Goal: Task Accomplishment & Management: Manage account settings

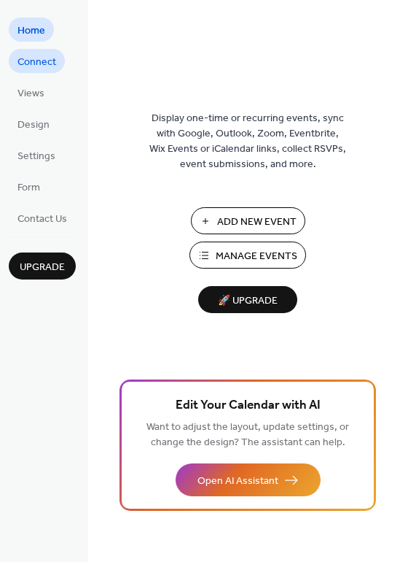
click at [45, 61] on span "Connect" at bounding box center [37, 62] width 39 height 15
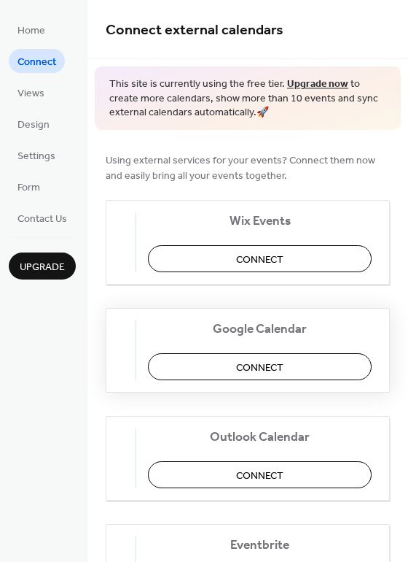
click at [270, 360] on span "Connect" at bounding box center [259, 367] width 47 height 15
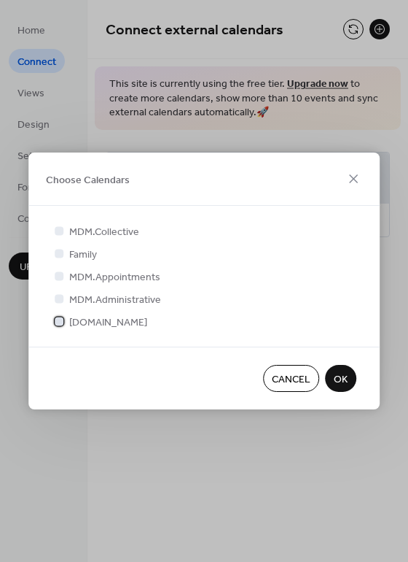
click at [113, 322] on span "MDM.Productions" at bounding box center [108, 322] width 78 height 15
click at [341, 380] on span "OK" at bounding box center [341, 379] width 14 height 15
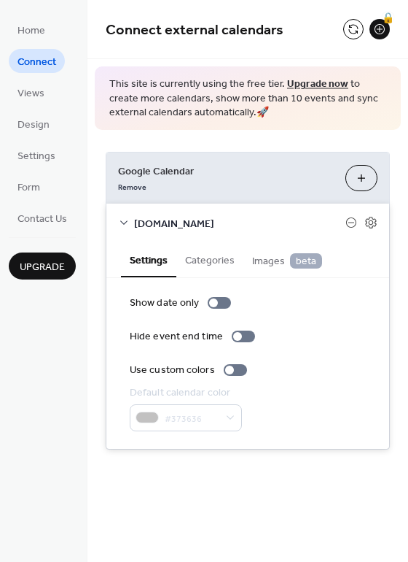
click at [252, 257] on span "Images beta" at bounding box center [287, 261] width 70 height 16
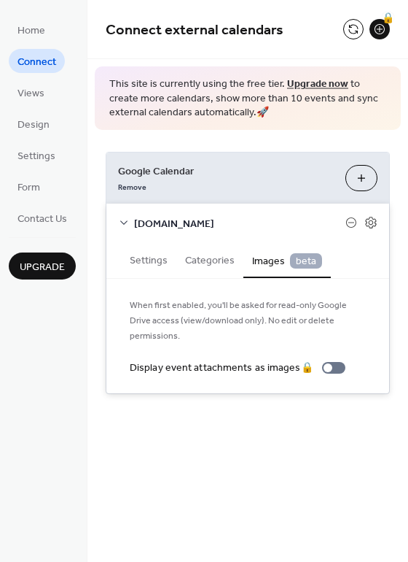
click at [193, 257] on button "Categories" at bounding box center [209, 259] width 67 height 34
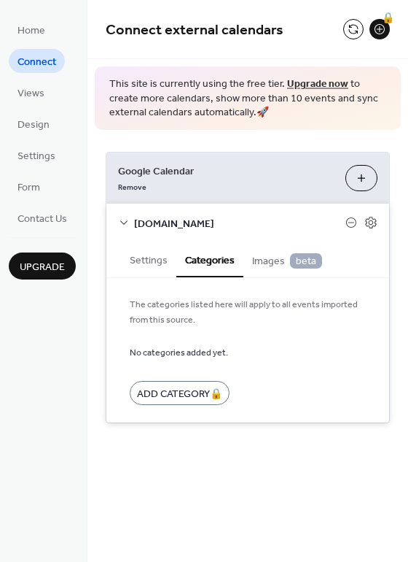
click at [147, 268] on button "Settings" at bounding box center [148, 259] width 55 height 34
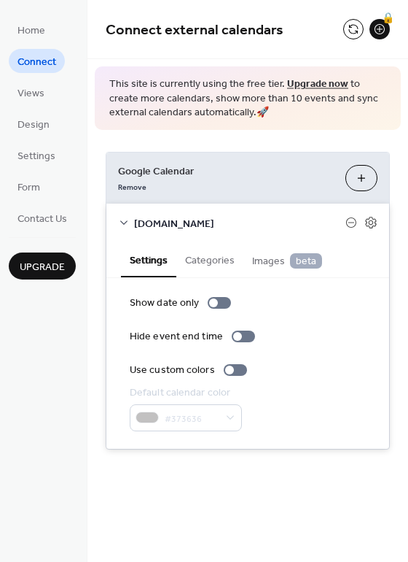
click at [292, 142] on div "Google Calendar Remove Choose Calendars MDM.Productions Settings Categories Ima…" at bounding box center [248, 300] width 321 height 341
click at [70, 390] on div "Home Connect Views Design Settings Form Contact Us Upgrade" at bounding box center [44, 281] width 88 height 562
drag, startPoint x: 153, startPoint y: 499, endPoint x: 149, endPoint y: 446, distance: 52.7
click at [155, 497] on div "Connect external calendars 🔒 This site is currently using the free tier. Upgrad…" at bounding box center [248, 281] width 321 height 562
click at [39, 197] on link "Form" at bounding box center [29, 186] width 40 height 24
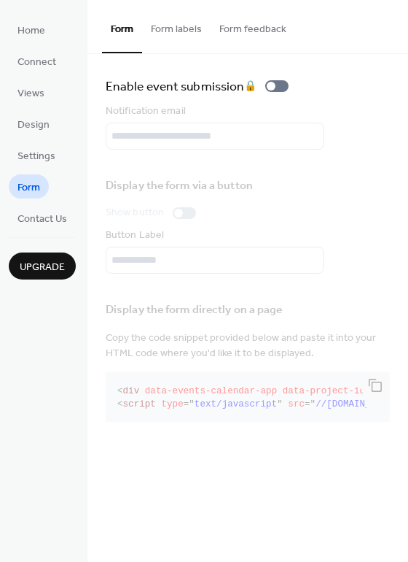
click at [175, 24] on button "Form labels" at bounding box center [176, 26] width 69 height 52
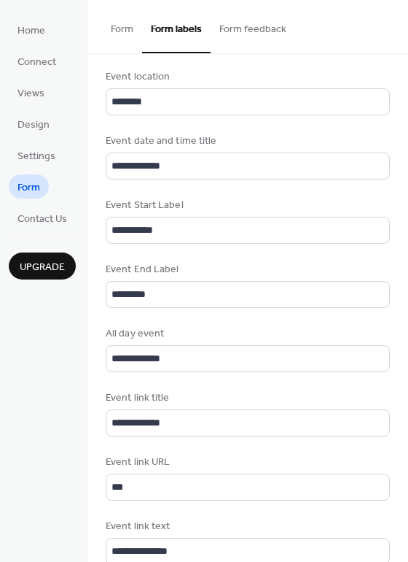
scroll to position [540, 0]
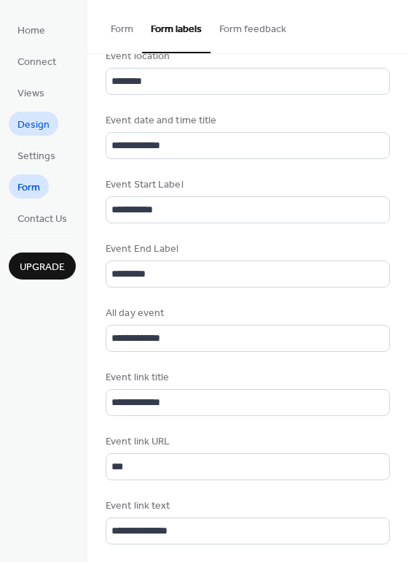
click at [51, 121] on link "Design" at bounding box center [34, 124] width 50 height 24
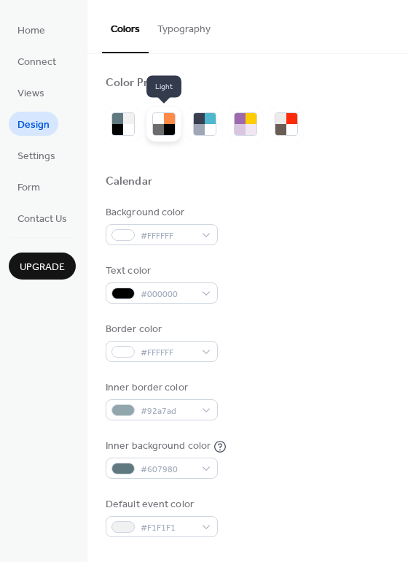
click at [168, 123] on div at bounding box center [169, 118] width 11 height 11
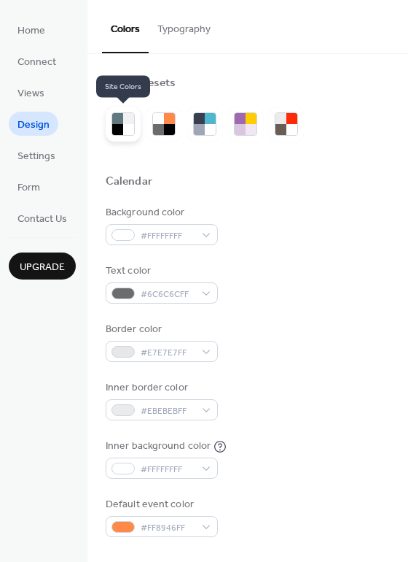
click at [129, 124] on div at bounding box center [128, 129] width 11 height 11
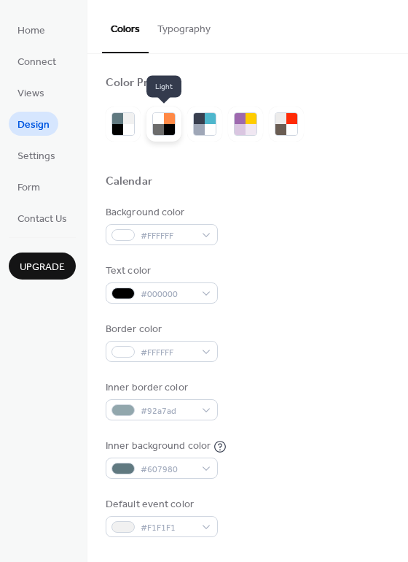
click at [162, 120] on div at bounding box center [158, 118] width 11 height 11
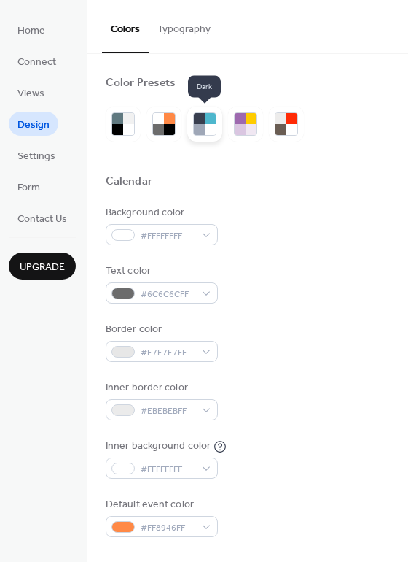
click at [211, 126] on div at bounding box center [210, 129] width 11 height 11
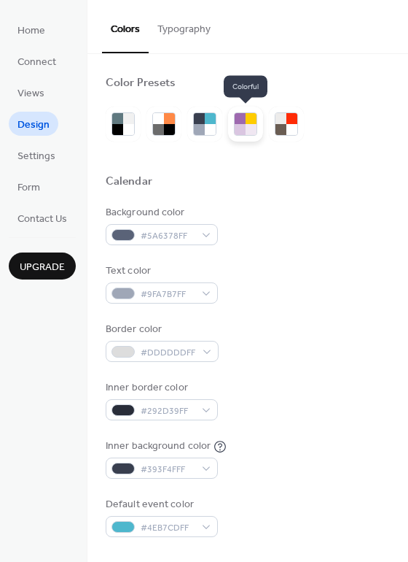
click at [259, 126] on div at bounding box center [245, 123] width 35 height 35
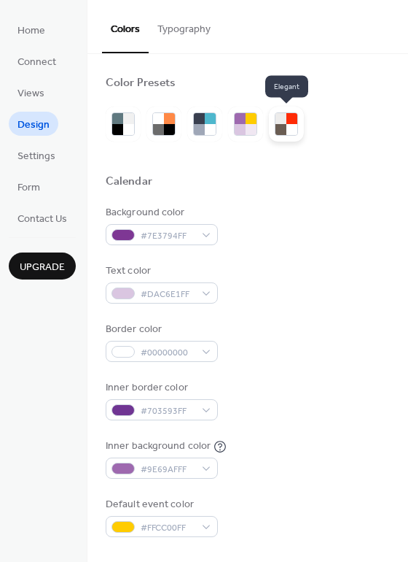
click at [292, 124] on div at bounding box center [292, 129] width 11 height 11
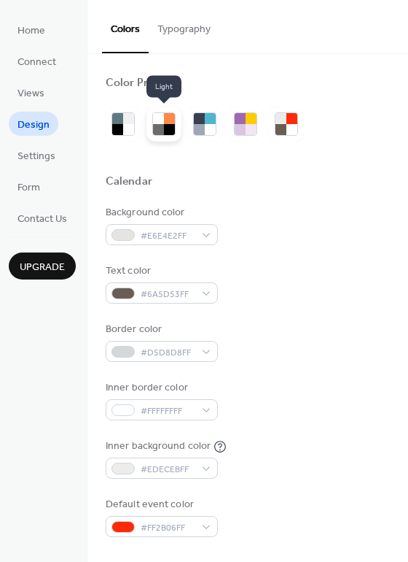
click at [159, 126] on div at bounding box center [158, 129] width 11 height 11
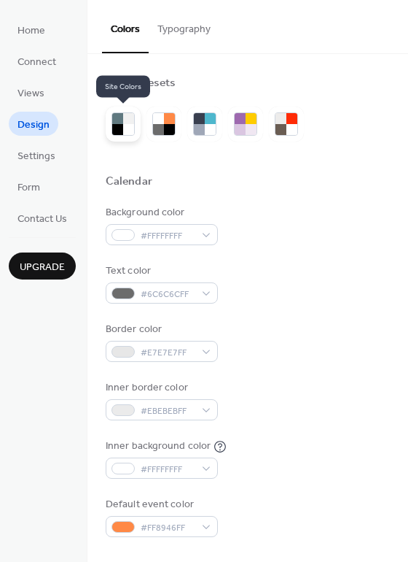
click at [123, 129] on div at bounding box center [128, 129] width 11 height 11
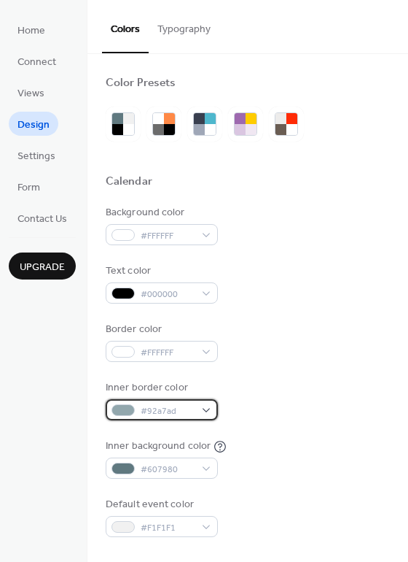
click at [208, 407] on div "#92a7ad" at bounding box center [162, 409] width 112 height 21
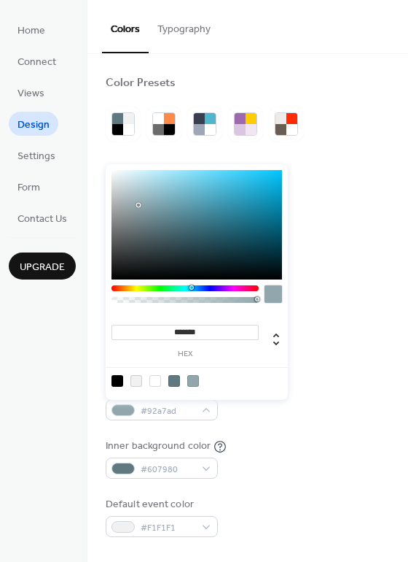
click at [134, 378] on div at bounding box center [137, 381] width 12 height 12
type input "*******"
click at [349, 308] on div "Background color #FFFFFF Text color #000000 Border color #FFFFFF Inner border c…" at bounding box center [248, 371] width 284 height 332
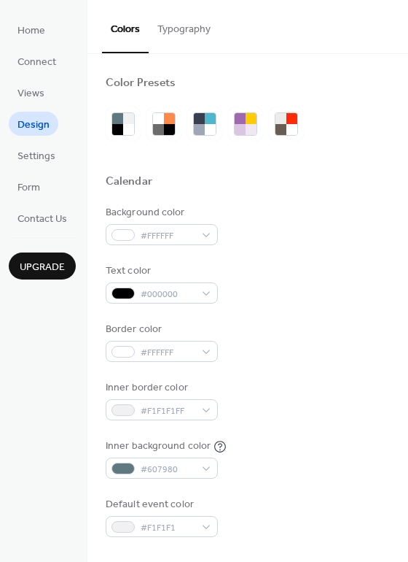
scroll to position [236, 0]
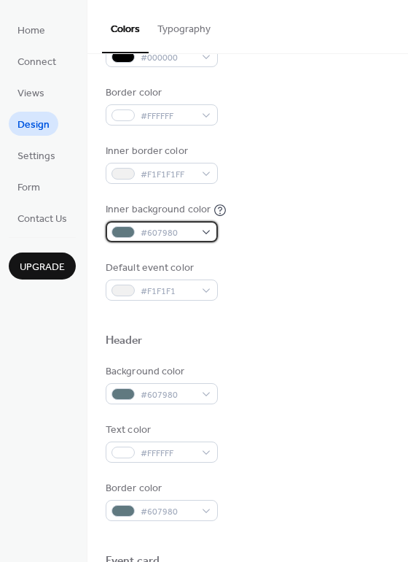
click at [196, 233] on div "#607980" at bounding box center [162, 231] width 112 height 21
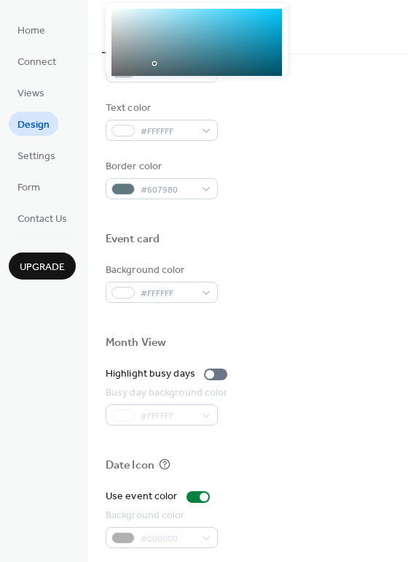
scroll to position [581, 0]
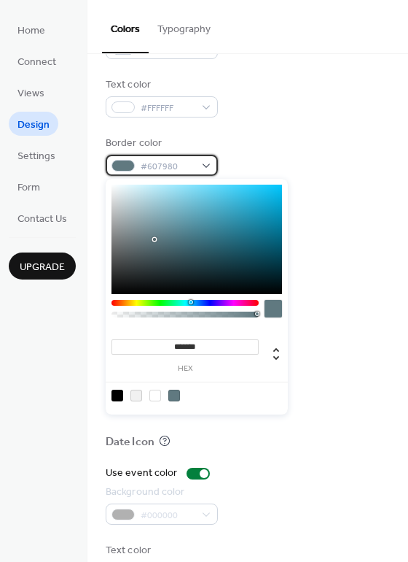
click at [182, 164] on span "#607980" at bounding box center [168, 166] width 54 height 15
click at [138, 394] on div at bounding box center [137, 395] width 12 height 12
type input "*******"
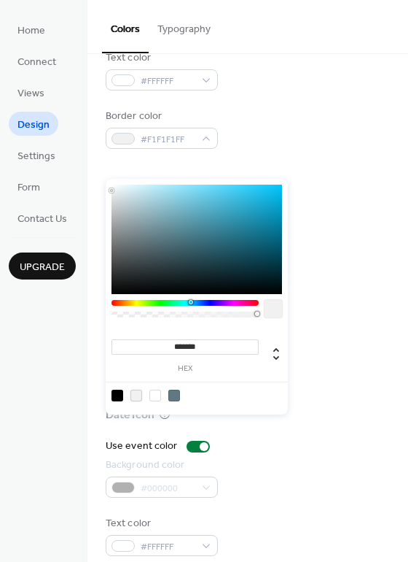
scroll to position [624, 0]
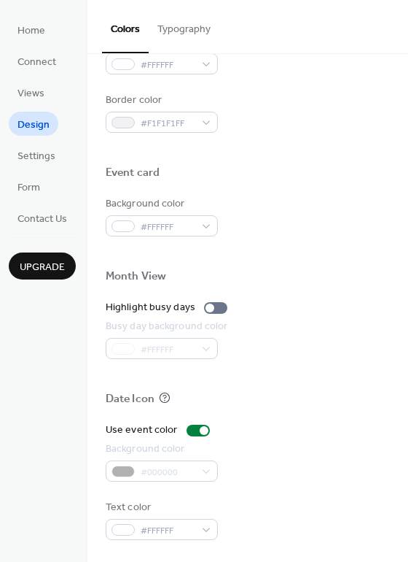
click at [298, 114] on div "Border color #F1F1F1FF" at bounding box center [248, 113] width 284 height 40
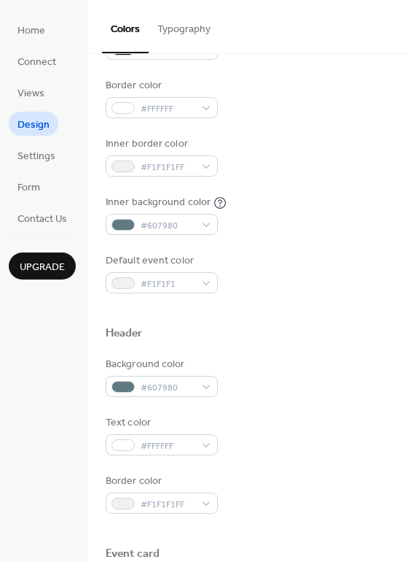
scroll to position [139, 0]
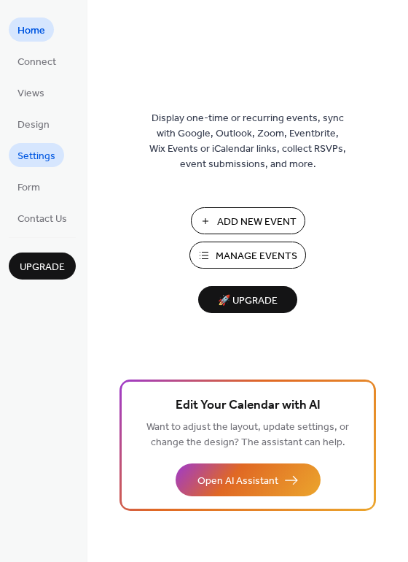
click at [41, 152] on span "Settings" at bounding box center [37, 156] width 38 height 15
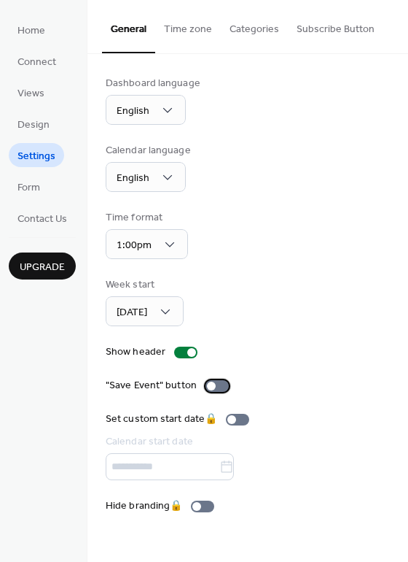
click at [208, 380] on div at bounding box center [217, 386] width 23 height 12
click at [201, 383] on label ""Save Event" button" at bounding box center [170, 385] width 129 height 15
click at [187, 351] on div at bounding box center [191, 352] width 9 height 9
click at [185, 351] on div at bounding box center [185, 352] width 23 height 12
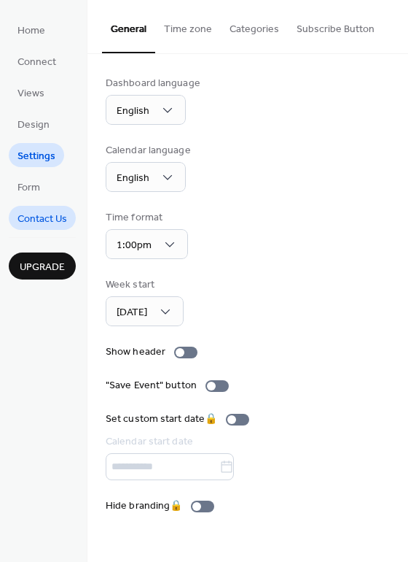
click at [46, 221] on span "Contact Us" at bounding box center [43, 218] width 50 height 15
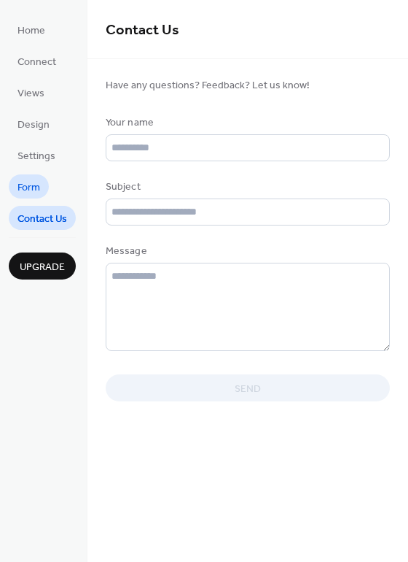
click at [42, 189] on link "Form" at bounding box center [29, 186] width 40 height 24
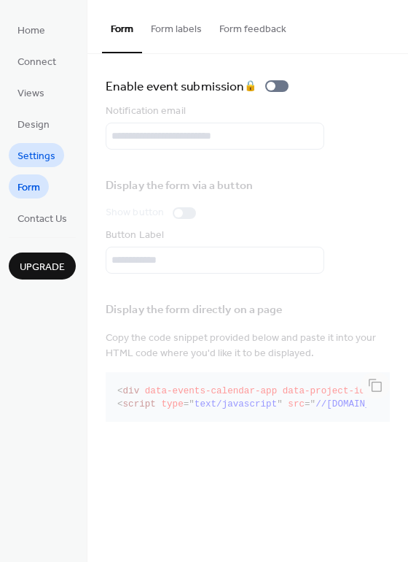
click at [41, 149] on span "Settings" at bounding box center [37, 156] width 38 height 15
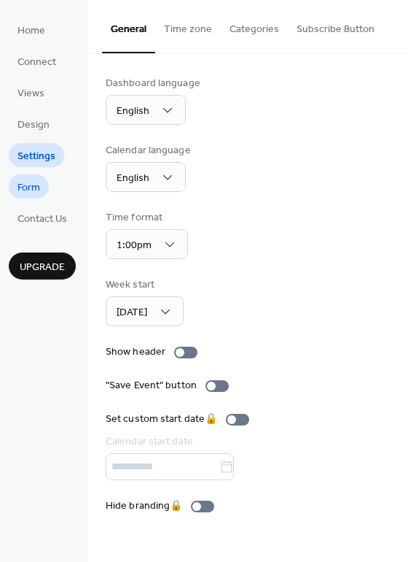
click at [44, 185] on link "Form" at bounding box center [29, 186] width 40 height 24
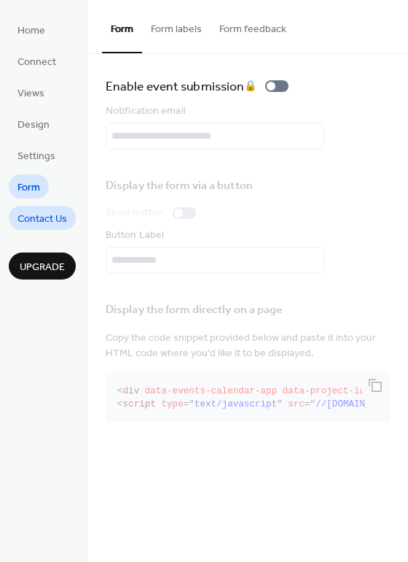
click at [46, 211] on span "Contact Us" at bounding box center [43, 218] width 50 height 15
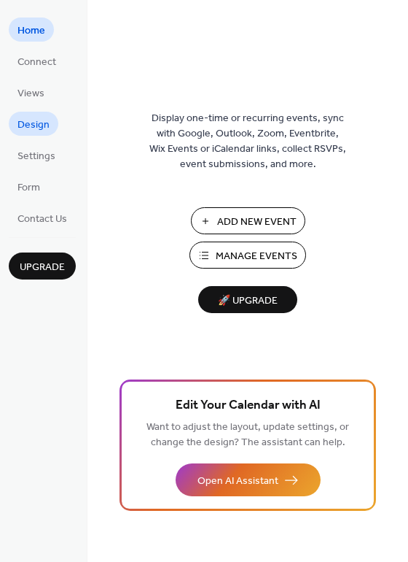
click at [29, 134] on link "Design" at bounding box center [34, 124] width 50 height 24
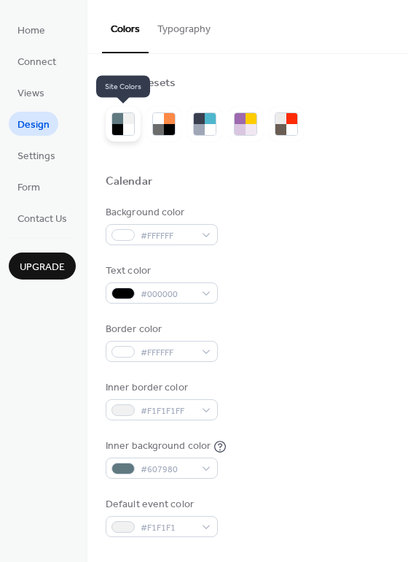
click at [125, 125] on div at bounding box center [128, 129] width 11 height 11
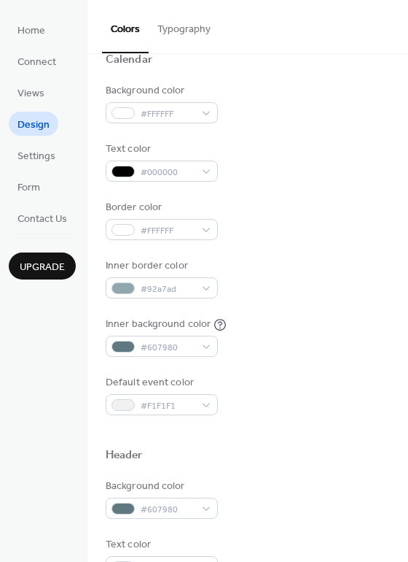
scroll to position [192, 0]
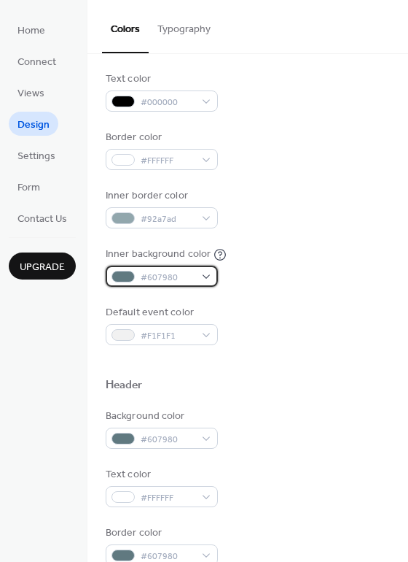
click at [203, 280] on div "#607980" at bounding box center [162, 275] width 112 height 21
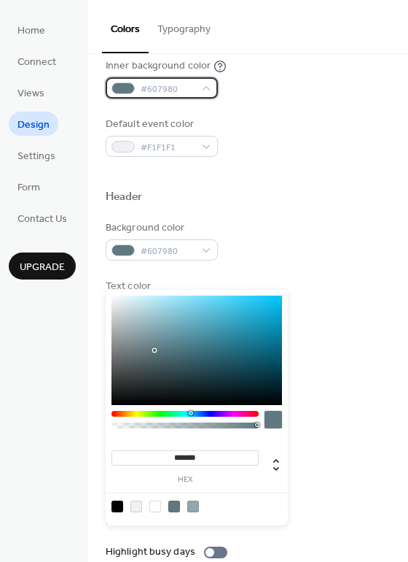
scroll to position [414, 0]
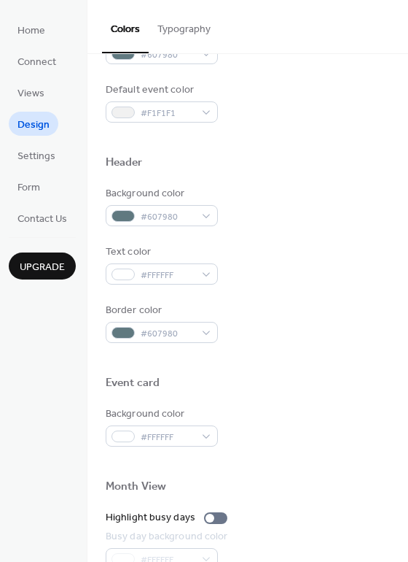
click at [357, 242] on div "Background color #607980 Text color #FFFFFF Border color #607980" at bounding box center [248, 264] width 284 height 157
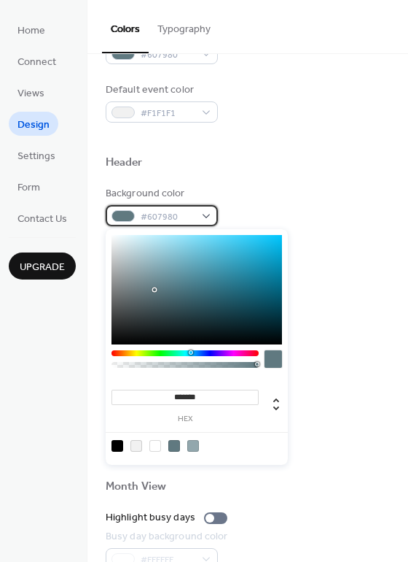
click at [185, 221] on span "#607980" at bounding box center [168, 216] width 54 height 15
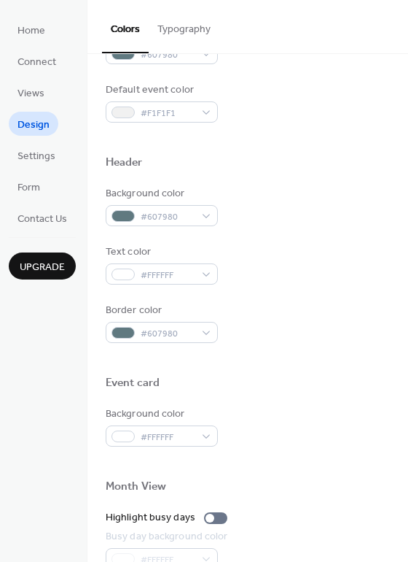
click at [317, 327] on div "Border color #607980" at bounding box center [248, 323] width 284 height 40
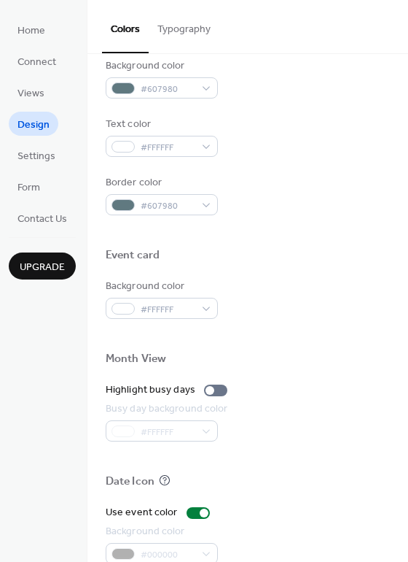
scroll to position [541, 0]
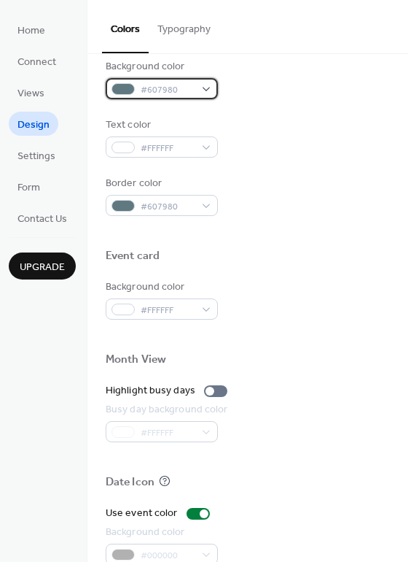
click at [197, 84] on div "#607980" at bounding box center [162, 88] width 112 height 21
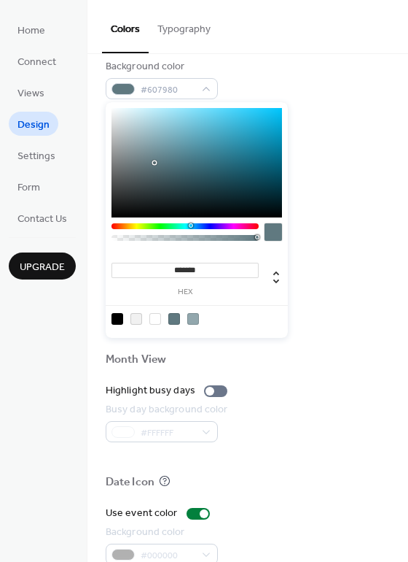
click at [134, 317] on div at bounding box center [137, 319] width 12 height 12
type input "*******"
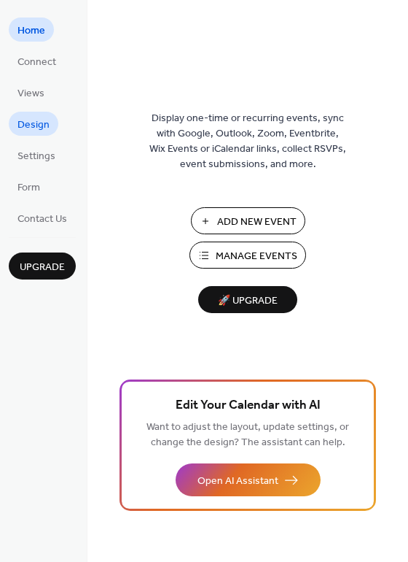
click at [39, 117] on span "Design" at bounding box center [34, 124] width 32 height 15
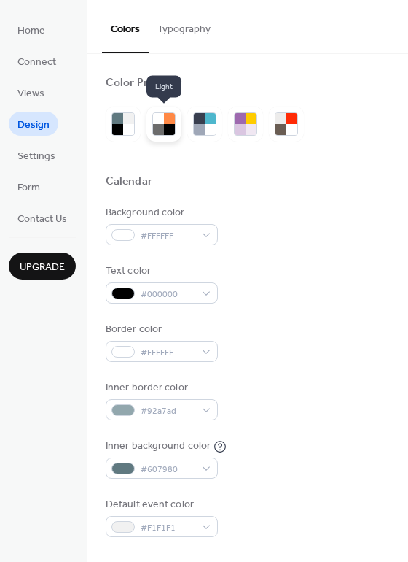
click at [168, 127] on div at bounding box center [169, 129] width 11 height 11
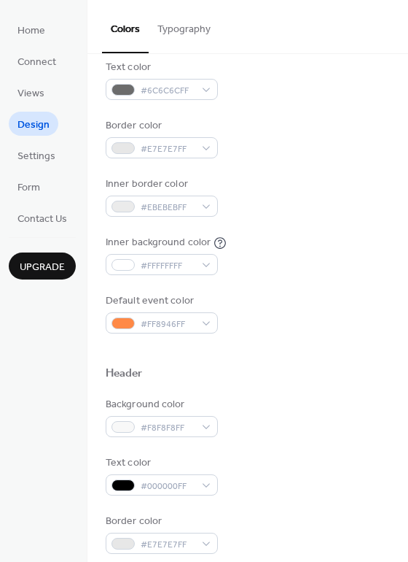
scroll to position [315, 0]
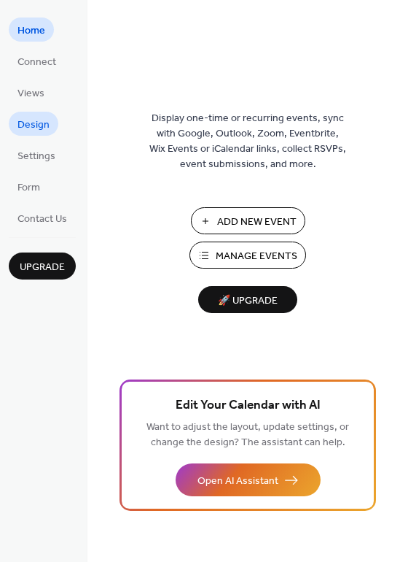
click at [31, 122] on span "Design" at bounding box center [34, 124] width 32 height 15
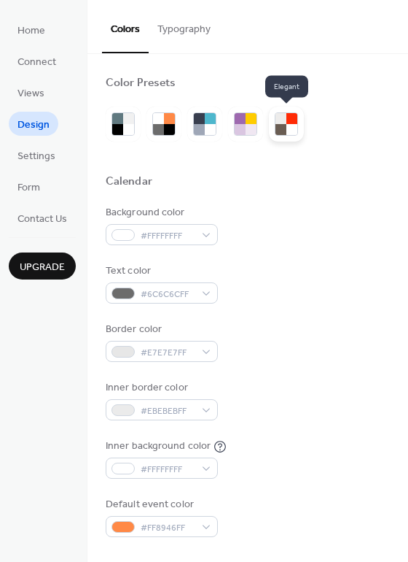
click at [284, 128] on div at bounding box center [281, 129] width 11 height 11
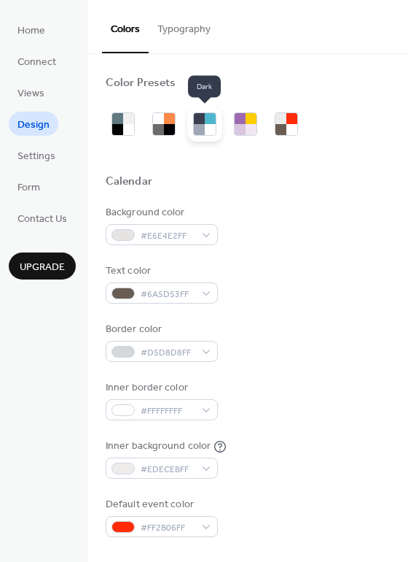
click at [196, 128] on div at bounding box center [199, 129] width 11 height 11
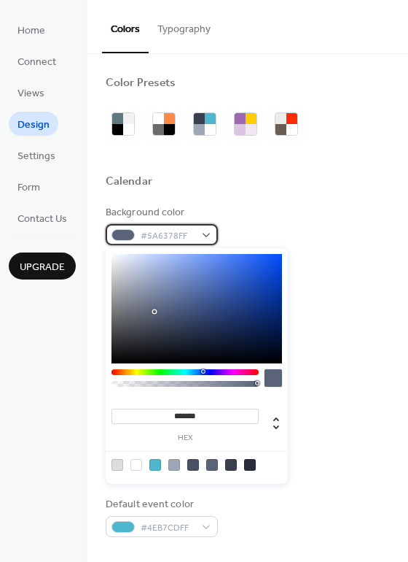
click at [203, 231] on div "#5A6378FF" at bounding box center [162, 234] width 112 height 21
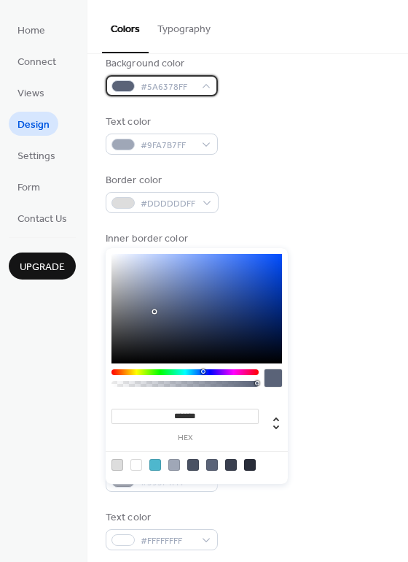
scroll to position [196, 0]
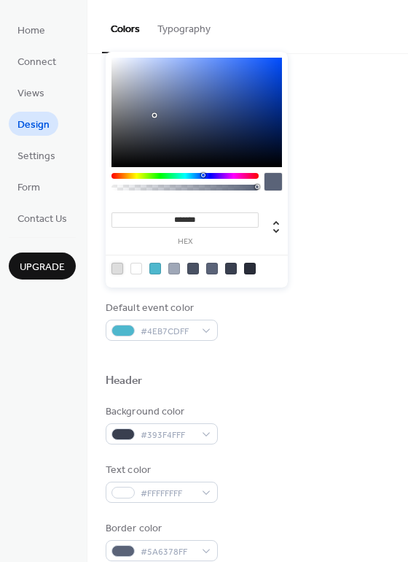
click at [120, 265] on div at bounding box center [118, 269] width 12 height 12
type input "*******"
click at [375, 70] on div "Text color #9FA7B7FF" at bounding box center [248, 87] width 284 height 40
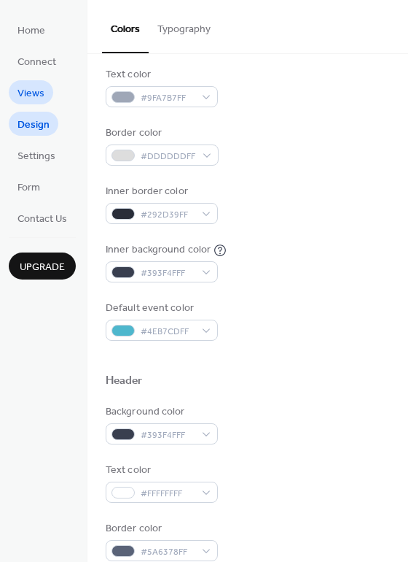
click at [23, 86] on span "Views" at bounding box center [31, 93] width 27 height 15
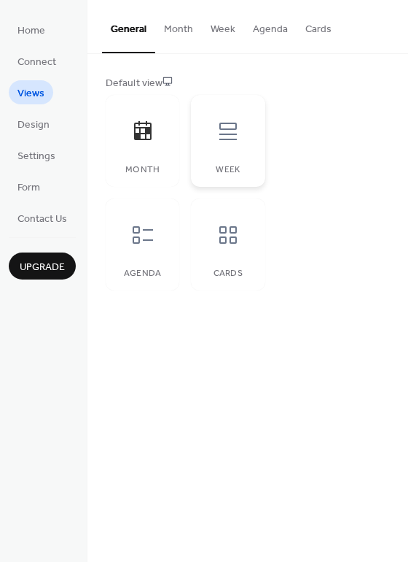
click at [209, 141] on div at bounding box center [228, 131] width 44 height 44
click at [219, 226] on icon at bounding box center [228, 234] width 23 height 23
click at [55, 131] on li "Design" at bounding box center [34, 124] width 50 height 24
click at [39, 123] on span "Design" at bounding box center [34, 124] width 32 height 15
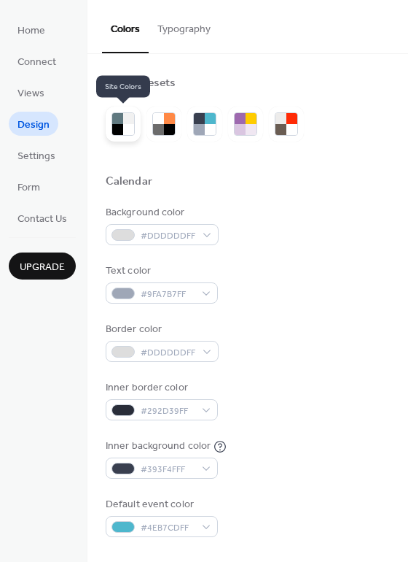
click at [128, 131] on div at bounding box center [128, 129] width 11 height 11
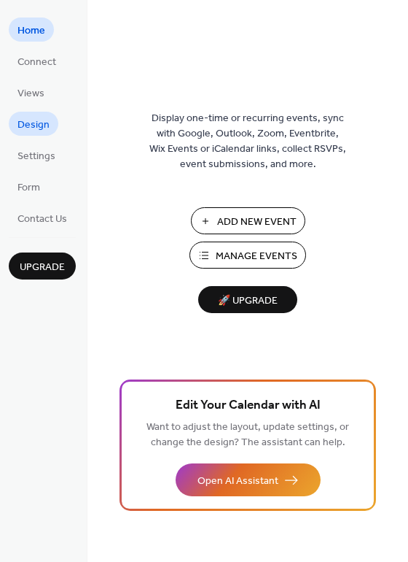
click at [30, 135] on link "Design" at bounding box center [34, 124] width 50 height 24
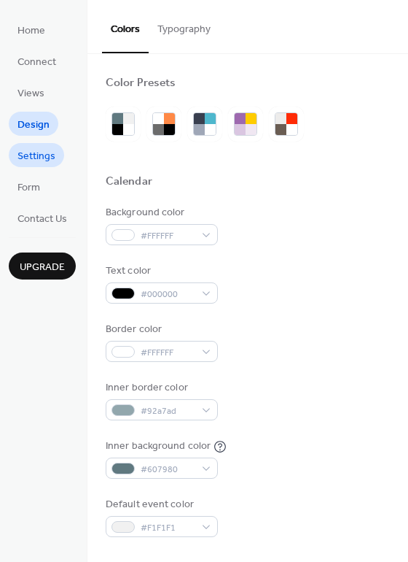
click at [41, 157] on span "Settings" at bounding box center [37, 156] width 38 height 15
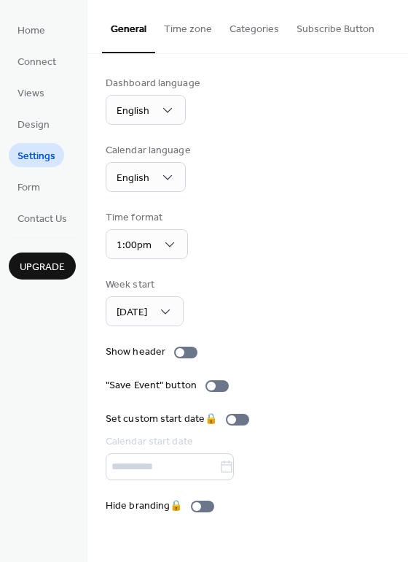
click at [194, 29] on button "Time zone" at bounding box center [188, 26] width 66 height 52
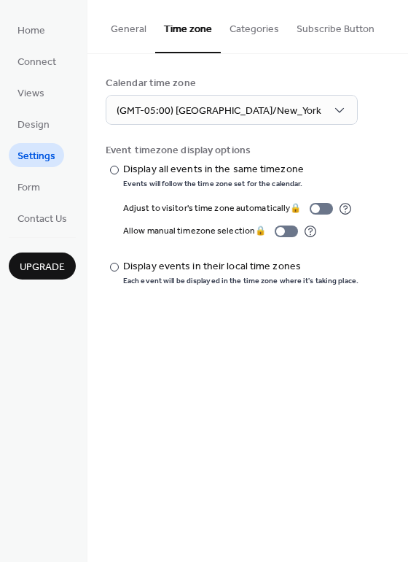
click at [252, 28] on button "Categories" at bounding box center [254, 26] width 67 height 52
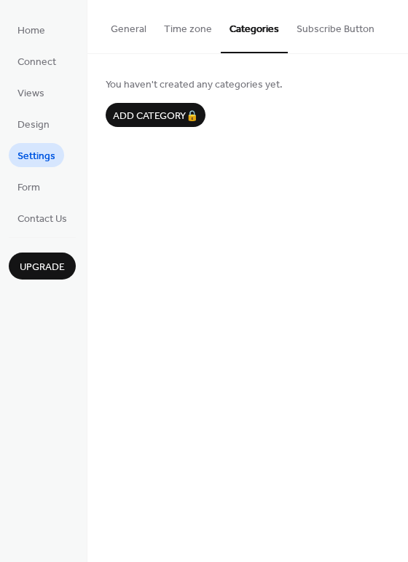
click at [139, 29] on button "General" at bounding box center [128, 26] width 53 height 52
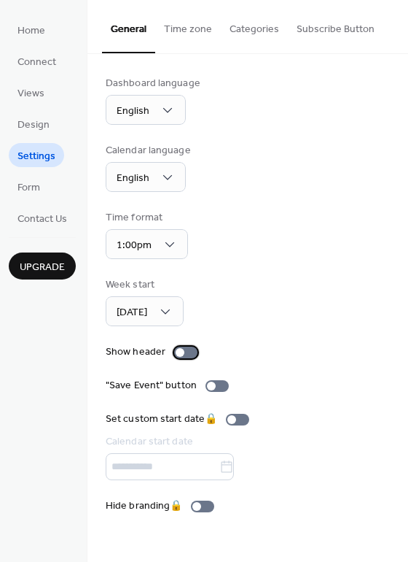
click at [186, 352] on div at bounding box center [185, 352] width 23 height 12
click at [212, 382] on div at bounding box center [211, 385] width 9 height 9
click at [24, 181] on span "Form" at bounding box center [29, 187] width 23 height 15
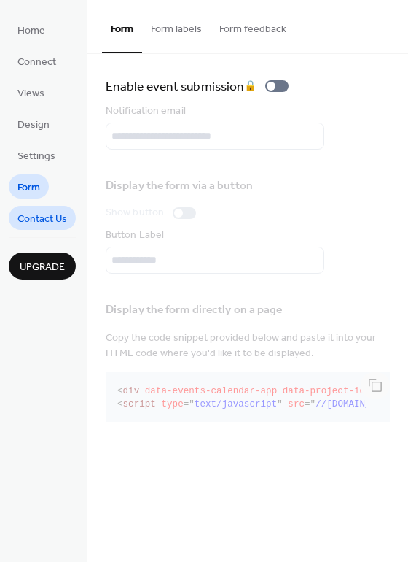
click at [33, 211] on span "Contact Us" at bounding box center [43, 218] width 50 height 15
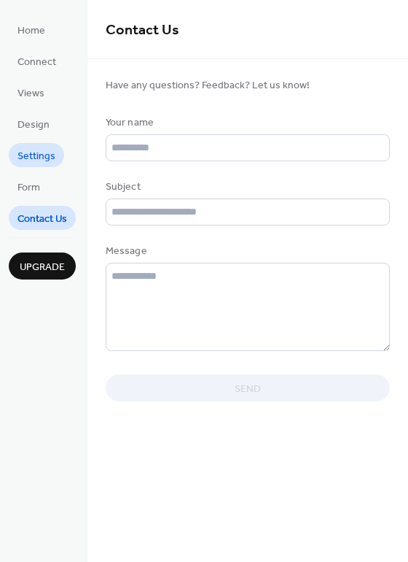
click at [32, 166] on link "Settings" at bounding box center [36, 155] width 55 height 24
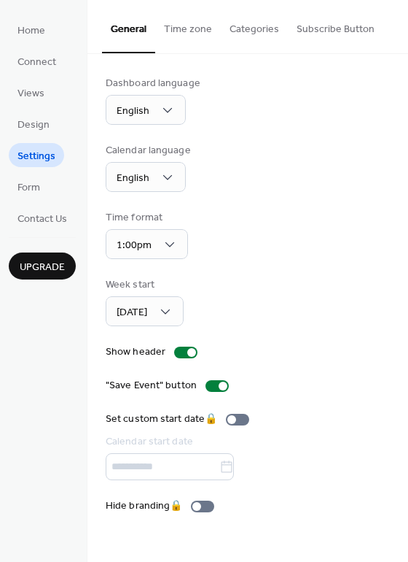
drag, startPoint x: 306, startPoint y: 31, endPoint x: 292, endPoint y: 33, distance: 13.9
click at [300, 32] on button "Subscribe Button" at bounding box center [336, 26] width 96 height 52
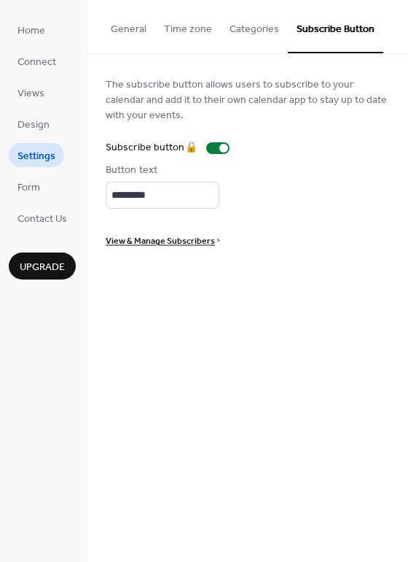
click at [229, 31] on button "Categories" at bounding box center [254, 26] width 67 height 52
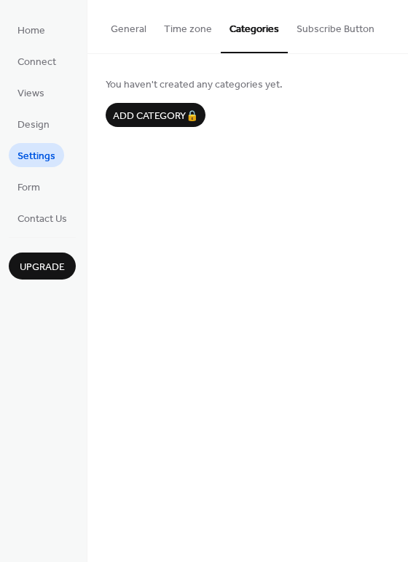
click at [164, 33] on button "Time zone" at bounding box center [188, 26] width 66 height 52
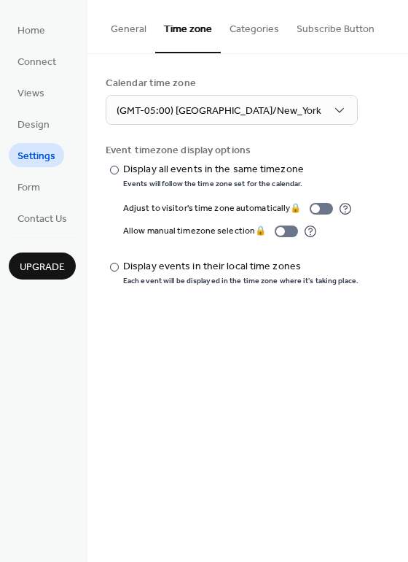
click at [110, 31] on button "General" at bounding box center [128, 26] width 53 height 52
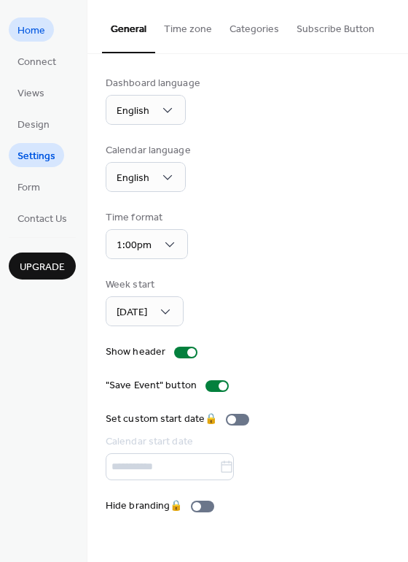
click at [34, 38] on span "Home" at bounding box center [32, 30] width 28 height 15
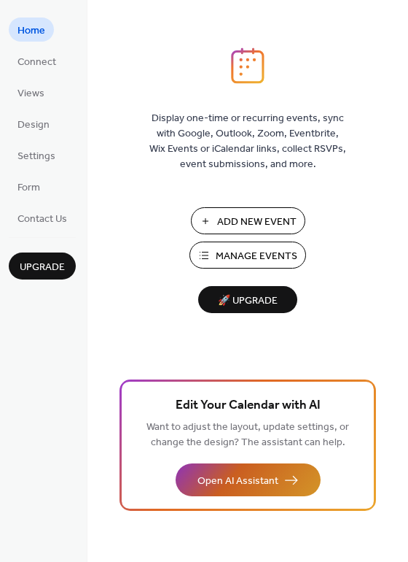
click at [228, 477] on span "Open AI Assistant" at bounding box center [238, 480] width 81 height 15
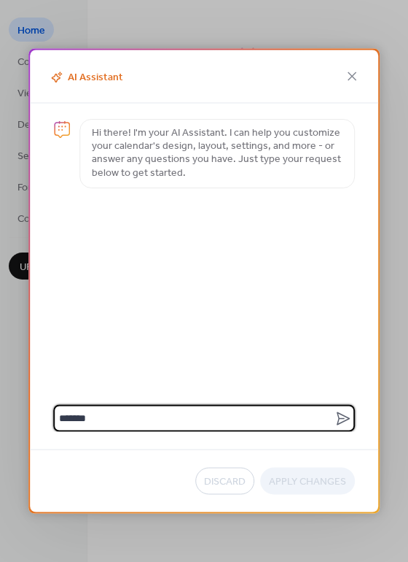
type textarea "******"
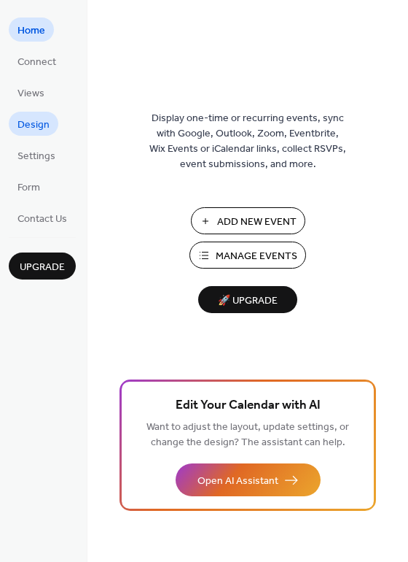
click at [24, 119] on span "Design" at bounding box center [34, 124] width 32 height 15
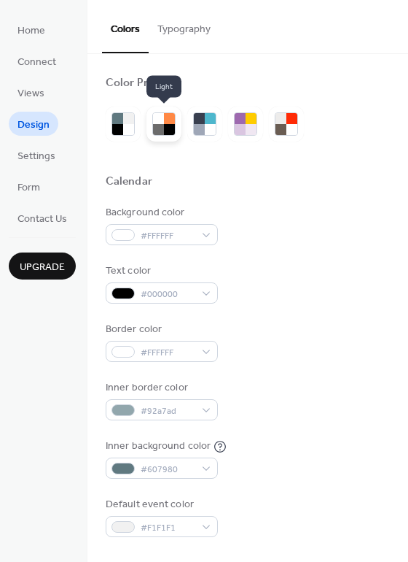
click at [170, 131] on div at bounding box center [169, 129] width 11 height 11
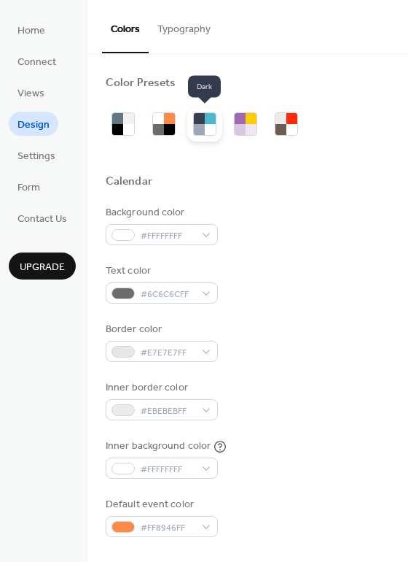
click at [200, 125] on div at bounding box center [199, 129] width 11 height 11
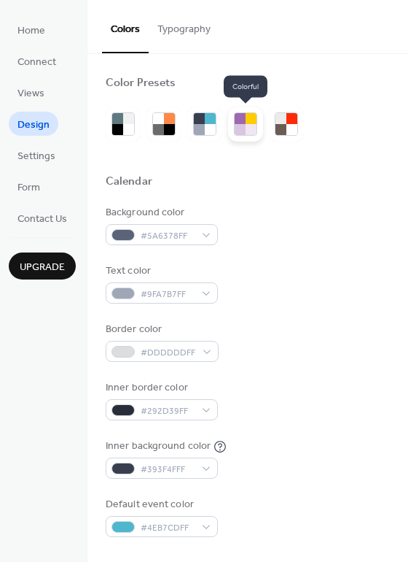
click at [257, 128] on div at bounding box center [245, 123] width 35 height 35
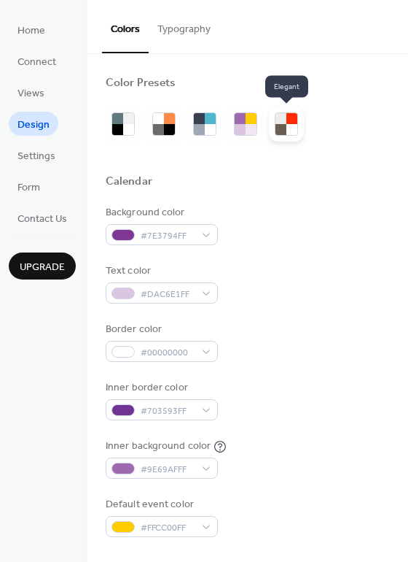
click at [281, 128] on div at bounding box center [281, 129] width 11 height 11
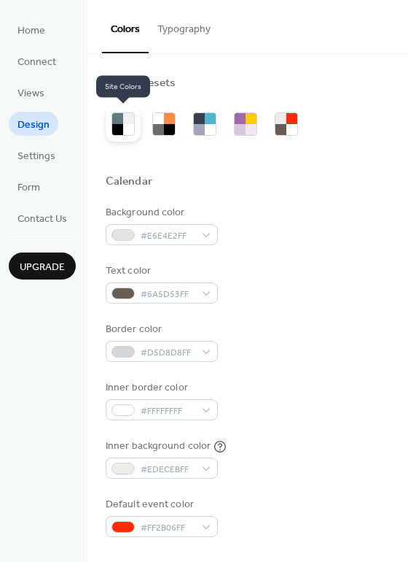
click at [123, 120] on div at bounding box center [128, 118] width 11 height 11
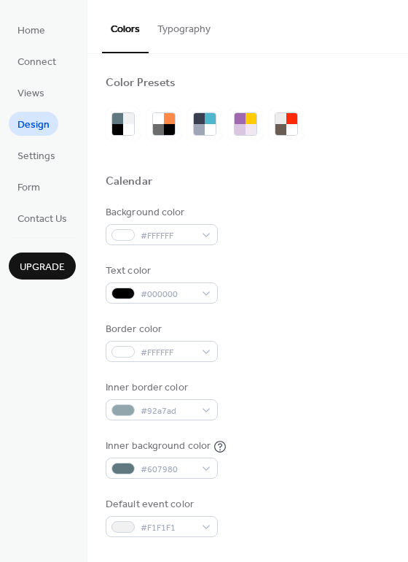
click at [174, 34] on button "Typography" at bounding box center [184, 26] width 71 height 52
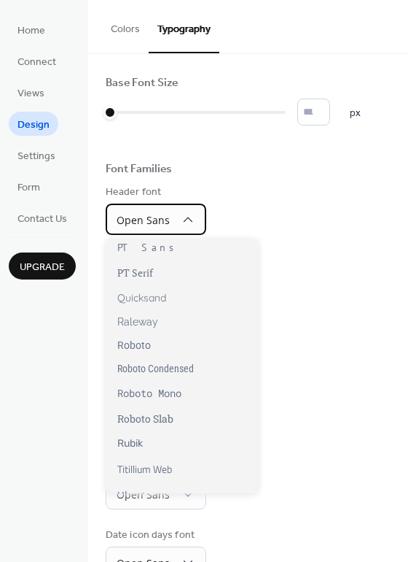
scroll to position [1039, 0]
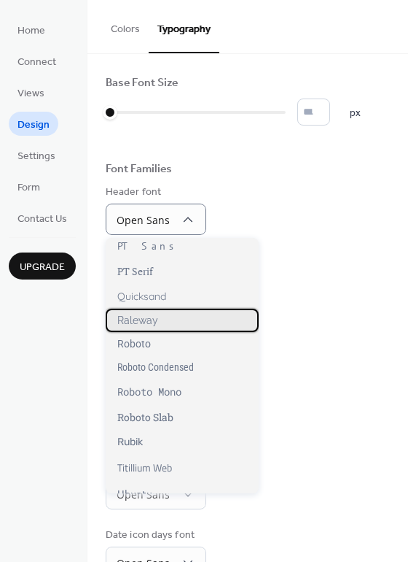
click at [170, 317] on div "Raleway" at bounding box center [182, 319] width 153 height 23
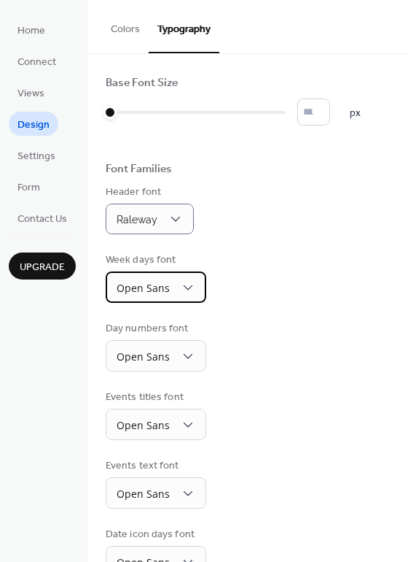
click at [173, 283] on div "Open Sans" at bounding box center [156, 286] width 101 height 31
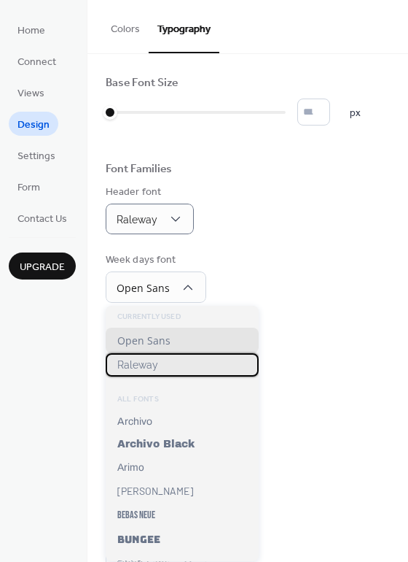
click at [155, 357] on div "Raleway" at bounding box center [182, 364] width 153 height 23
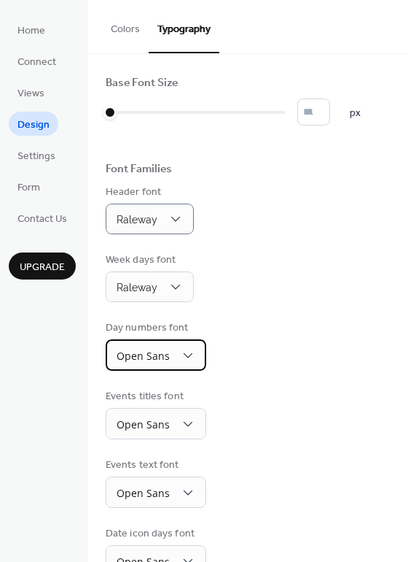
click at [155, 357] on span "Open Sans" at bounding box center [143, 356] width 53 height 14
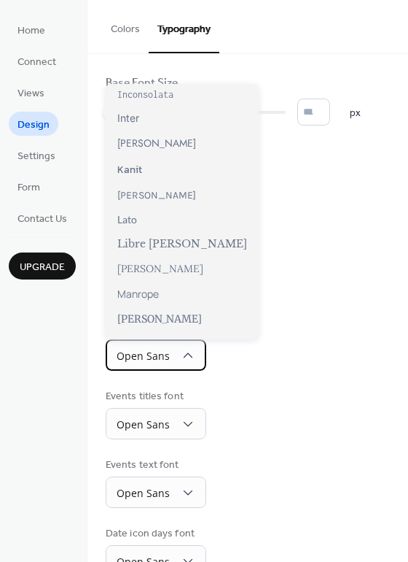
scroll to position [422, 0]
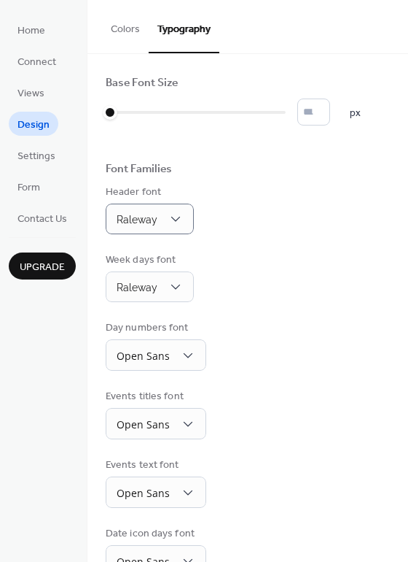
click at [314, 236] on div "Base Font Size * px Font Families Header font Raleway Week days font Raleway Da…" at bounding box center [248, 360] width 284 height 569
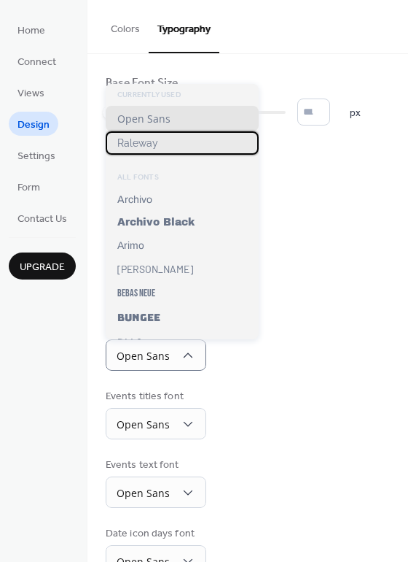
click at [159, 139] on div "Raleway" at bounding box center [182, 142] width 153 height 23
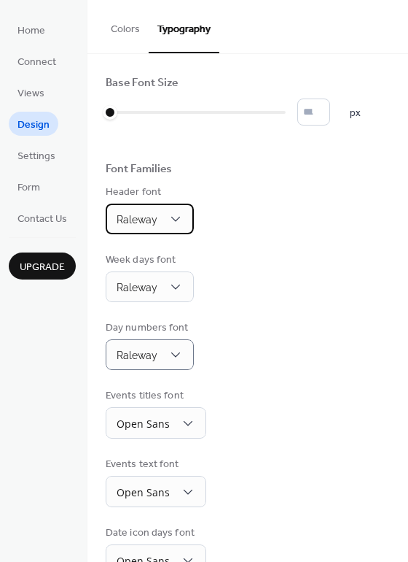
click at [157, 206] on div "Raleway" at bounding box center [150, 218] width 88 height 31
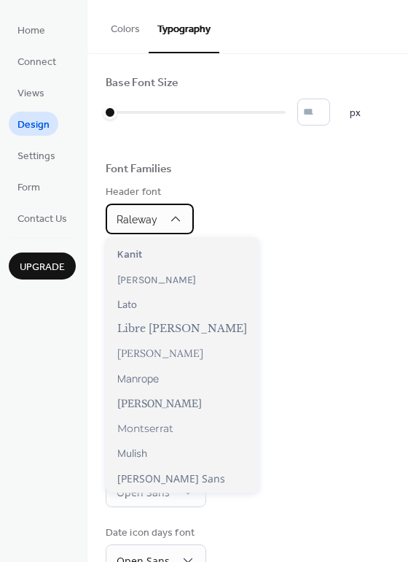
scroll to position [497, 0]
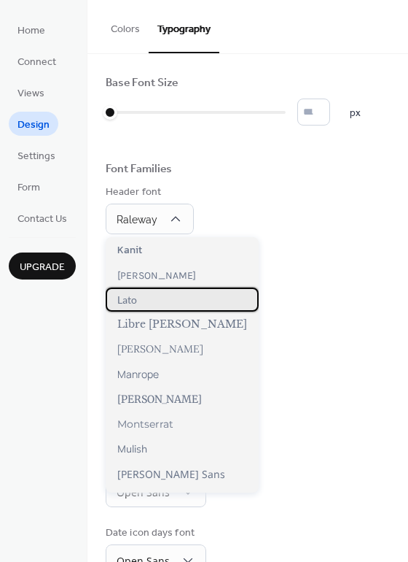
click at [146, 307] on div "Lato" at bounding box center [182, 299] width 153 height 24
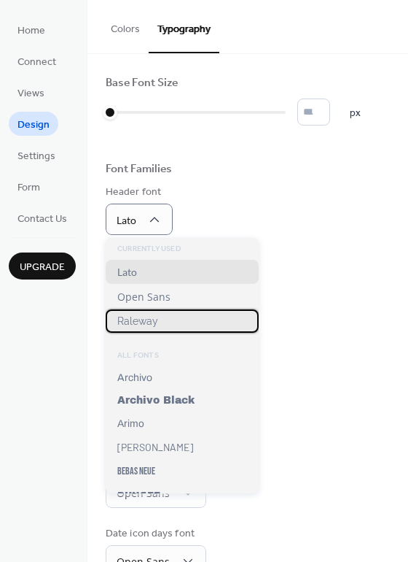
click at [145, 319] on span "Raleway" at bounding box center [137, 321] width 41 height 12
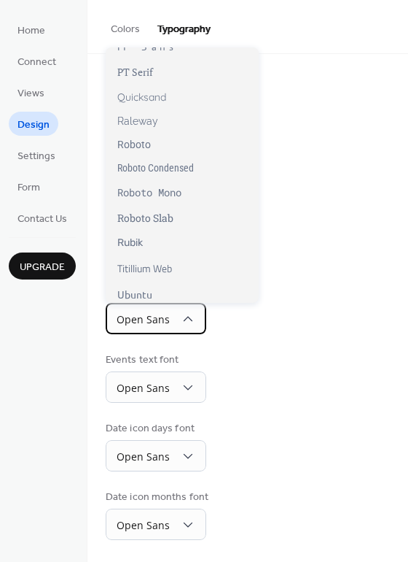
scroll to position [1066, 0]
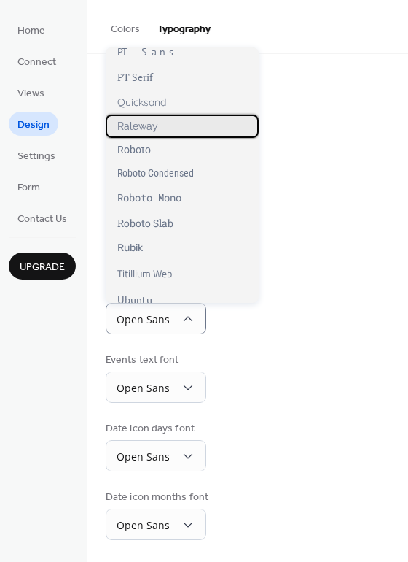
click at [156, 126] on span "Raleway" at bounding box center [137, 126] width 41 height 12
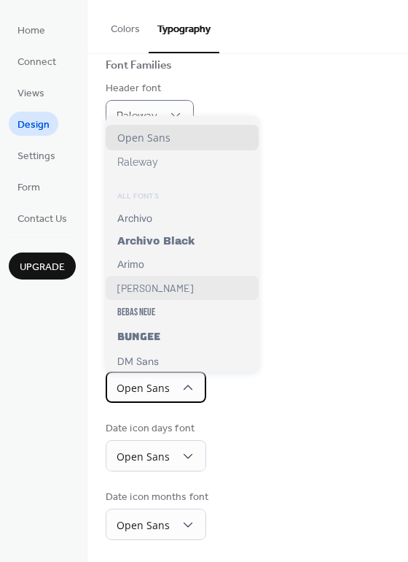
scroll to position [11, 0]
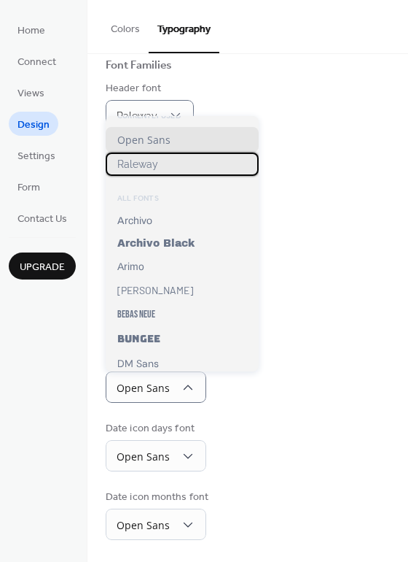
click at [152, 159] on span "Raleway" at bounding box center [137, 164] width 41 height 12
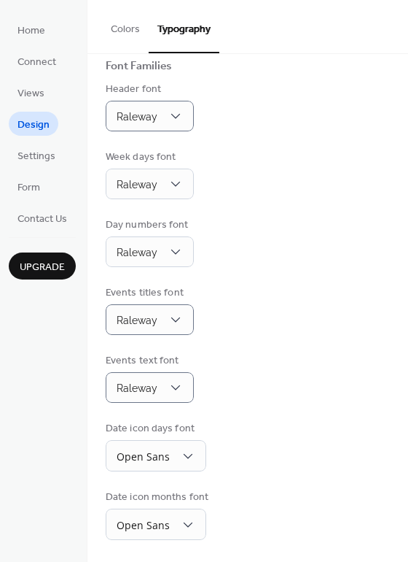
scroll to position [103, 0]
click at [152, 446] on div "Open Sans" at bounding box center [156, 455] width 101 height 31
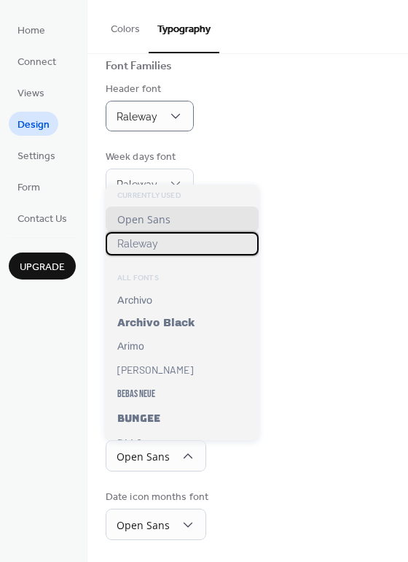
click at [156, 249] on span "Raleway" at bounding box center [137, 244] width 41 height 12
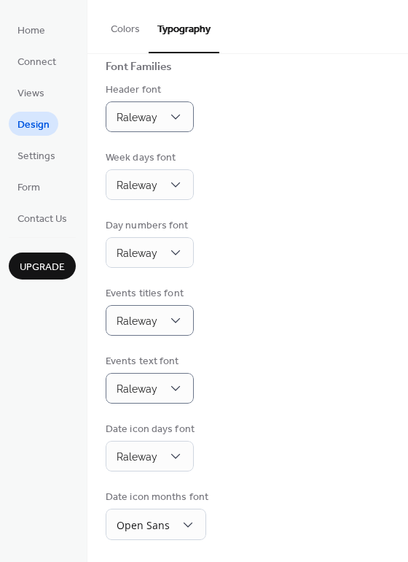
scroll to position [102, 0]
click at [160, 529] on span "Open Sans" at bounding box center [143, 525] width 53 height 14
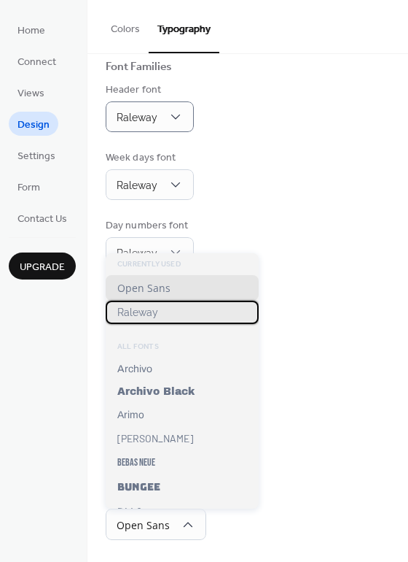
click at [152, 317] on span "Raleway" at bounding box center [137, 312] width 41 height 12
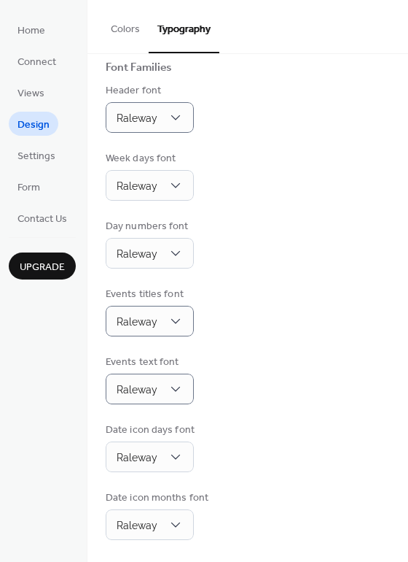
scroll to position [101, 0]
click at [123, 19] on button "Colors" at bounding box center [125, 26] width 47 height 52
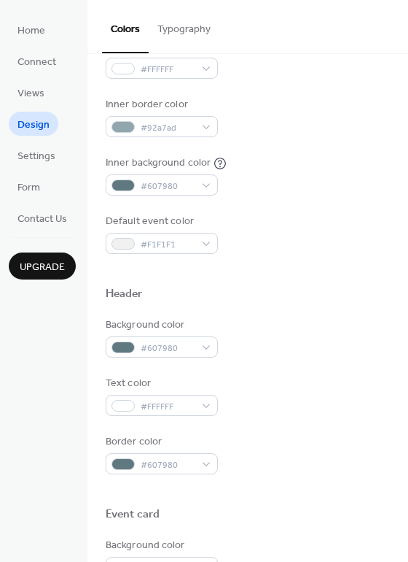
scroll to position [284, 0]
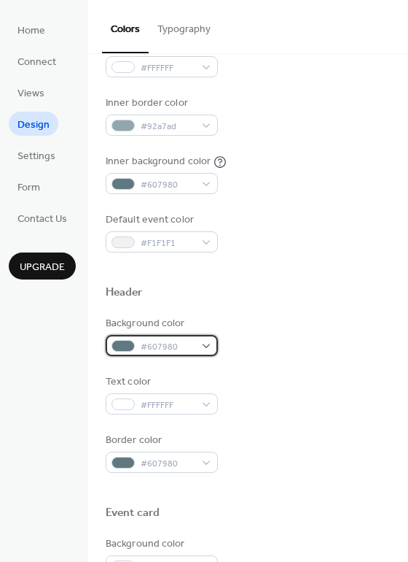
click at [199, 346] on div "#607980" at bounding box center [162, 345] width 112 height 21
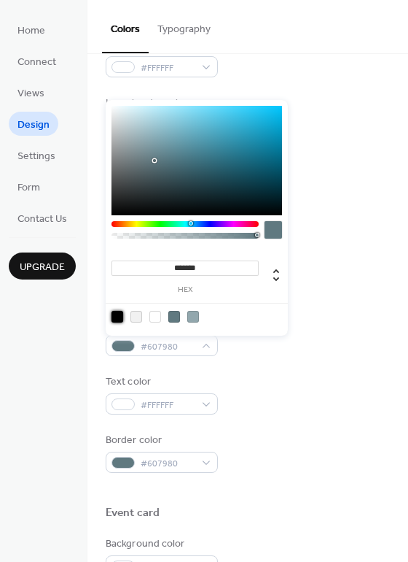
click at [117, 312] on div at bounding box center [118, 317] width 12 height 12
click at [273, 271] on icon at bounding box center [277, 275] width 18 height 18
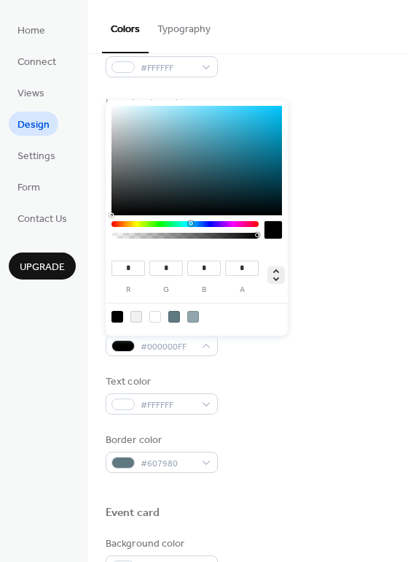
click at [274, 271] on icon at bounding box center [276, 275] width 6 height 12
type input "***"
type input "**"
click at [274, 271] on icon at bounding box center [276, 275] width 6 height 12
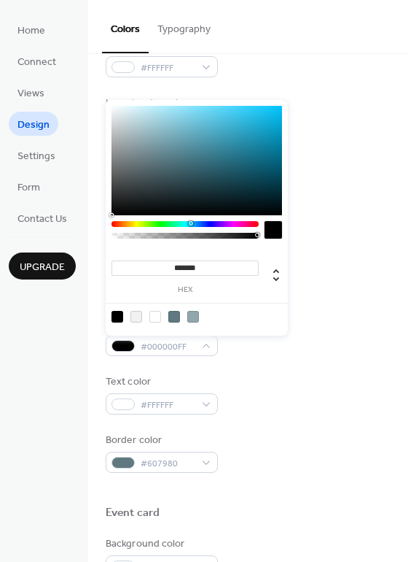
click at [273, 227] on div at bounding box center [274, 230] width 18 height 18
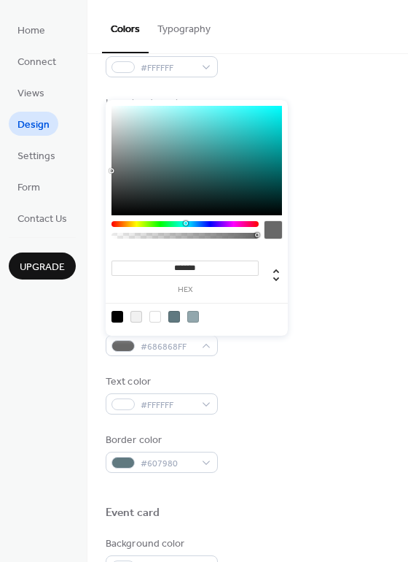
drag, startPoint x: 112, startPoint y: 213, endPoint x: 65, endPoint y: 171, distance: 63.0
click at [65, 171] on body "Home Connect Views Design Settings Form Contact Us Upgrade Design Upgrade Color…" at bounding box center [204, 281] width 408 height 562
drag, startPoint x: 114, startPoint y: 187, endPoint x: 109, endPoint y: 193, distance: 8.3
click at [109, 193] on div "******* hex" at bounding box center [197, 218] width 182 height 236
type input "*******"
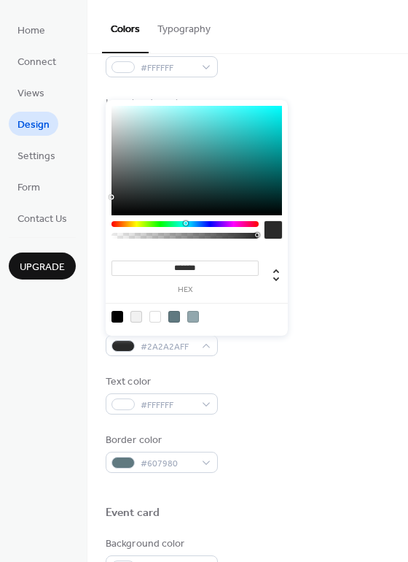
drag, startPoint x: 113, startPoint y: 195, endPoint x: 102, endPoint y: 197, distance: 11.2
click at [102, 197] on body "Home Connect Views Design Settings Form Contact Us Upgrade Design Upgrade Color…" at bounding box center [204, 281] width 408 height 562
click at [336, 160] on div "Inner background color #607980" at bounding box center [248, 174] width 284 height 40
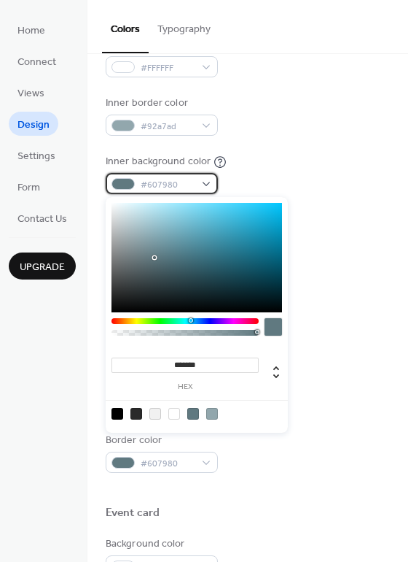
click at [203, 176] on div "#607980" at bounding box center [162, 183] width 112 height 21
click at [120, 411] on div at bounding box center [118, 414] width 12 height 12
type input "*******"
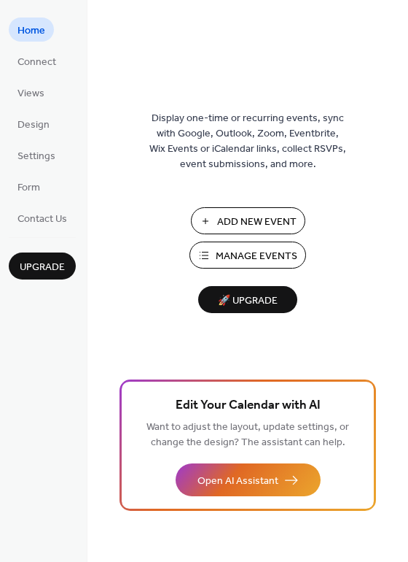
click at [228, 249] on span "Manage Events" at bounding box center [257, 256] width 82 height 15
click at [46, 129] on span "Design" at bounding box center [34, 124] width 32 height 15
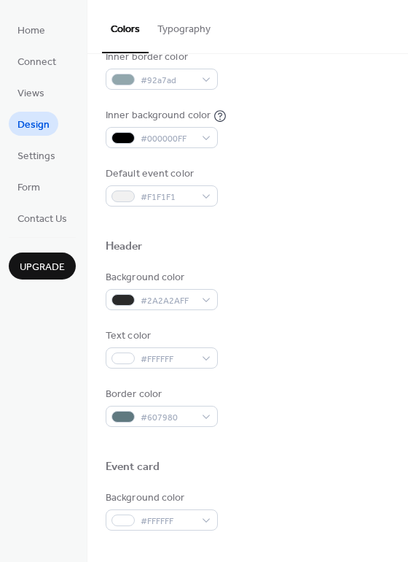
scroll to position [337, 0]
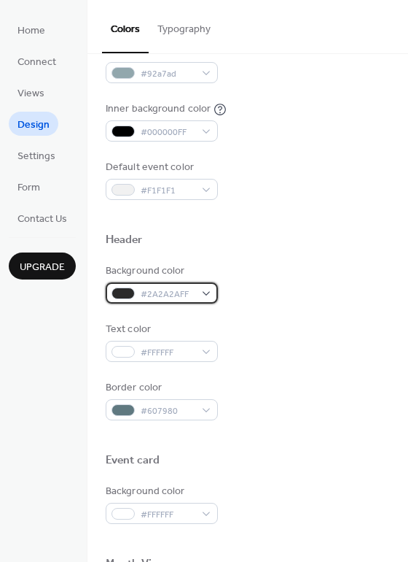
click at [212, 296] on div "#2A2A2AFF" at bounding box center [162, 292] width 112 height 21
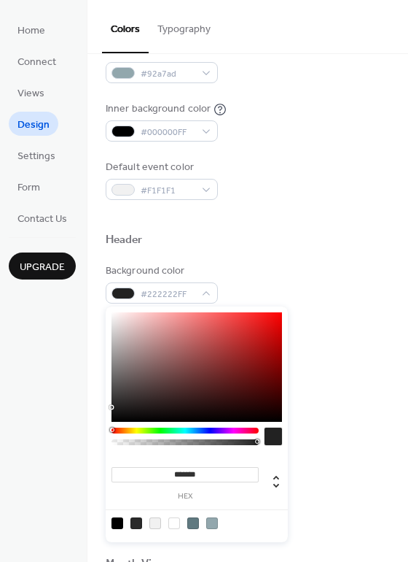
type input "*******"
drag, startPoint x: 112, startPoint y: 404, endPoint x: 102, endPoint y: 409, distance: 10.8
click at [103, 406] on body "Home Connect Views Design Settings Form Contact Us Upgrade Design Upgrade Color…" at bounding box center [204, 281] width 408 height 562
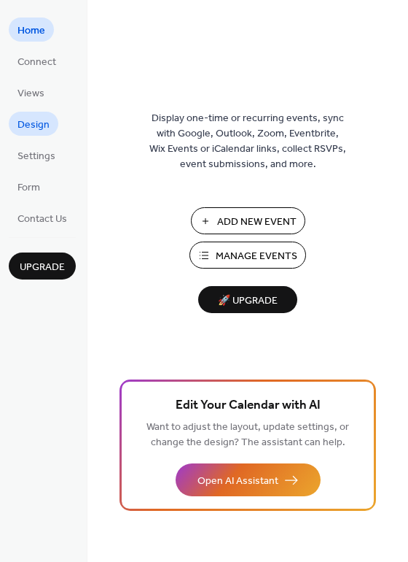
click at [45, 120] on span "Design" at bounding box center [34, 124] width 32 height 15
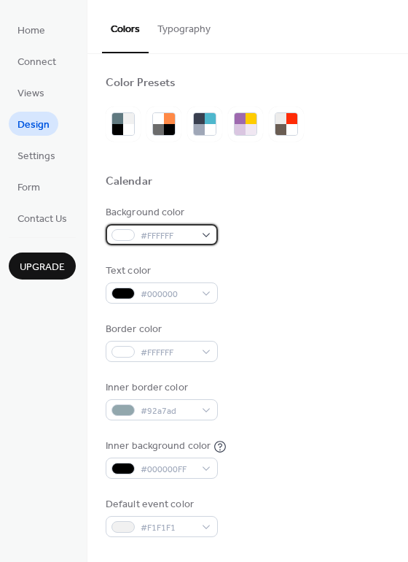
click at [209, 236] on div "#FFFFFF" at bounding box center [162, 234] width 112 height 21
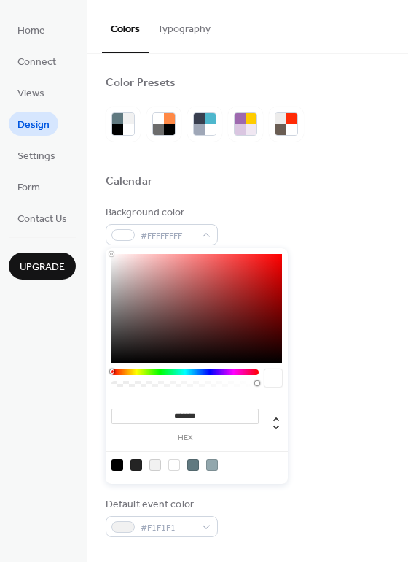
drag, startPoint x: 120, startPoint y: 333, endPoint x: 62, endPoint y: 241, distance: 107.8
click at [62, 241] on body "Home Connect Views Design Settings Form Contact Us Upgrade Design Upgrade Color…" at bounding box center [204, 281] width 408 height 562
type input "***"
type input "*"
drag, startPoint x: 255, startPoint y: 382, endPoint x: -4, endPoint y: 392, distance: 259.1
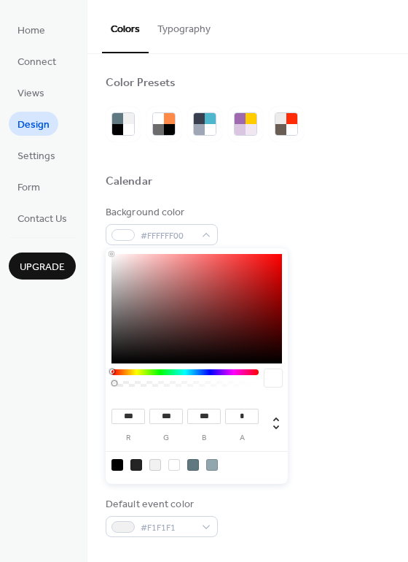
click at [0, 392] on html "Home Connect Views Design Settings Form Contact Us Upgrade Design Upgrade Color…" at bounding box center [204, 281] width 408 height 562
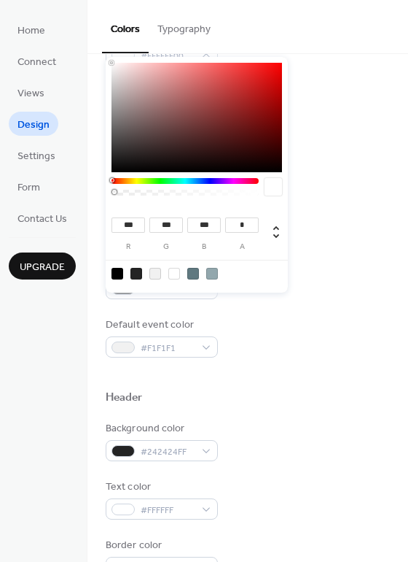
scroll to position [202, 0]
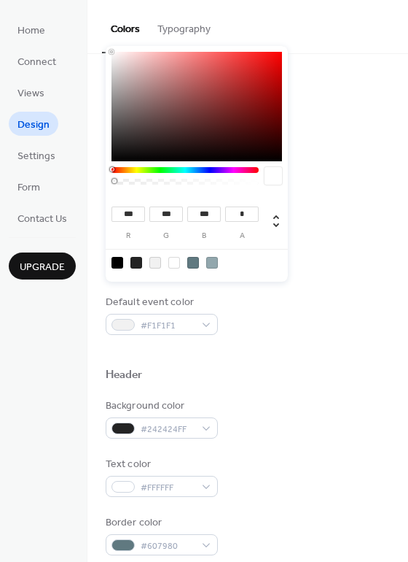
click at [328, 144] on div "Border color #FFFFFF" at bounding box center [248, 140] width 284 height 40
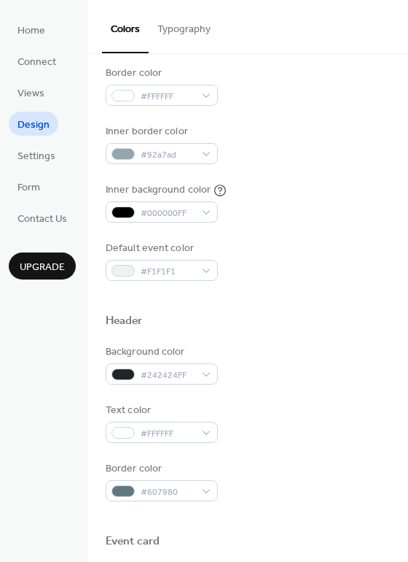
scroll to position [267, 0]
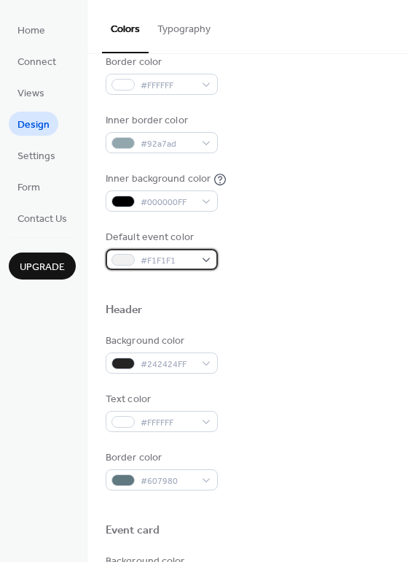
click at [198, 257] on div "#F1F1F1" at bounding box center [162, 259] width 112 height 21
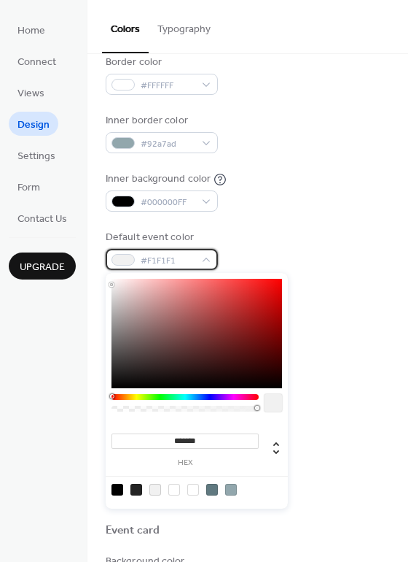
scroll to position [432, 0]
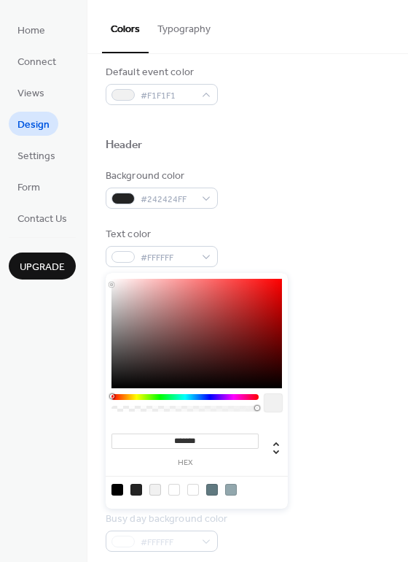
click at [219, 323] on div "******* hex" at bounding box center [197, 391] width 182 height 236
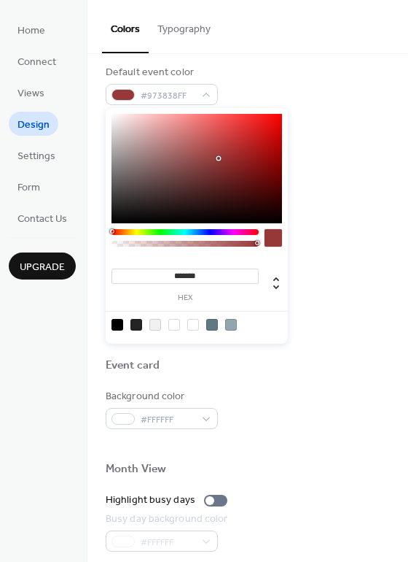
click at [141, 324] on div at bounding box center [137, 325] width 12 height 12
click at [122, 327] on div at bounding box center [118, 325] width 12 height 12
type input "*******"
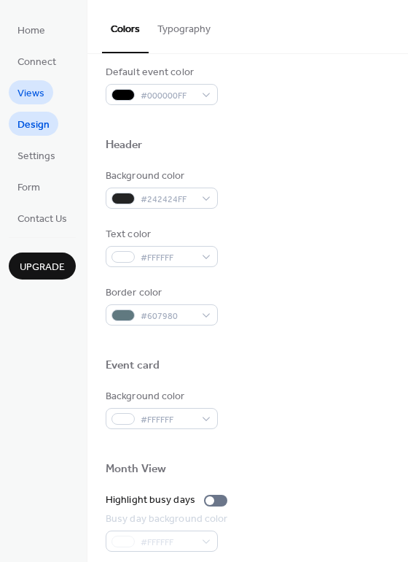
click at [29, 93] on span "Views" at bounding box center [31, 93] width 27 height 15
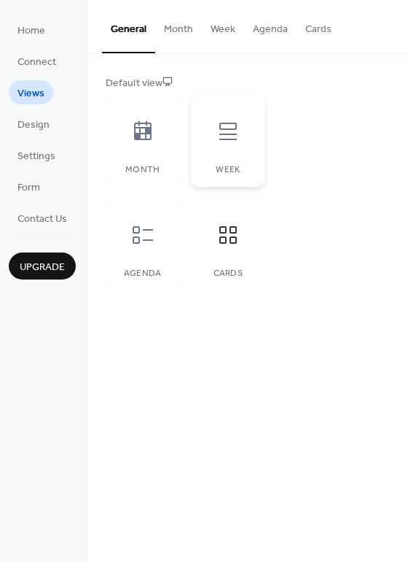
click at [233, 141] on icon at bounding box center [228, 131] width 23 height 23
click at [135, 237] on icon at bounding box center [143, 235] width 20 height 18
click at [36, 119] on span "Design" at bounding box center [34, 124] width 32 height 15
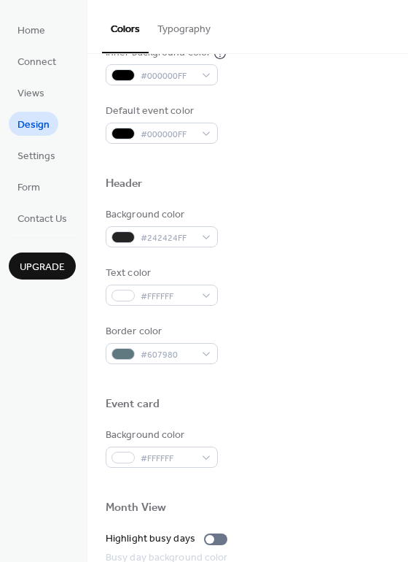
scroll to position [472, 0]
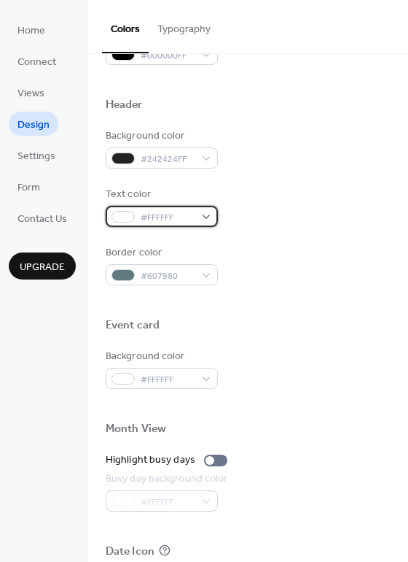
click at [202, 218] on div "#FFFFFF" at bounding box center [162, 216] width 112 height 21
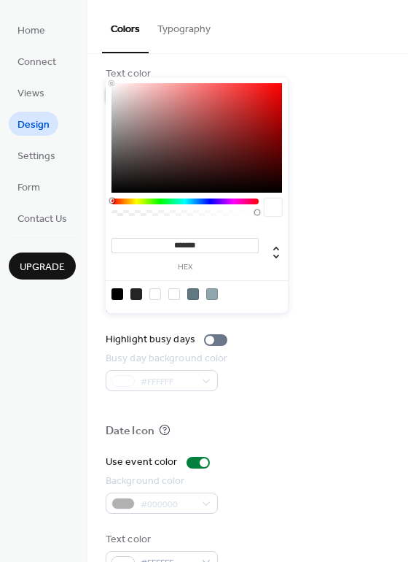
scroll to position [624, 0]
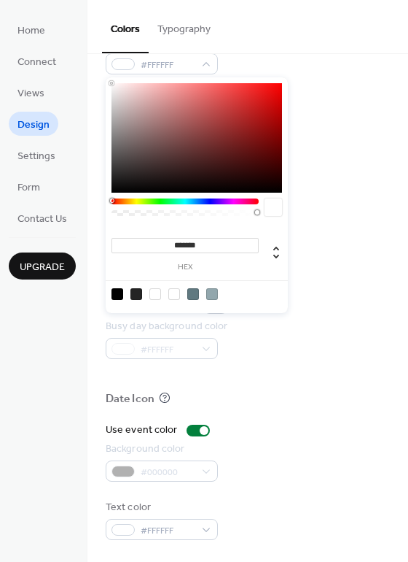
click at [345, 126] on div "Border color #607980" at bounding box center [248, 113] width 284 height 40
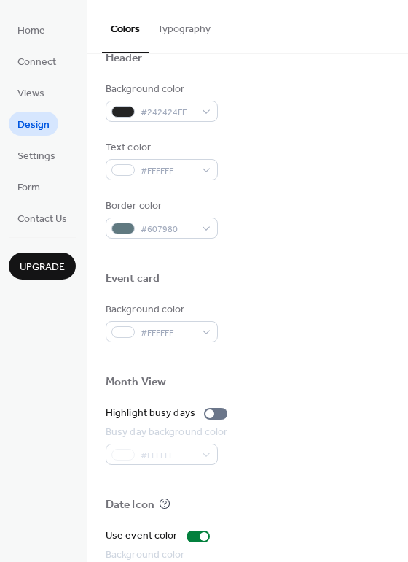
scroll to position [517, 0]
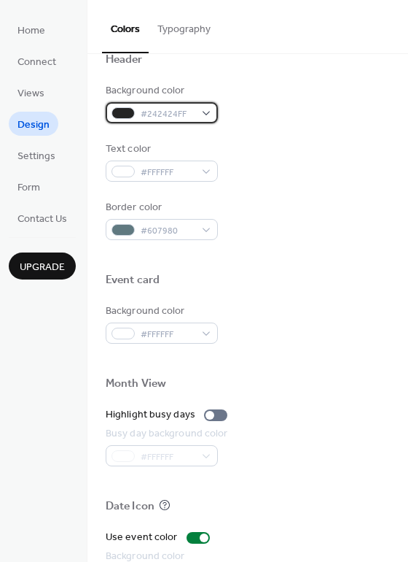
click at [198, 118] on div "#242424FF" at bounding box center [162, 112] width 112 height 21
click at [350, 154] on div "Text color #FFFFFF" at bounding box center [248, 161] width 284 height 40
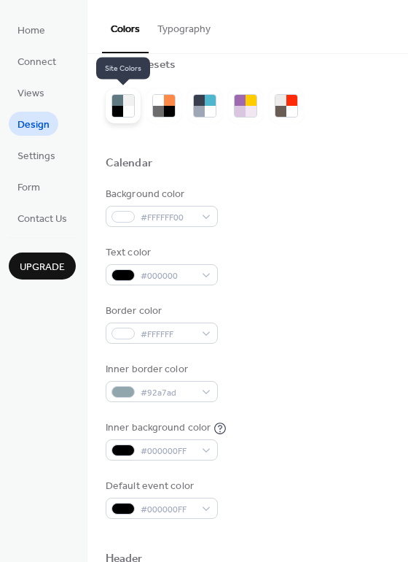
scroll to position [20, 0]
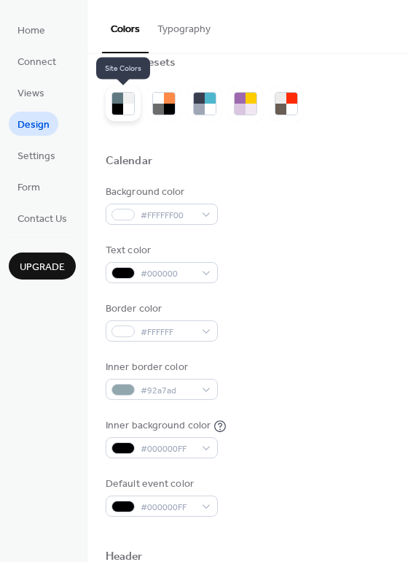
click at [128, 107] on div at bounding box center [128, 109] width 11 height 11
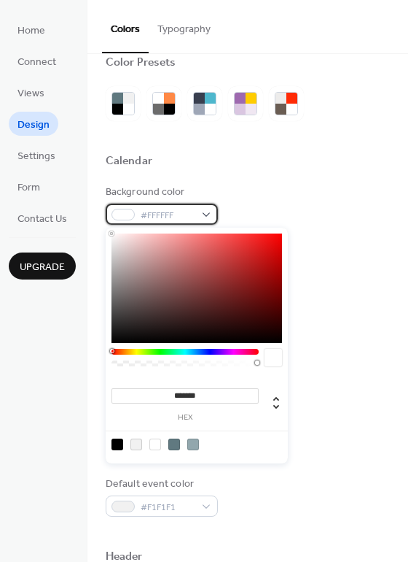
click at [210, 215] on div "#FFFFFF" at bounding box center [162, 213] width 112 height 21
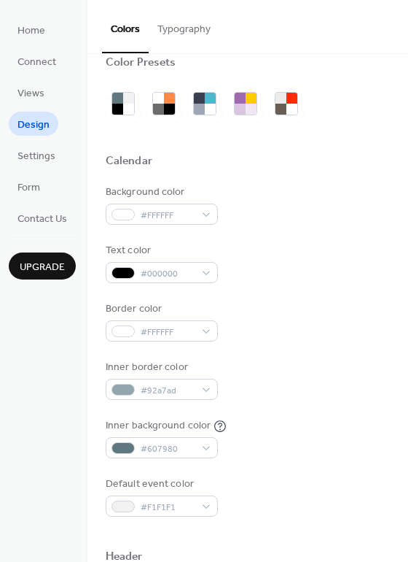
click at [268, 192] on div "Background color #FFFFFF" at bounding box center [248, 205] width 284 height 40
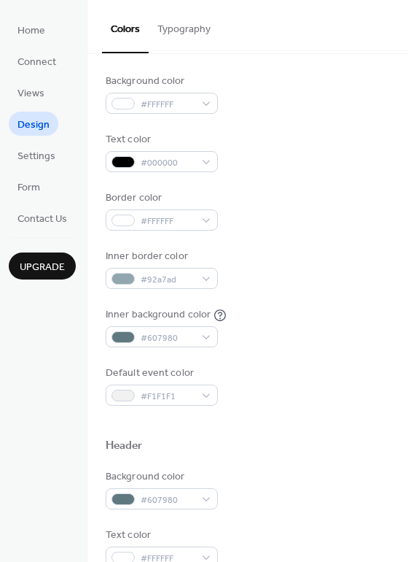
scroll to position [133, 0]
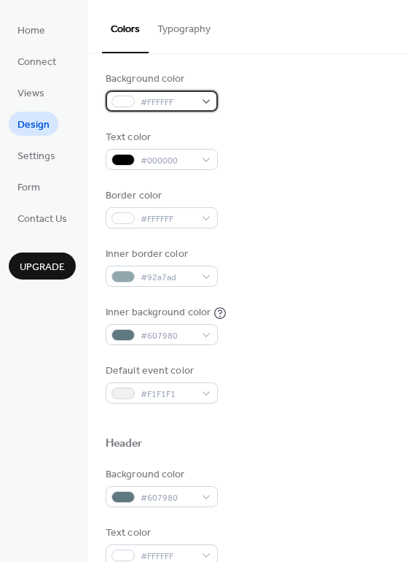
click at [195, 106] on div "#FFFFFF" at bounding box center [162, 100] width 112 height 21
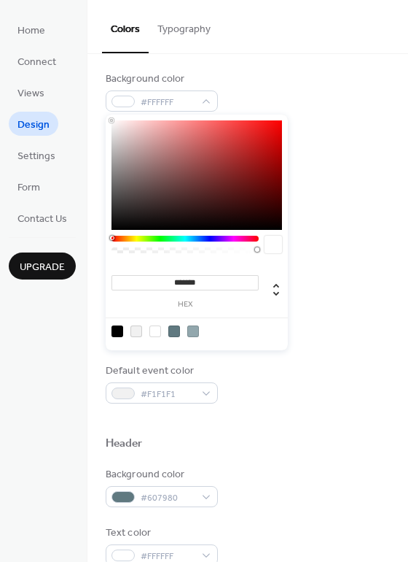
type input "***"
drag, startPoint x: 129, startPoint y: 249, endPoint x: 47, endPoint y: 252, distance: 81.7
click at [47, 252] on body "Home Connect Views Design Settings Form Contact Us Upgrade Design Upgrade Color…" at bounding box center [204, 281] width 408 height 562
type input "*"
drag, startPoint x: 165, startPoint y: 249, endPoint x: 238, endPoint y: 234, distance: 75.2
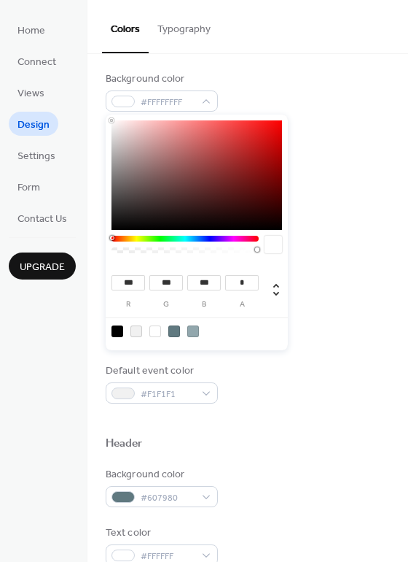
click at [362, 246] on body "Home Connect Views Design Settings Form Contact Us Upgrade Design Upgrade Color…" at bounding box center [204, 281] width 408 height 562
type input "**"
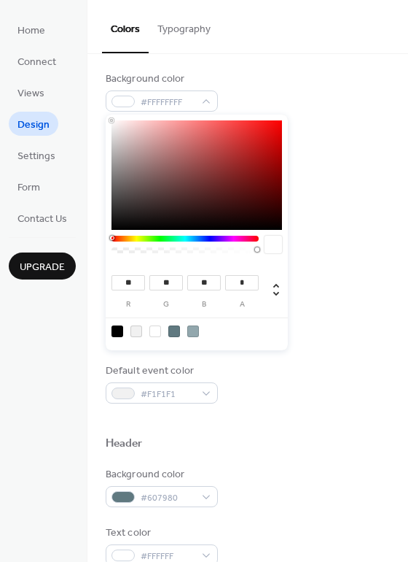
type input "**"
drag, startPoint x: 119, startPoint y: 209, endPoint x: 98, endPoint y: 211, distance: 21.2
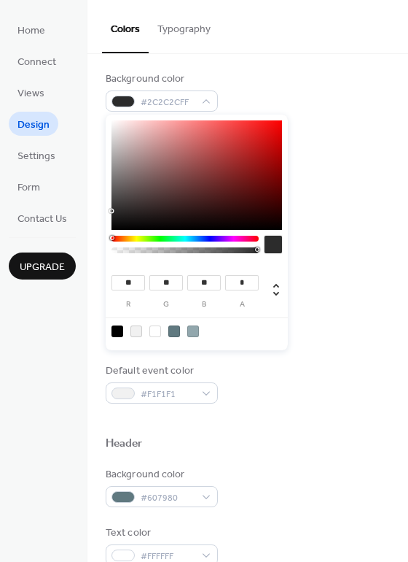
click at [98, 211] on body "Home Connect Views Design Settings Form Contact Us Upgrade Design Upgrade Color…" at bounding box center [204, 281] width 408 height 562
click at [117, 325] on div at bounding box center [118, 331] width 12 height 12
type input "*"
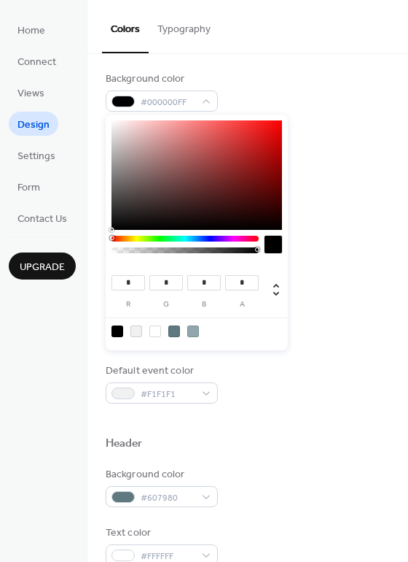
click at [154, 330] on div at bounding box center [155, 331] width 12 height 12
type input "***"
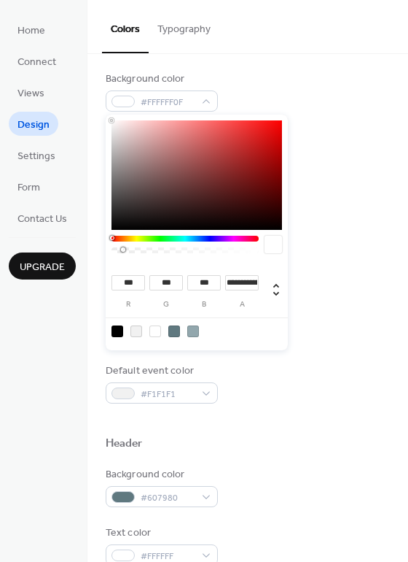
type input "*"
drag, startPoint x: 123, startPoint y: 249, endPoint x: -9, endPoint y: 251, distance: 132.7
click at [0, 251] on html "Home Connect Views Design Settings Form Contact Us Upgrade Design Upgrade Color…" at bounding box center [204, 281] width 408 height 562
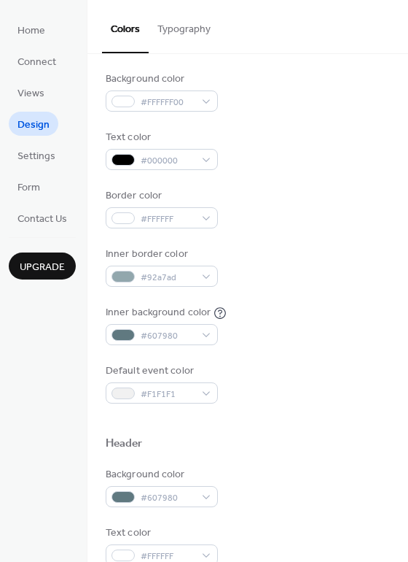
drag, startPoint x: 370, startPoint y: 81, endPoint x: 311, endPoint y: 118, distance: 69.8
click at [370, 82] on div "Background color #FFFFFF00" at bounding box center [248, 91] width 284 height 40
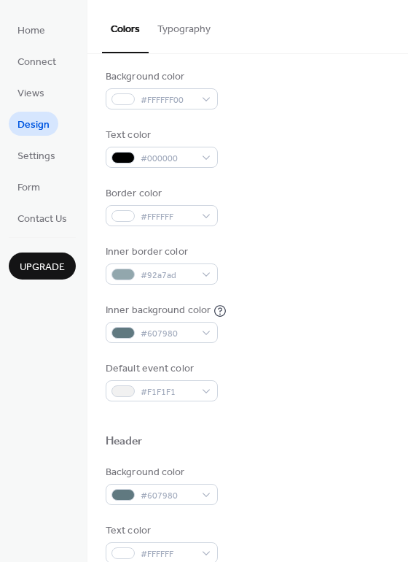
scroll to position [120, 0]
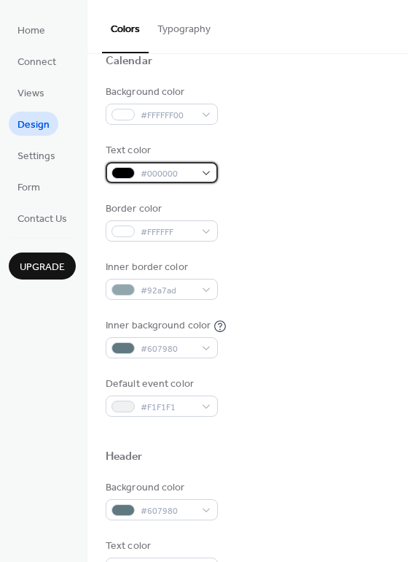
click at [202, 176] on div "#000000" at bounding box center [162, 172] width 112 height 21
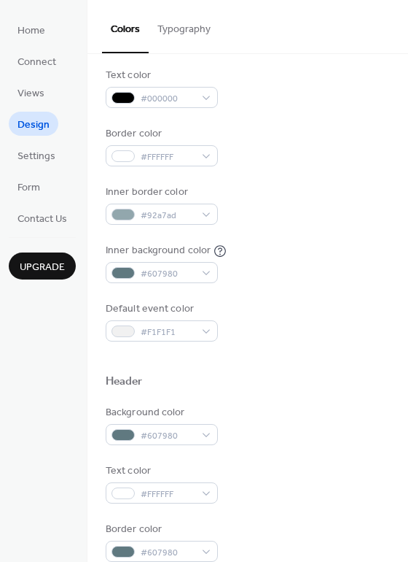
scroll to position [131, 0]
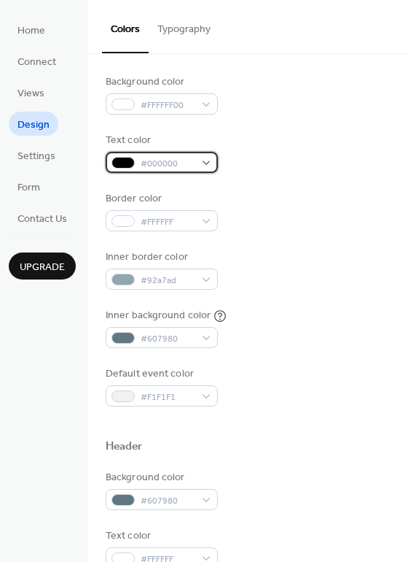
click at [194, 168] on span "#000000" at bounding box center [168, 163] width 54 height 15
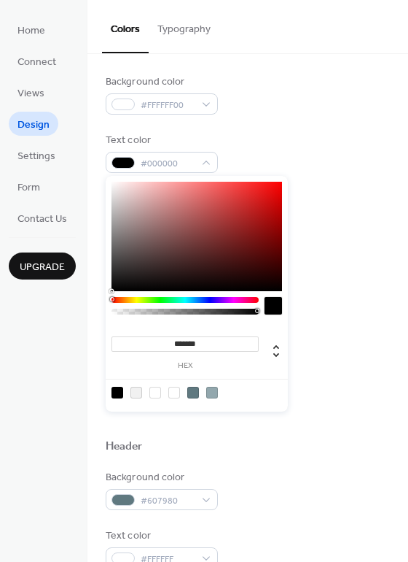
click at [158, 392] on div at bounding box center [155, 393] width 12 height 12
type input "***"
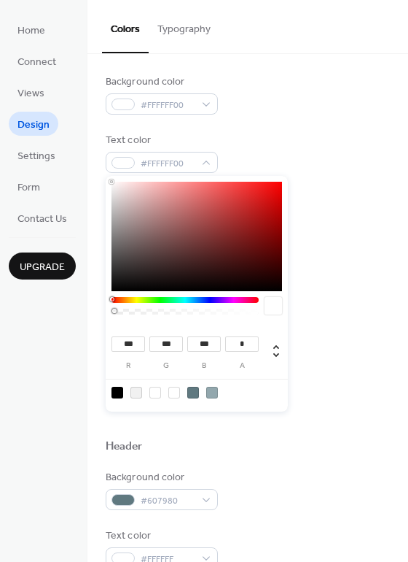
click at [158, 392] on div at bounding box center [155, 393] width 12 height 12
type input "*"
drag, startPoint x: 119, startPoint y: 312, endPoint x: 348, endPoint y: 316, distance: 229.0
click at [348, 316] on body "Home Connect Views Design Settings Form Contact Us Upgrade Design Upgrade Color…" at bounding box center [204, 281] width 408 height 562
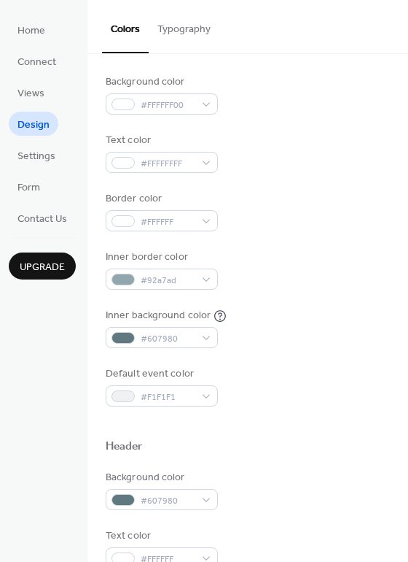
click at [348, 316] on div "Inner background color #607980" at bounding box center [248, 328] width 284 height 40
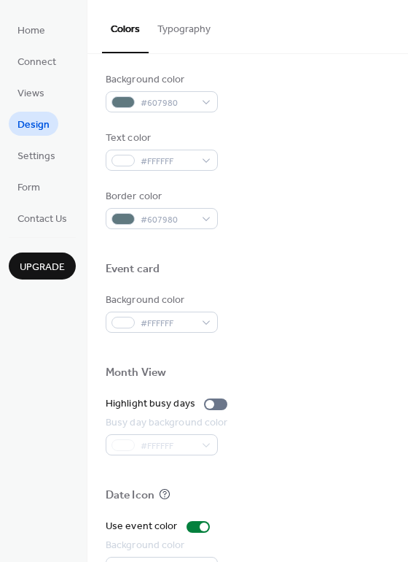
scroll to position [624, 0]
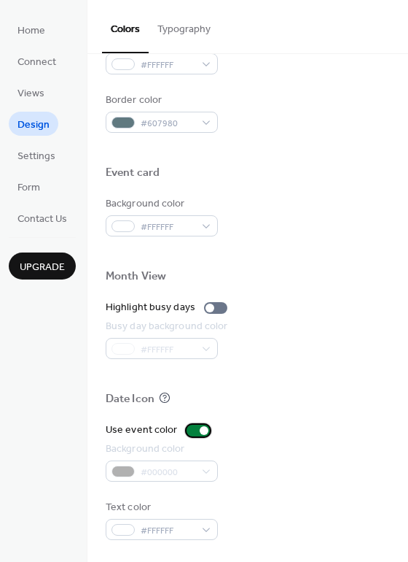
click at [201, 427] on div at bounding box center [204, 430] width 9 height 9
click at [201, 427] on div at bounding box center [198, 430] width 23 height 12
click at [193, 429] on div at bounding box center [198, 430] width 23 height 12
click at [193, 429] on div at bounding box center [192, 430] width 9 height 9
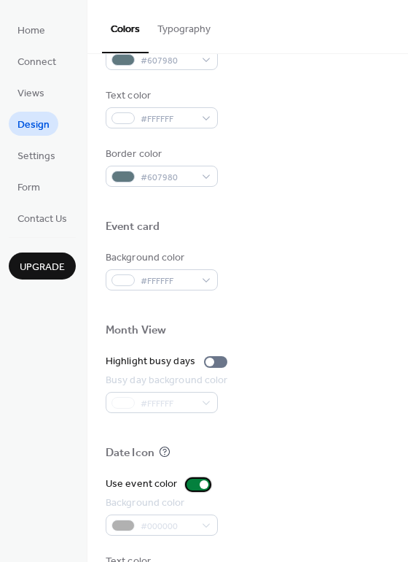
scroll to position [587, 0]
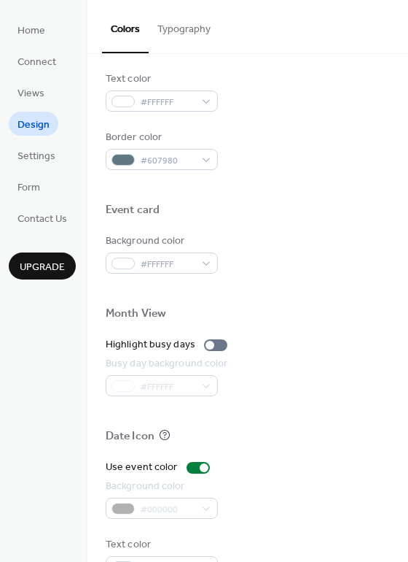
click at [198, 505] on div "#000000" at bounding box center [162, 507] width 112 height 21
click at [131, 509] on div "#000000" at bounding box center [162, 507] width 112 height 21
click at [205, 502] on div "#000000" at bounding box center [162, 507] width 112 height 21
click at [203, 465] on div at bounding box center [204, 467] width 9 height 9
click at [217, 350] on label "Highlight busy days" at bounding box center [170, 344] width 128 height 15
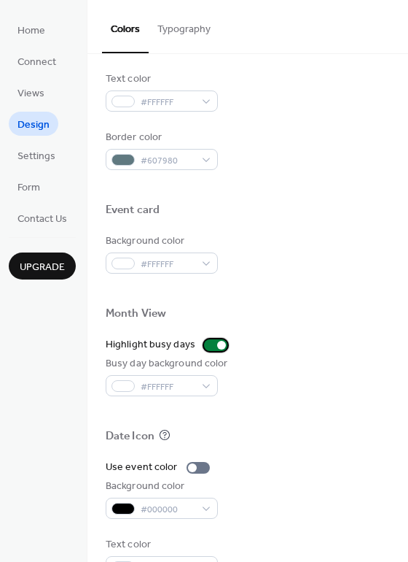
click at [217, 350] on label "Highlight busy days" at bounding box center [170, 344] width 128 height 15
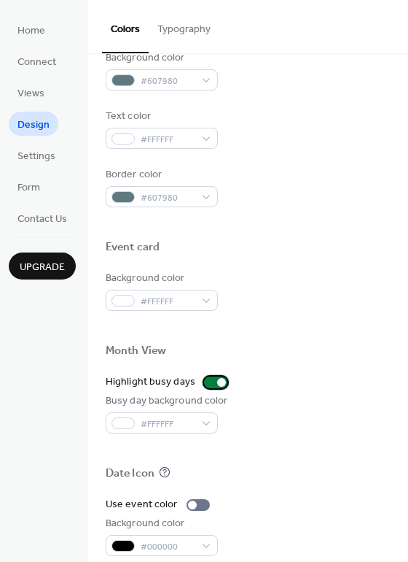
scroll to position [548, 0]
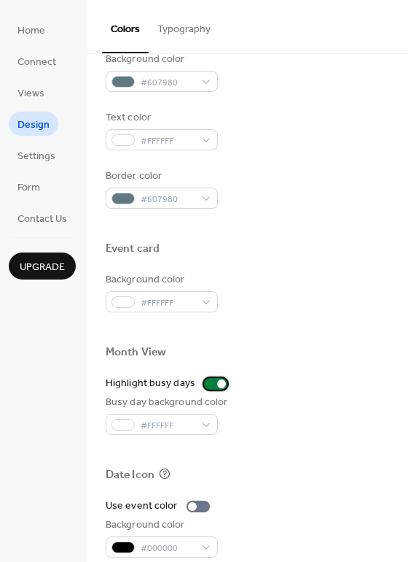
click at [202, 376] on label "Highlight busy days" at bounding box center [170, 383] width 128 height 15
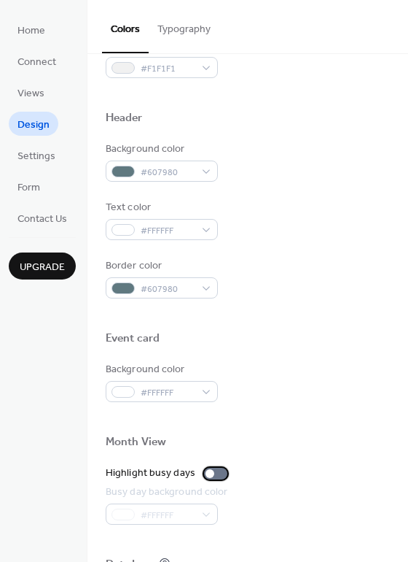
scroll to position [426, 0]
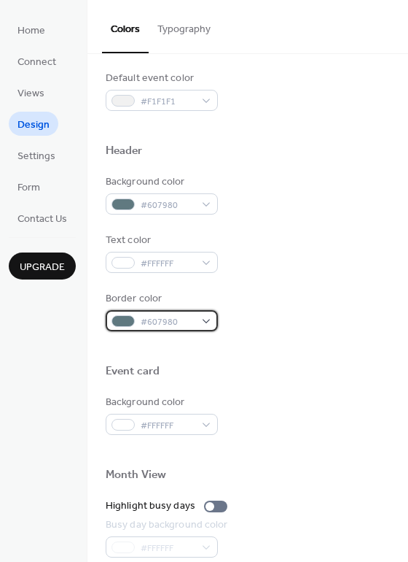
click at [197, 319] on div "#607980" at bounding box center [162, 320] width 112 height 21
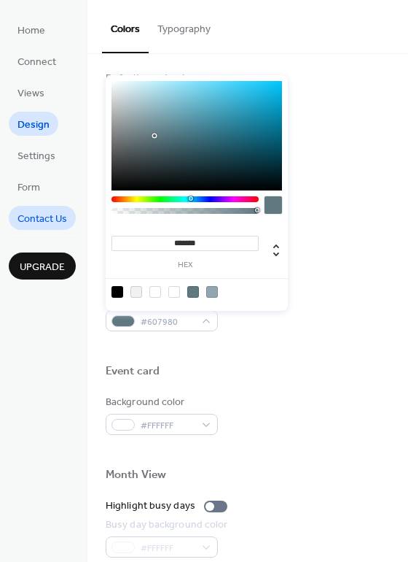
type input "**"
drag, startPoint x: 126, startPoint y: 210, endPoint x: 47, endPoint y: 213, distance: 79.5
click at [47, 213] on body "Home Connect Views Design Settings Form Contact Us Upgrade Design Upgrade Color…" at bounding box center [204, 281] width 408 height 562
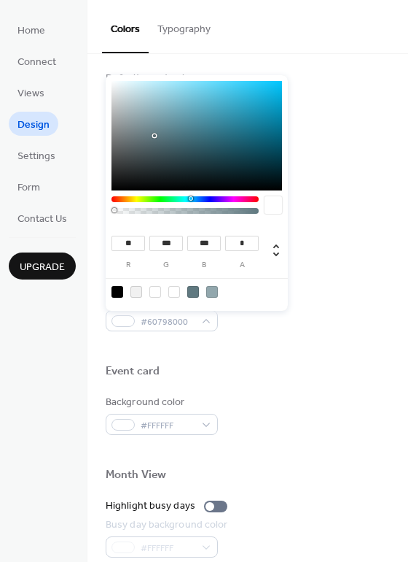
click at [330, 430] on div "Background color #FFFFFF" at bounding box center [248, 415] width 284 height 40
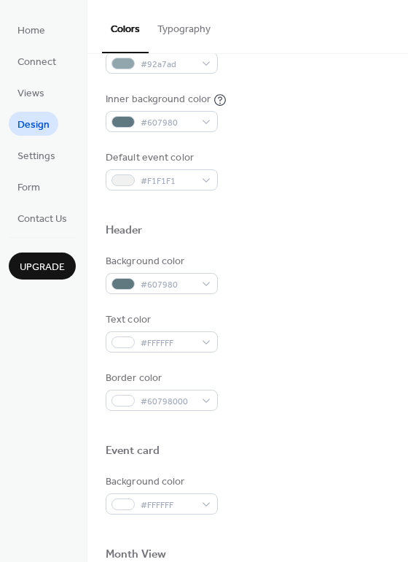
scroll to position [329, 0]
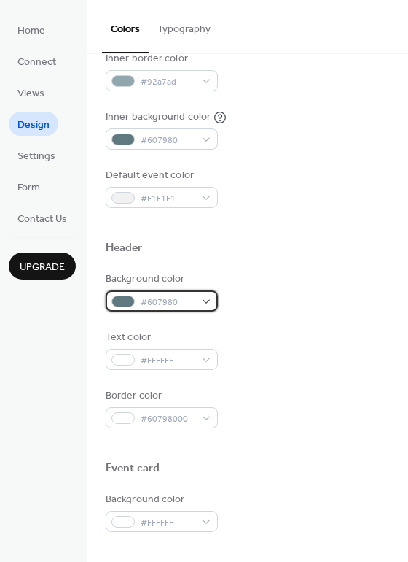
click at [192, 298] on span "#607980" at bounding box center [168, 302] width 54 height 15
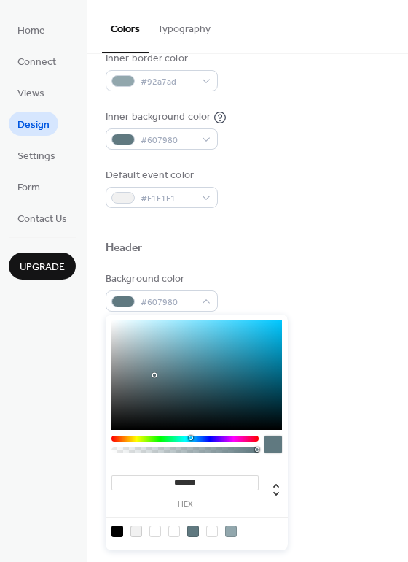
type input "**"
drag, startPoint x: 128, startPoint y: 449, endPoint x: -64, endPoint y: 438, distance: 192.8
click at [0, 438] on html "Home Connect Views Design Settings Form Contact Us Upgrade Design Upgrade Color…" at bounding box center [204, 281] width 408 height 562
click at [272, 250] on div "Header" at bounding box center [248, 250] width 284 height 19
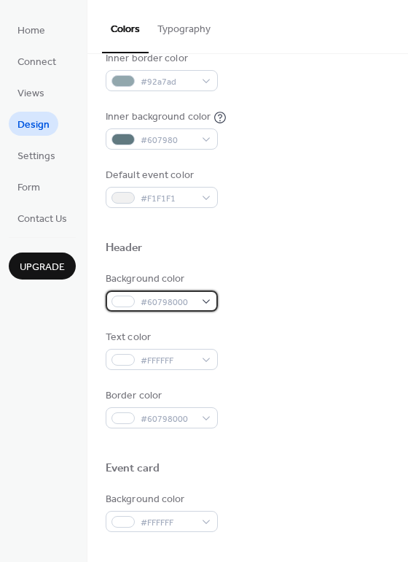
click at [202, 307] on div "#60798000" at bounding box center [162, 300] width 112 height 21
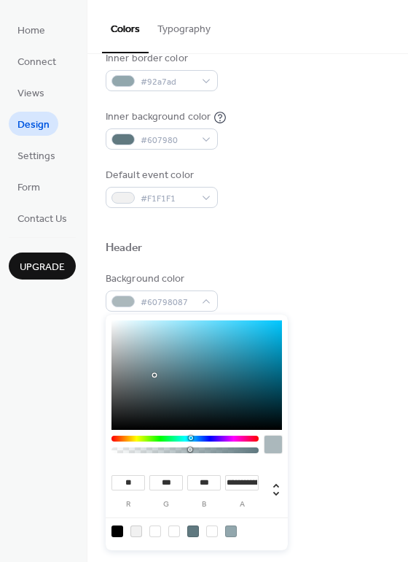
type input "*"
drag, startPoint x: 121, startPoint y: 446, endPoint x: 473, endPoint y: 481, distance: 354.0
click at [408, 481] on html "Home Connect Views Design Settings Form Contact Us Upgrade Design Upgrade Color…" at bounding box center [204, 281] width 408 height 562
type input "**"
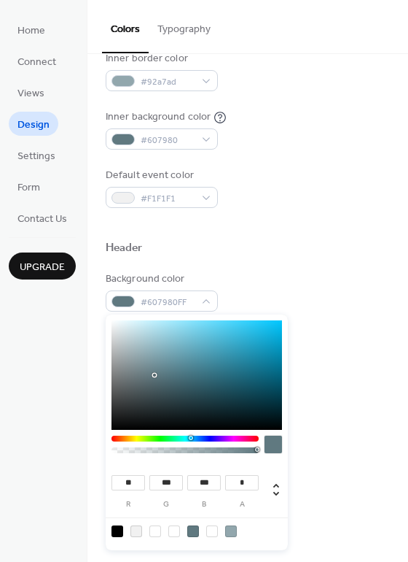
type input "**"
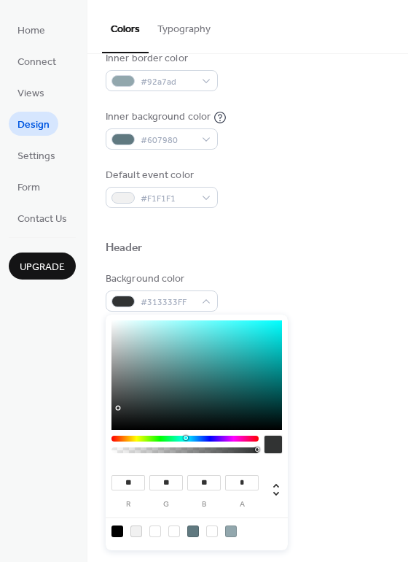
type input "**"
drag, startPoint x: 118, startPoint y: 408, endPoint x: 83, endPoint y: 409, distance: 35.0
click at [83, 409] on body "Home Connect Views Design Settings Form Contact Us Upgrade Design Upgrade Color…" at bounding box center [204, 281] width 408 height 562
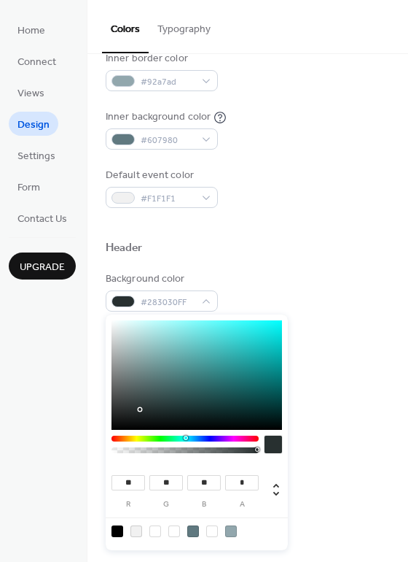
type input "**"
type input "*"
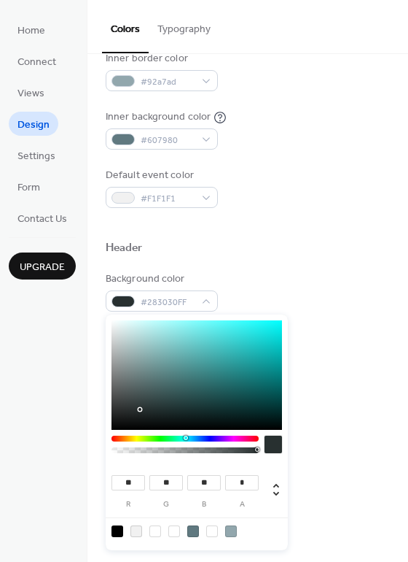
type input "*"
drag, startPoint x: 139, startPoint y: 409, endPoint x: -18, endPoint y: 502, distance: 181.8
click at [0, 502] on html "Home Connect Views Design Settings Form Contact Us Upgrade Design Upgrade Color…" at bounding box center [204, 281] width 408 height 562
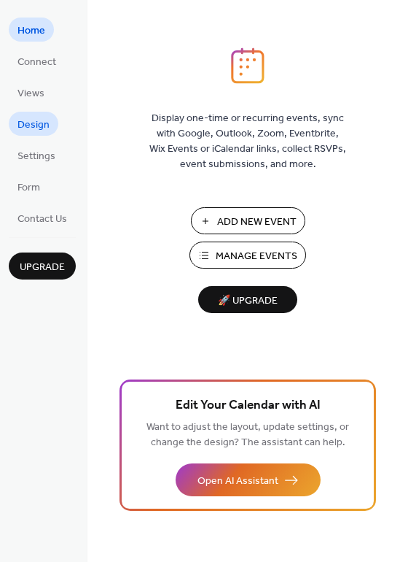
click at [34, 117] on span "Design" at bounding box center [34, 124] width 32 height 15
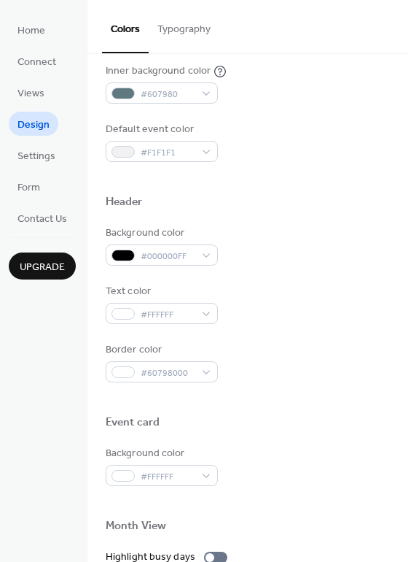
scroll to position [509, 0]
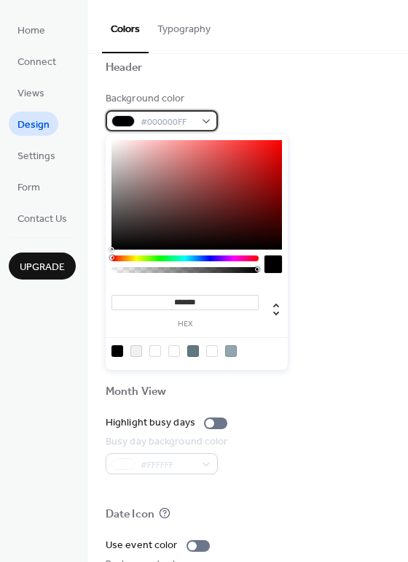
click at [201, 119] on div "#000000FF" at bounding box center [162, 120] width 112 height 21
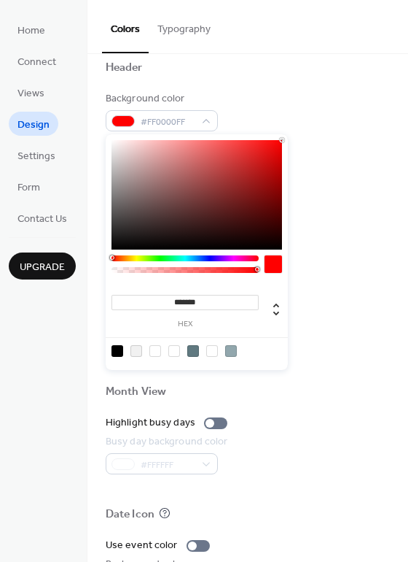
drag, startPoint x: 171, startPoint y: 221, endPoint x: 455, endPoint y: 12, distance: 353.1
click at [408, 12] on html "Home Connect Views Design Settings Form Contact Us Upgrade Design Upgrade Color…" at bounding box center [204, 281] width 408 height 562
type input "***"
click at [154, 267] on div at bounding box center [185, 270] width 143 height 6
type input "*"
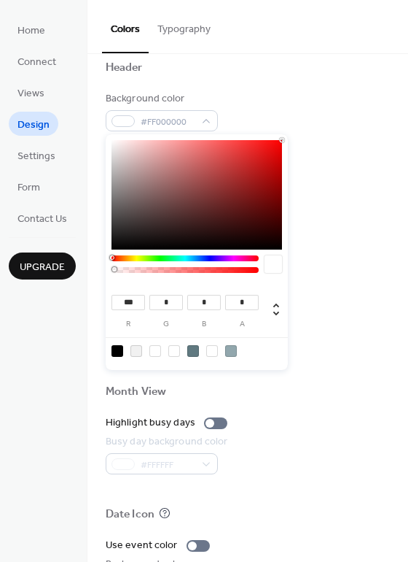
drag, startPoint x: 154, startPoint y: 267, endPoint x: 78, endPoint y: 238, distance: 81.0
click at [69, 274] on body "Home Connect Views Design Settings Form Contact Us Upgrade Design Upgrade Color…" at bounding box center [204, 281] width 408 height 562
click at [338, 81] on div at bounding box center [248, 85] width 284 height 12
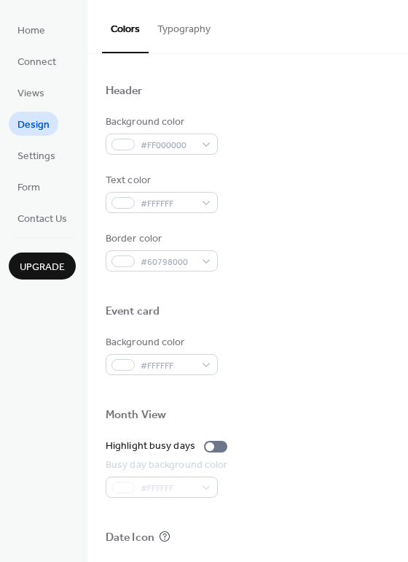
scroll to position [489, 0]
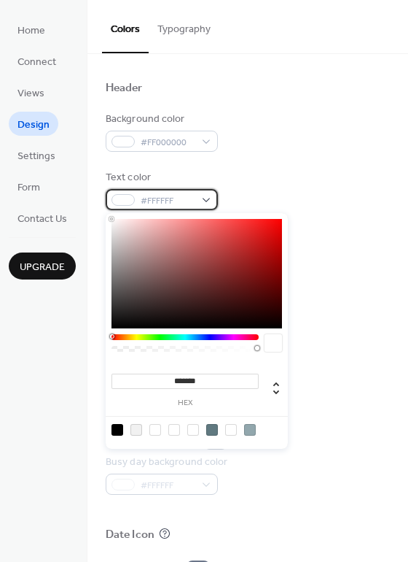
click at [199, 201] on div "#FFFFFF" at bounding box center [162, 199] width 112 height 21
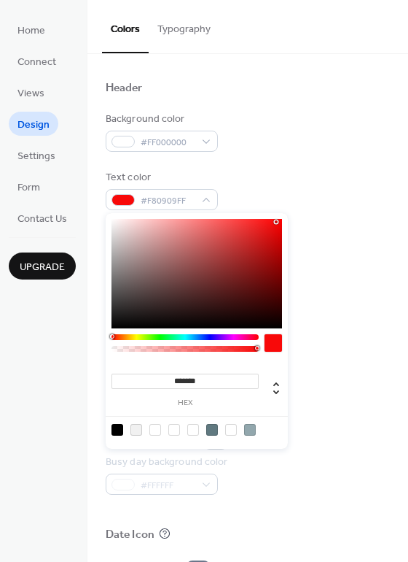
type input "*******"
drag, startPoint x: 209, startPoint y: 271, endPoint x: 472, endPoint y: 69, distance: 331.3
click at [408, 69] on html "Home Connect Views Design Settings Form Contact Us Upgrade Design Upgrade Color…" at bounding box center [204, 281] width 408 height 562
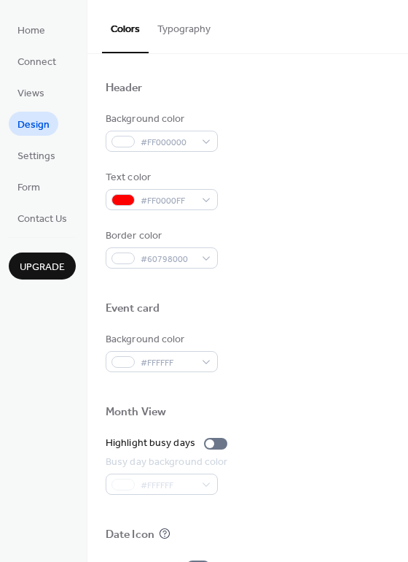
click at [309, 160] on div "Background color #FF000000 Text color #FF0000FF Border color #60798000" at bounding box center [248, 190] width 284 height 157
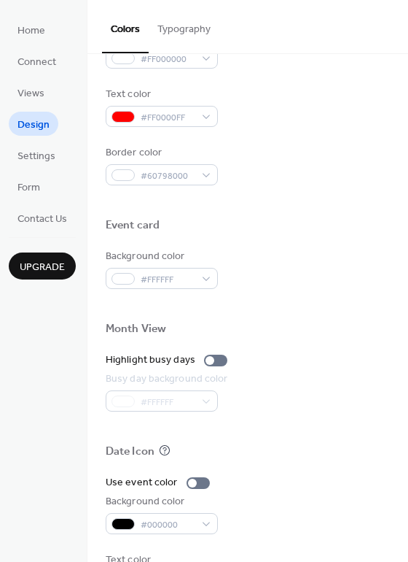
scroll to position [578, 0]
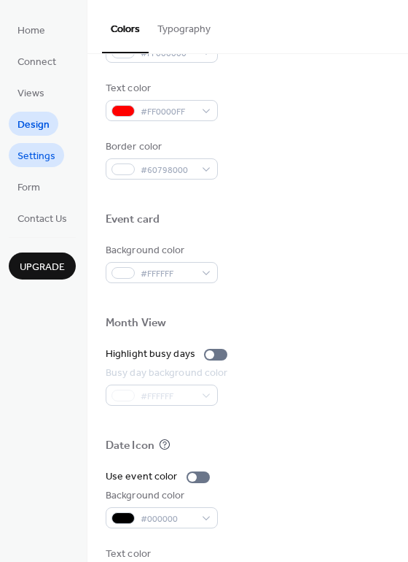
click at [26, 150] on span "Settings" at bounding box center [37, 156] width 38 height 15
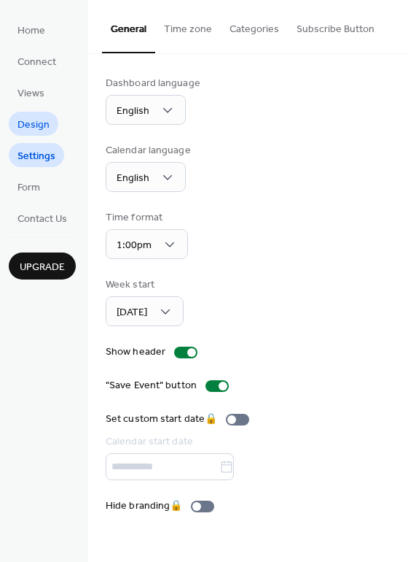
click at [28, 131] on span "Design" at bounding box center [34, 124] width 32 height 15
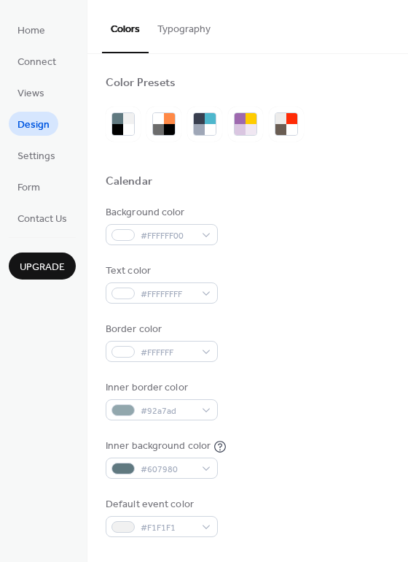
click at [177, 24] on button "Typography" at bounding box center [184, 26] width 71 height 52
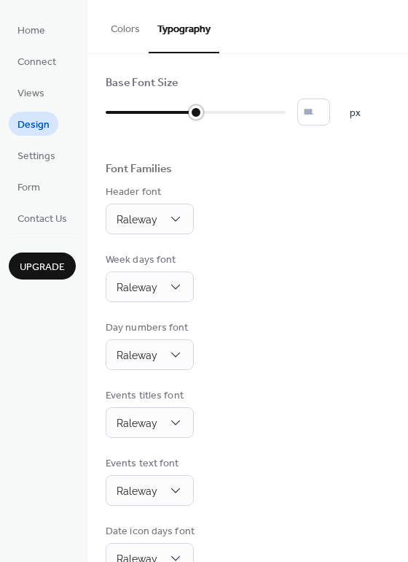
type input "**"
drag, startPoint x: 116, startPoint y: 116, endPoint x: 230, endPoint y: 107, distance: 114.1
click at [230, 107] on div at bounding box center [196, 112] width 180 height 23
click at [123, 33] on button "Colors" at bounding box center [125, 26] width 47 height 52
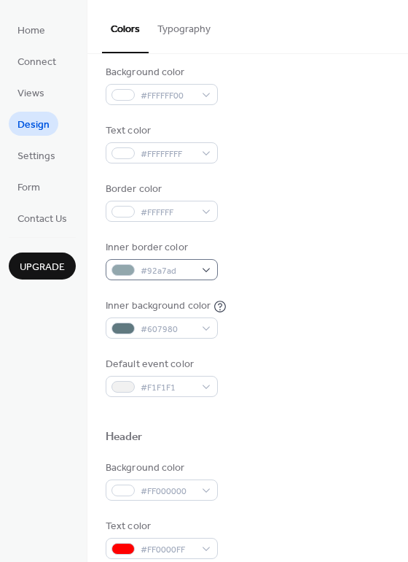
scroll to position [141, 0]
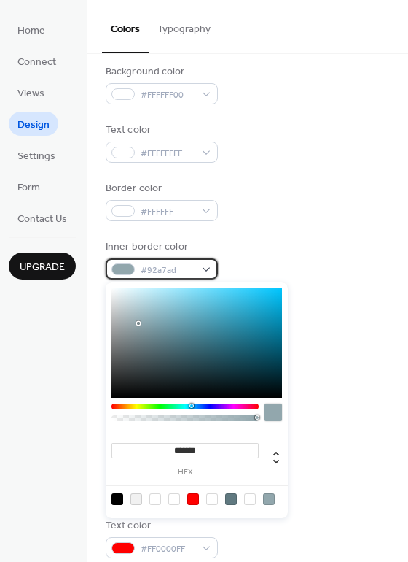
click at [204, 263] on div "#92a7ad" at bounding box center [162, 268] width 112 height 21
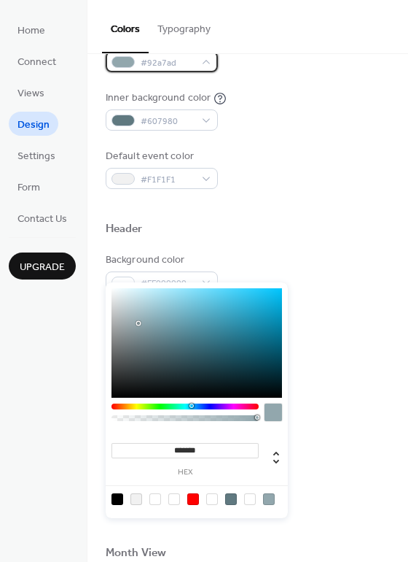
scroll to position [386, 0]
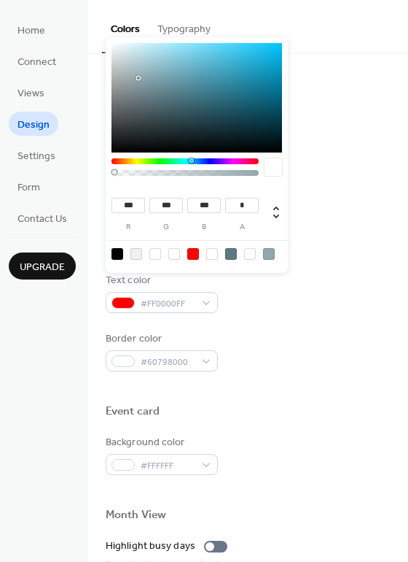
drag, startPoint x: 129, startPoint y: 172, endPoint x: 12, endPoint y: 174, distance: 117.4
click at [12, 174] on body "Home Connect Views Design Settings Form Contact Us Upgrade Design Upgrade Color…" at bounding box center [204, 281] width 408 height 562
click at [193, 254] on div at bounding box center [193, 254] width 12 height 12
type input "***"
type input "*"
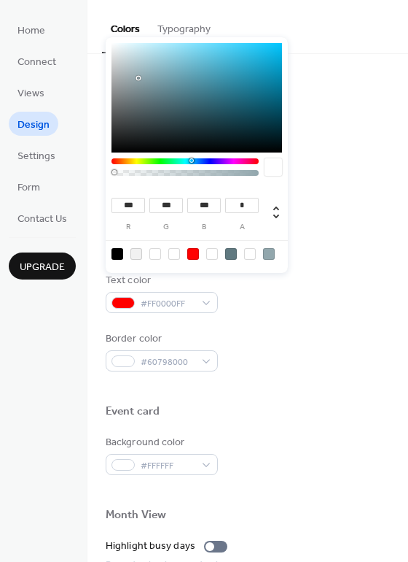
type input "*"
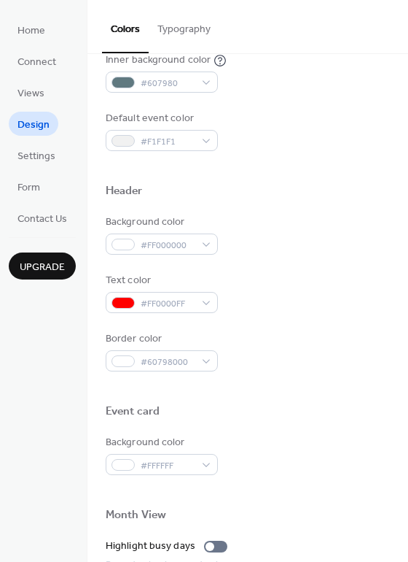
click at [348, 169] on div at bounding box center [248, 167] width 284 height 33
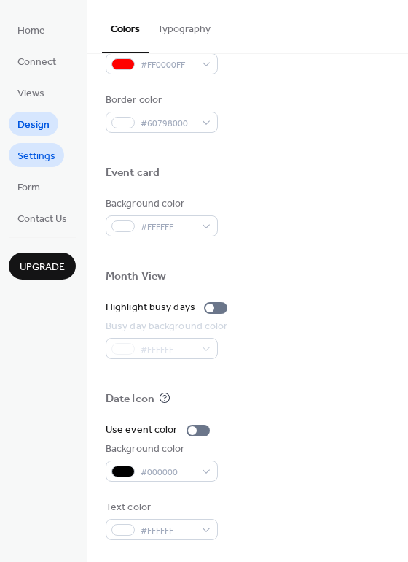
click at [35, 160] on span "Settings" at bounding box center [37, 156] width 38 height 15
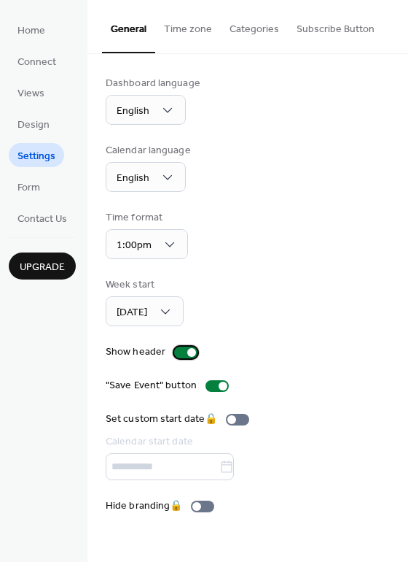
click at [179, 350] on div at bounding box center [185, 352] width 23 height 12
click at [179, 350] on div at bounding box center [180, 352] width 9 height 9
click at [216, 388] on div at bounding box center [217, 386] width 23 height 12
click at [18, 113] on link "Design" at bounding box center [34, 124] width 50 height 24
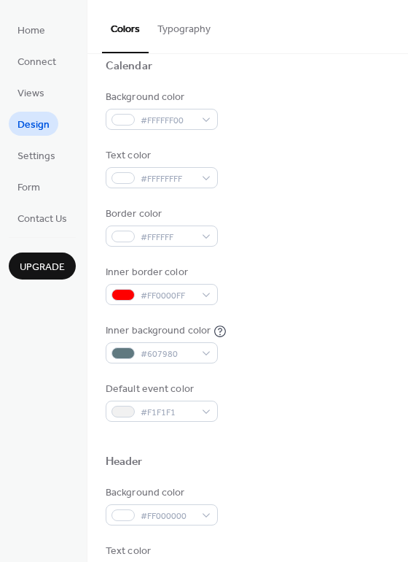
scroll to position [199, 0]
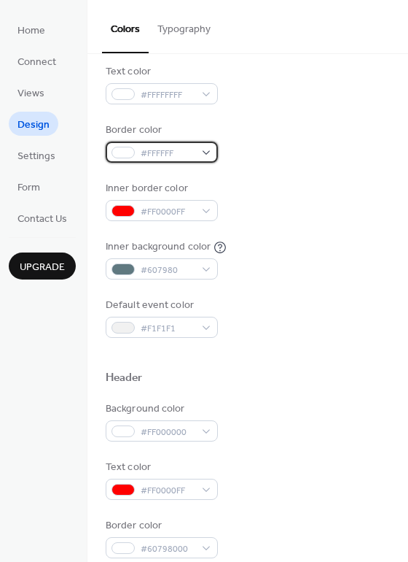
click at [196, 152] on div "#FFFFFF" at bounding box center [162, 151] width 112 height 21
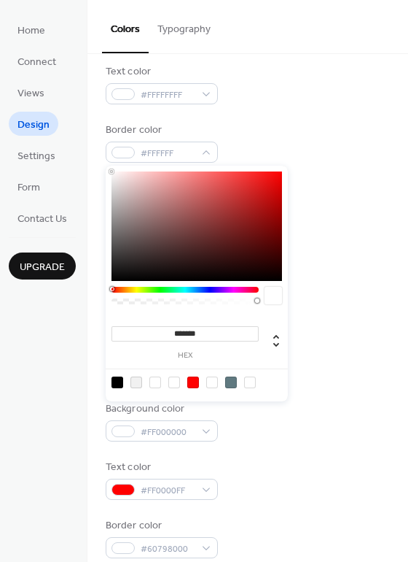
type input "***"
type input "*"
drag, startPoint x: 140, startPoint y: 301, endPoint x: -7, endPoint y: 311, distance: 146.9
click at [0, 311] on html "Home Connect Views Design Settings Form Contact Us Upgrade Design Upgrade Color…" at bounding box center [204, 281] width 408 height 562
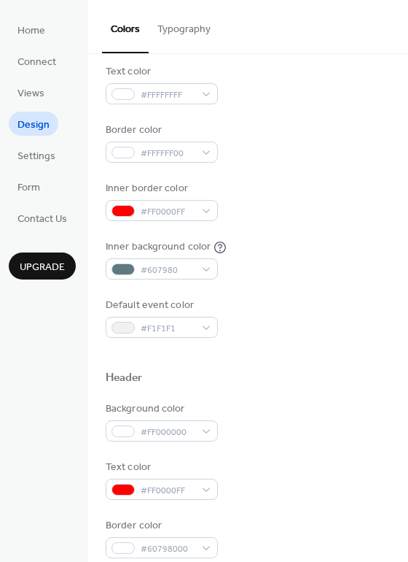
click at [335, 171] on div "Background color #FFFFFF00 Text color #FFFFFFFF Border color #FFFFFF00 Inner bo…" at bounding box center [248, 172] width 284 height 332
click at [146, 156] on span "#FFFFFF00" at bounding box center [168, 153] width 54 height 15
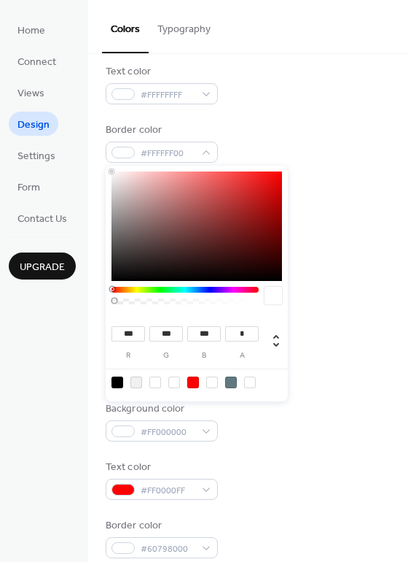
drag, startPoint x: 343, startPoint y: 148, endPoint x: 338, endPoint y: 156, distance: 9.9
click at [343, 149] on div "Border color #FFFFFF00" at bounding box center [248, 143] width 284 height 40
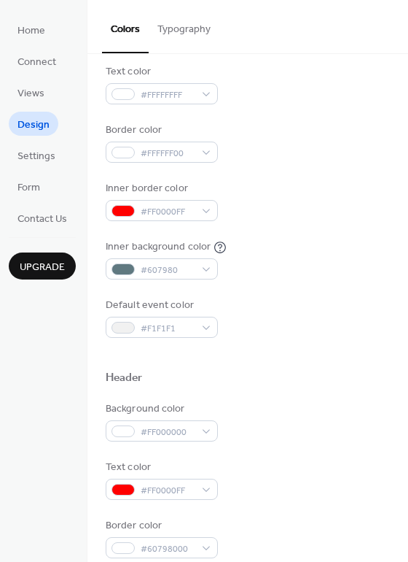
scroll to position [200, 0]
click at [120, 325] on div at bounding box center [123, 327] width 23 height 12
click at [368, 303] on div "Default event color #F1F1F1" at bounding box center [248, 317] width 284 height 40
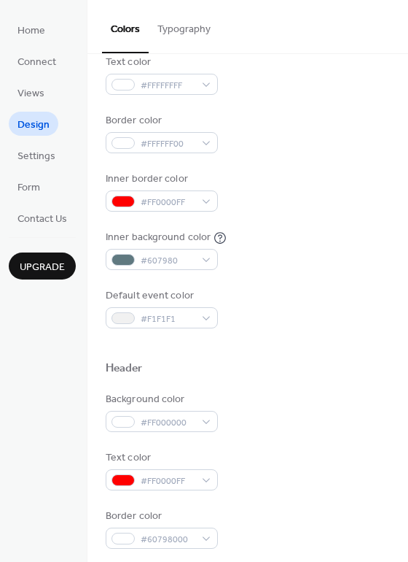
scroll to position [185, 0]
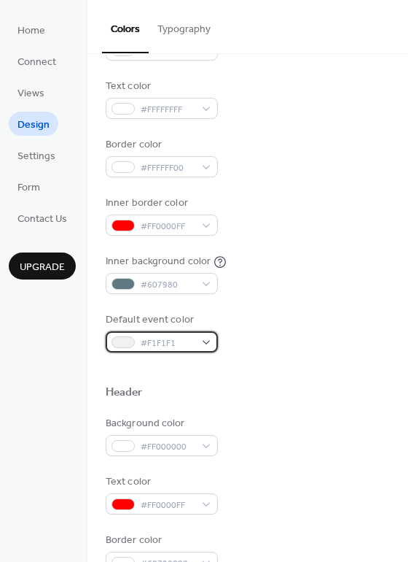
click at [191, 337] on span "#F1F1F1" at bounding box center [168, 342] width 54 height 15
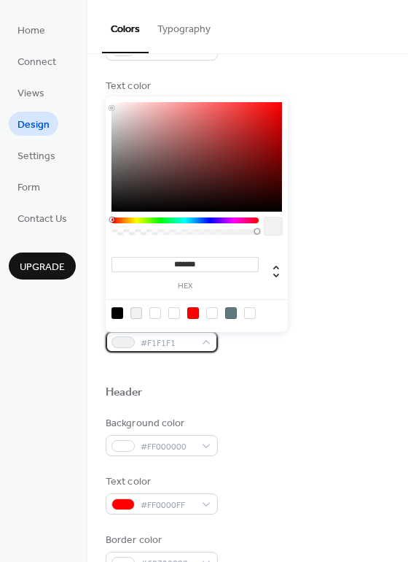
scroll to position [192, 0]
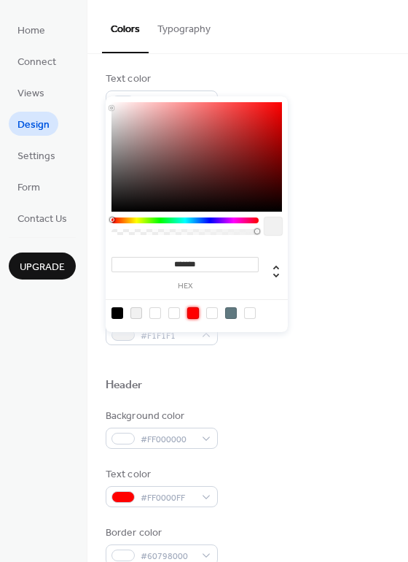
click at [193, 311] on div at bounding box center [193, 313] width 12 height 12
type input "*******"
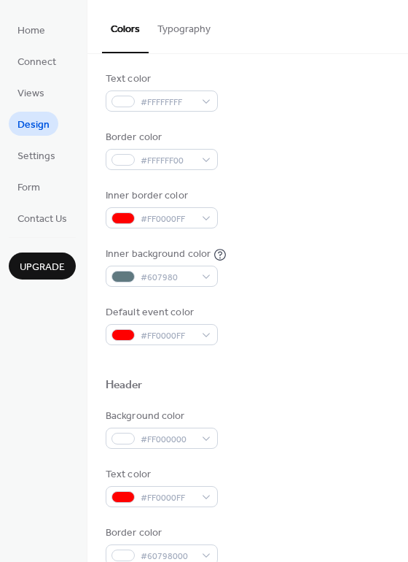
click at [354, 297] on div "Background color #FFFFFF00 Text color #FFFFFFFF Border color #FFFFFF00 Inner bo…" at bounding box center [248, 179] width 284 height 332
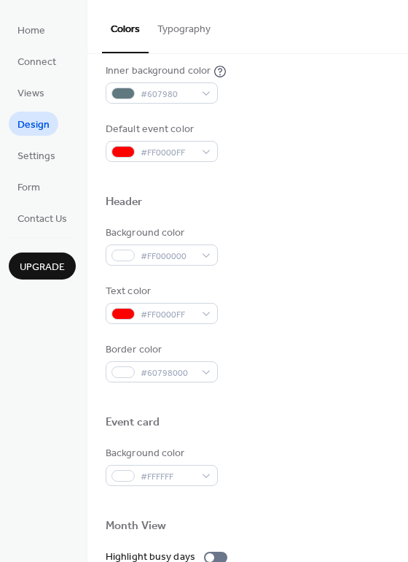
scroll to position [624, 0]
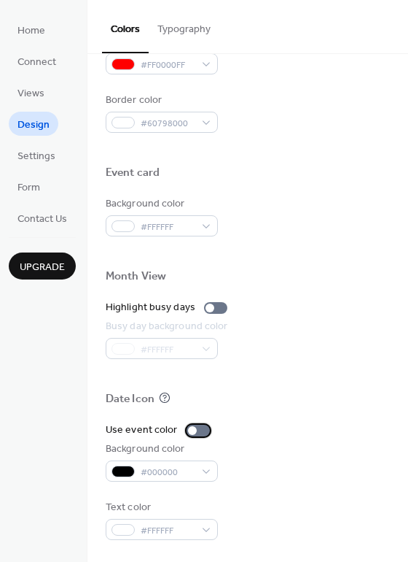
click at [195, 428] on div at bounding box center [198, 430] width 23 height 12
click at [174, 477] on div "#000000" at bounding box center [162, 470] width 112 height 21
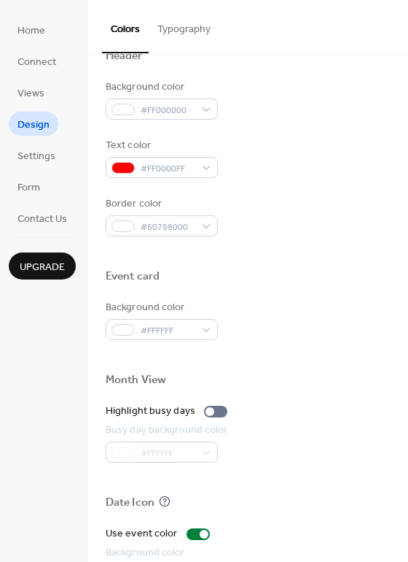
scroll to position [185, 0]
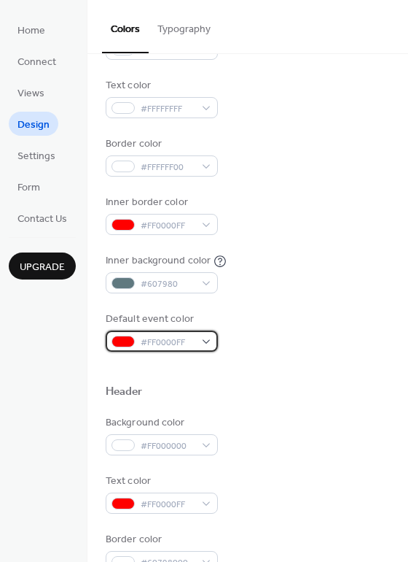
click at [201, 339] on div "#FF0000FF" at bounding box center [162, 340] width 112 height 21
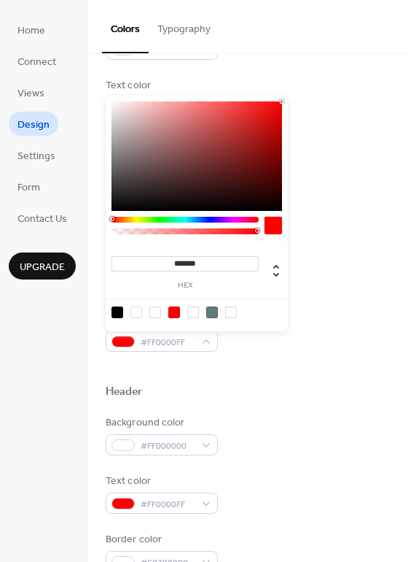
click at [139, 310] on div at bounding box center [137, 312] width 12 height 12
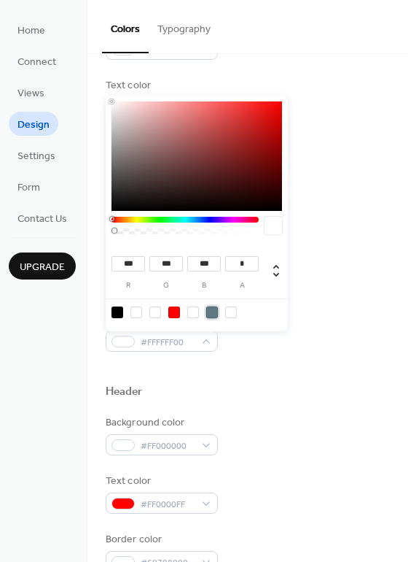
click at [209, 309] on div at bounding box center [212, 312] width 12 height 12
type input "**"
type input "***"
type input "*"
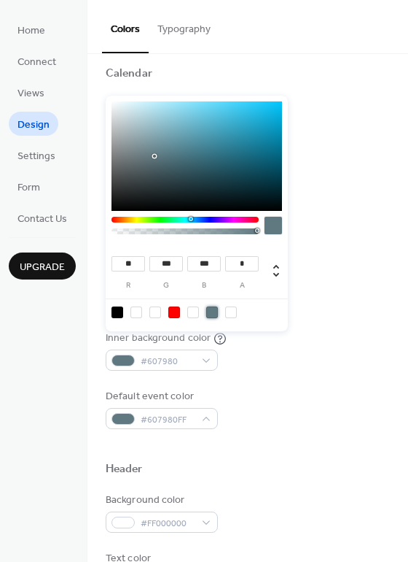
scroll to position [96, 0]
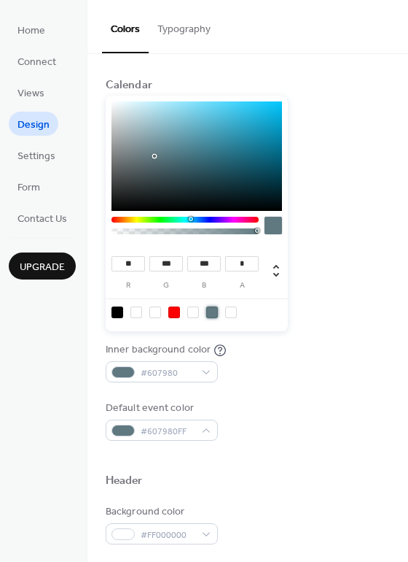
type input "**"
type input "***"
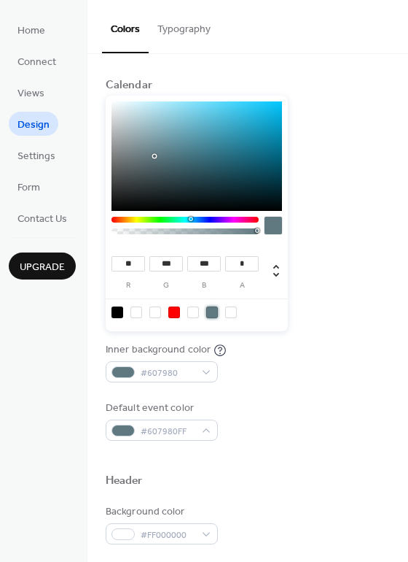
type input "***"
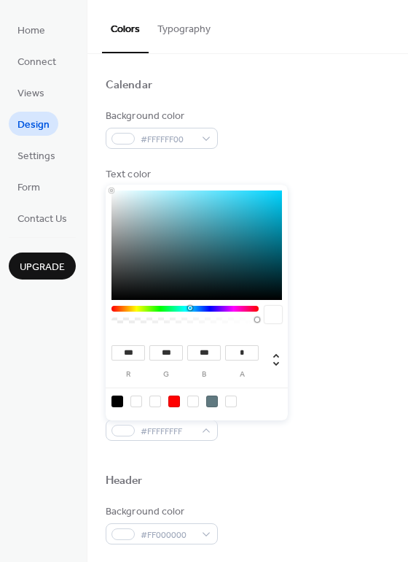
drag, startPoint x: 159, startPoint y: 153, endPoint x: 57, endPoint y: 120, distance: 107.2
click at [57, 120] on body "Home Connect Views Design Settings Form Contact Us Upgrade Design Upgrade Color…" at bounding box center [204, 281] width 408 height 562
type input "***"
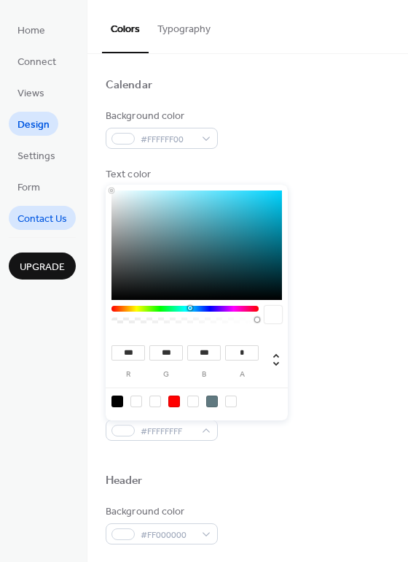
type input "***"
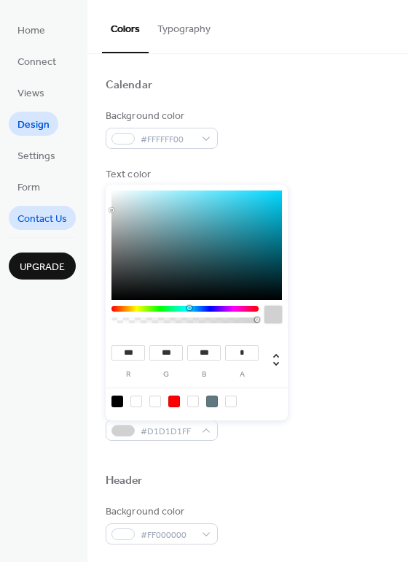
type input "***"
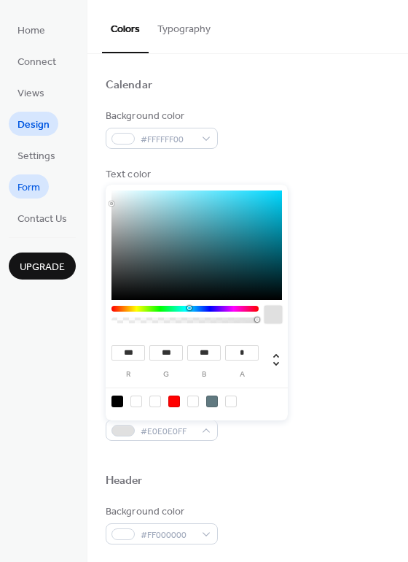
type input "***"
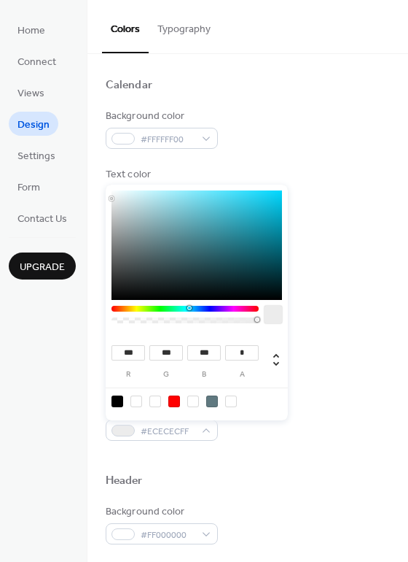
type input "***"
drag, startPoint x: 55, startPoint y: 210, endPoint x: 19, endPoint y: 200, distance: 37.9
click at [19, 200] on body "Home Connect Views Design Settings Form Contact Us Upgrade Design Upgrade Color…" at bounding box center [204, 281] width 408 height 562
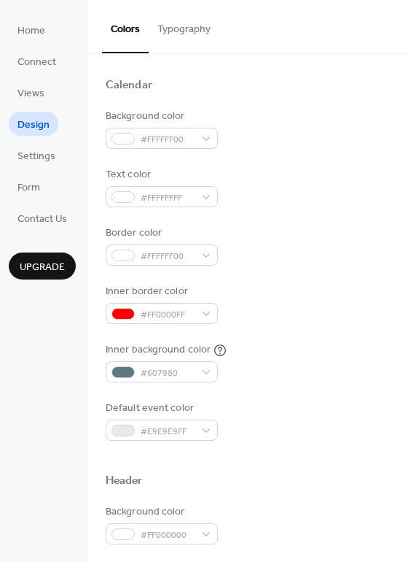
click at [368, 277] on div "Background color #FFFFFF00 Text color #FFFFFFFF Border color #FFFFFF00 Inner bo…" at bounding box center [248, 275] width 284 height 332
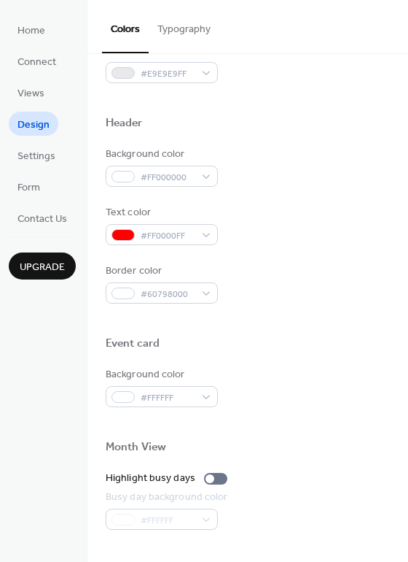
scroll to position [459, 0]
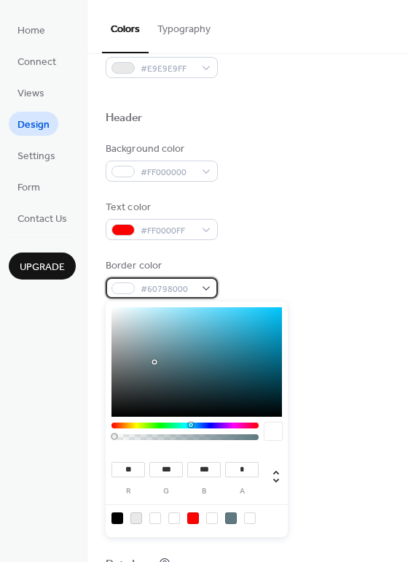
click at [207, 288] on div "#60798000" at bounding box center [162, 287] width 112 height 21
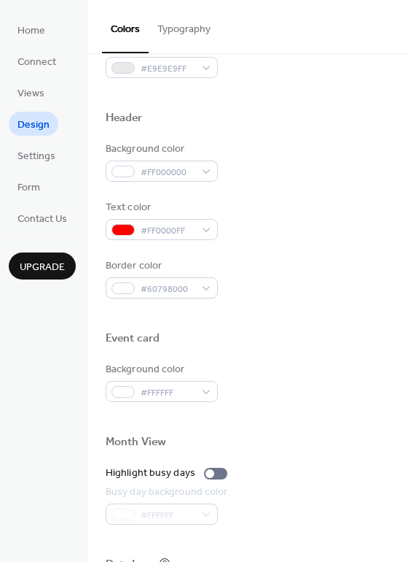
click at [265, 221] on div "Text color #FF0000FF" at bounding box center [248, 220] width 284 height 40
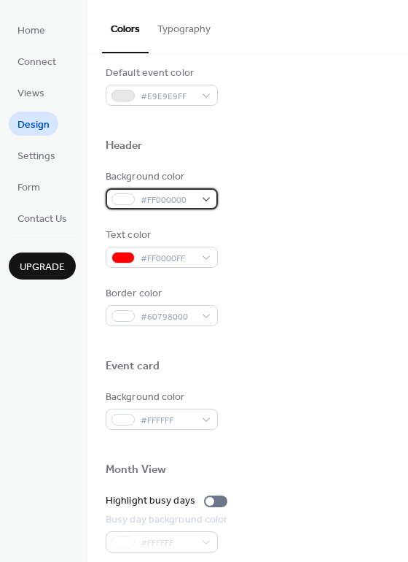
click at [174, 201] on span "#FF000000" at bounding box center [168, 200] width 54 height 15
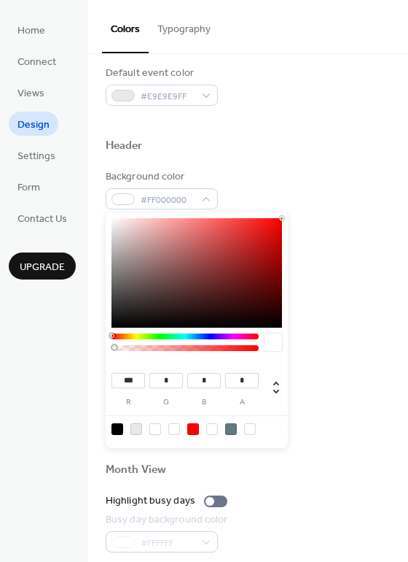
click at [246, 190] on div "Background color #FF000000" at bounding box center [248, 189] width 284 height 40
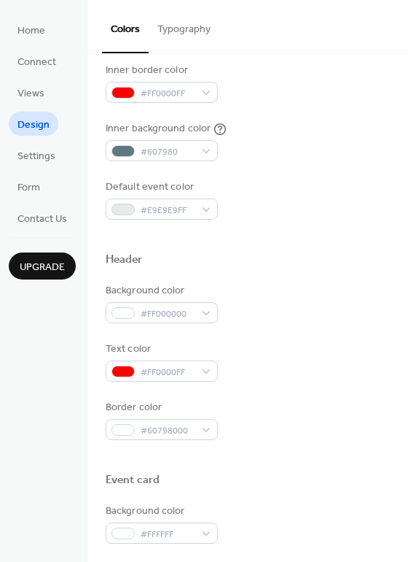
scroll to position [202, 0]
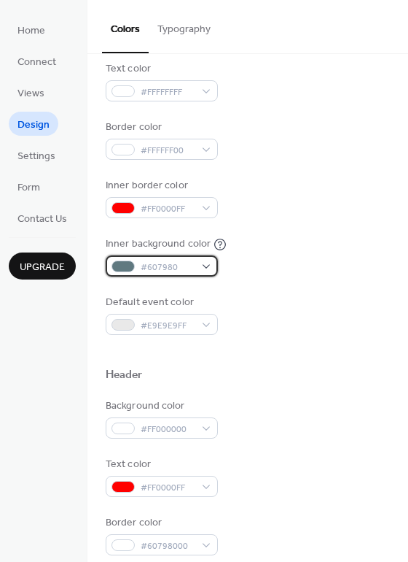
click at [210, 269] on div "#607980" at bounding box center [162, 265] width 112 height 21
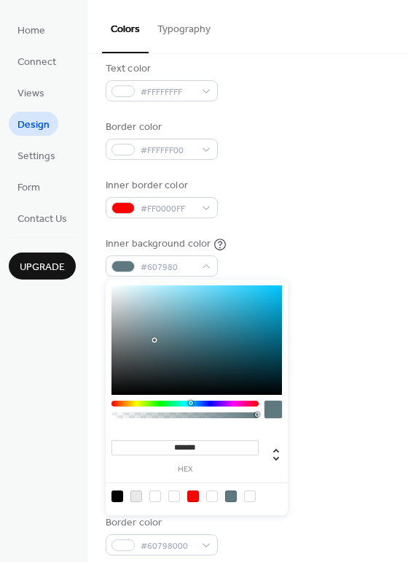
click at [270, 253] on div "Inner background color #607980" at bounding box center [248, 256] width 284 height 40
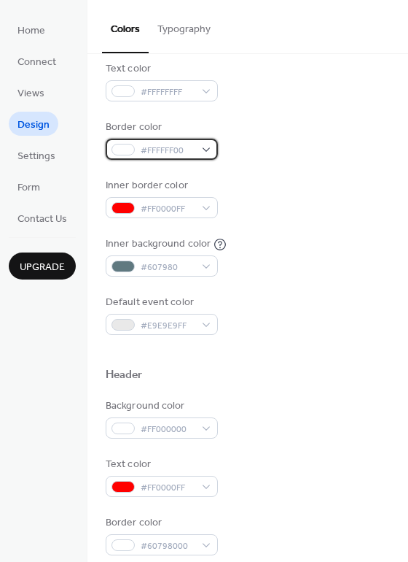
click at [197, 154] on div "#FFFFFF00" at bounding box center [162, 149] width 112 height 21
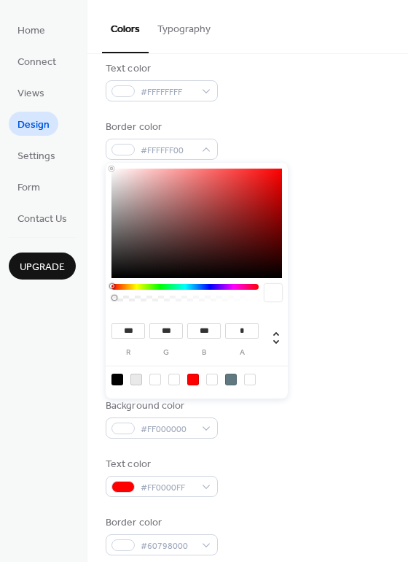
click at [314, 169] on div "Background color #FFFFFF00 Text color #FFFFFFFF Border color #FFFFFF00 Inner bo…" at bounding box center [248, 169] width 284 height 332
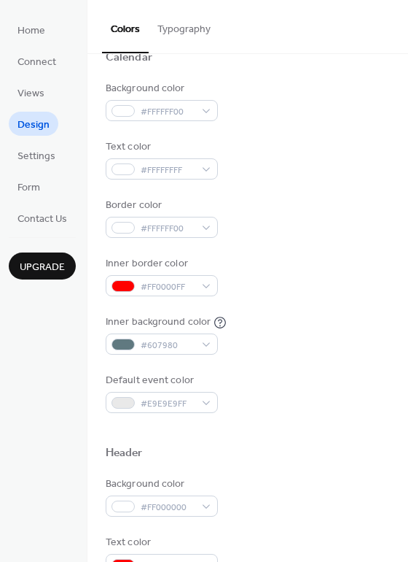
scroll to position [120, 0]
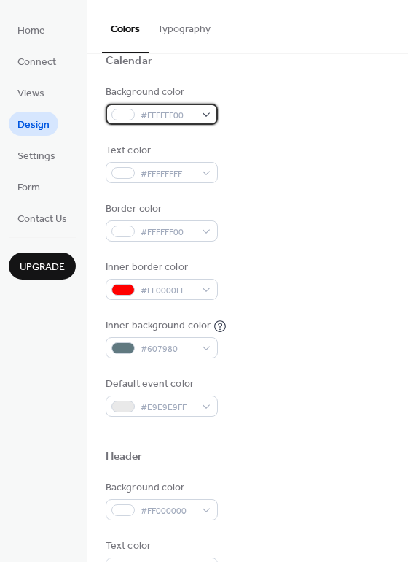
click at [204, 120] on div "#FFFFFF00" at bounding box center [162, 114] width 112 height 21
click at [290, 100] on div "Background color #FFFFFF00" at bounding box center [248, 105] width 284 height 40
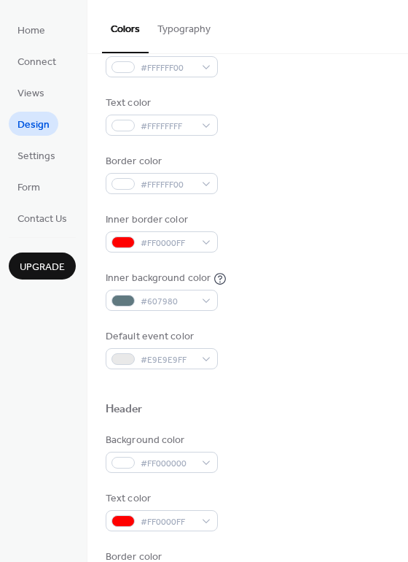
scroll to position [172, 0]
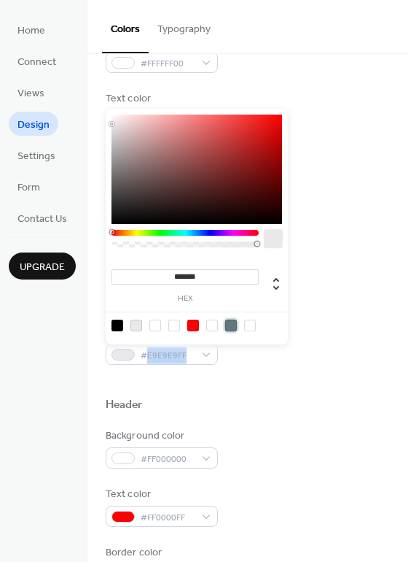
click at [228, 323] on div at bounding box center [231, 325] width 12 height 12
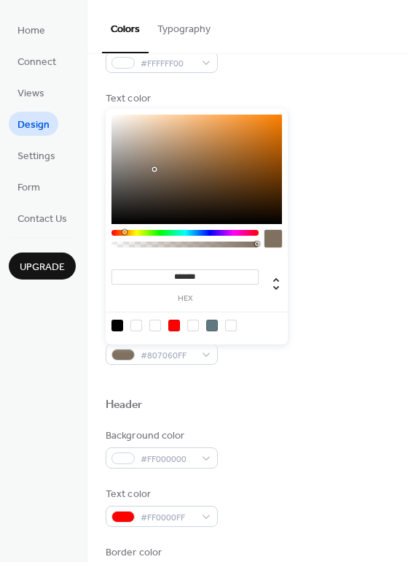
click at [124, 230] on div at bounding box center [185, 233] width 147 height 6
drag, startPoint x: 273, startPoint y: 118, endPoint x: 233, endPoint y: 68, distance: 63.9
click at [233, 68] on body "Home Connect Views Design Settings Form Contact Us Upgrade Design Upgrade Color…" at bounding box center [204, 281] width 408 height 562
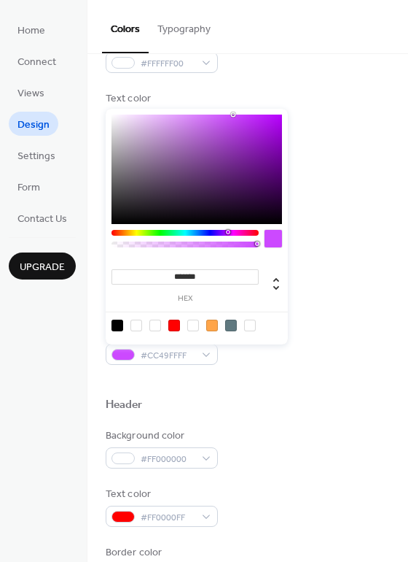
click at [228, 231] on div at bounding box center [185, 233] width 147 height 6
type input "*******"
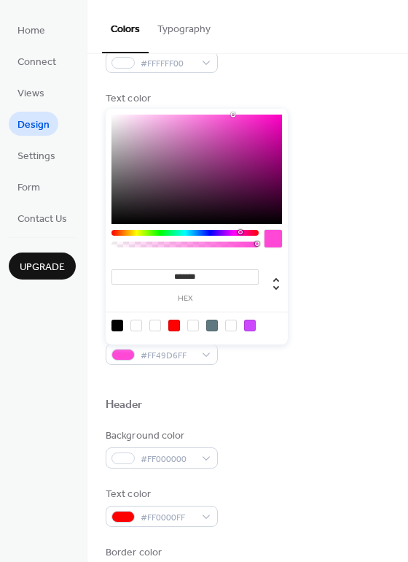
click at [240, 230] on div at bounding box center [185, 233] width 147 height 6
click at [330, 136] on div "Background color #FFFFFF00 Text color #FFFFFFFF Border color #FFFFFF00 Inner bo…" at bounding box center [248, 199] width 284 height 332
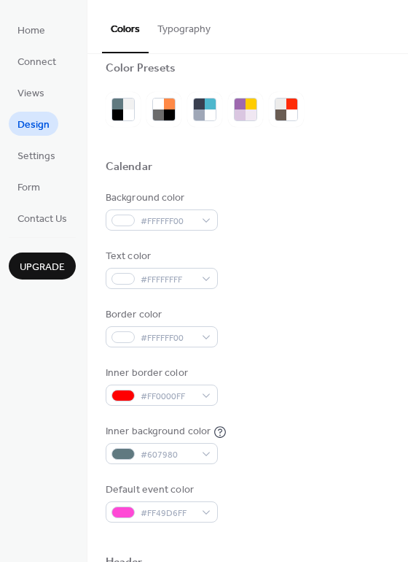
scroll to position [0, 0]
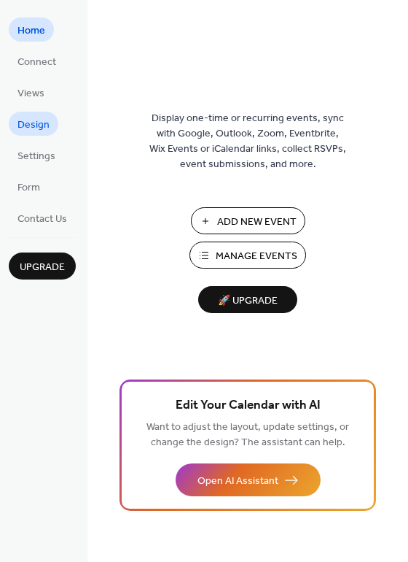
click at [51, 128] on link "Design" at bounding box center [34, 124] width 50 height 24
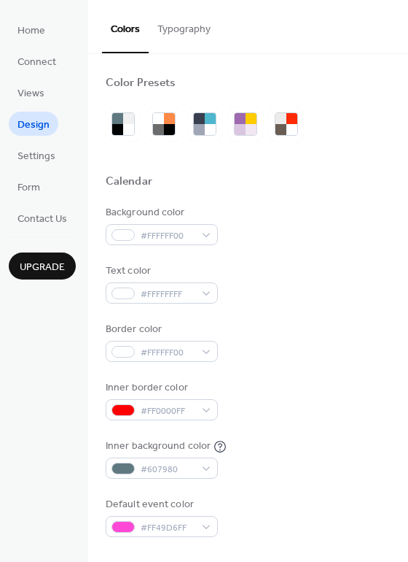
scroll to position [624, 0]
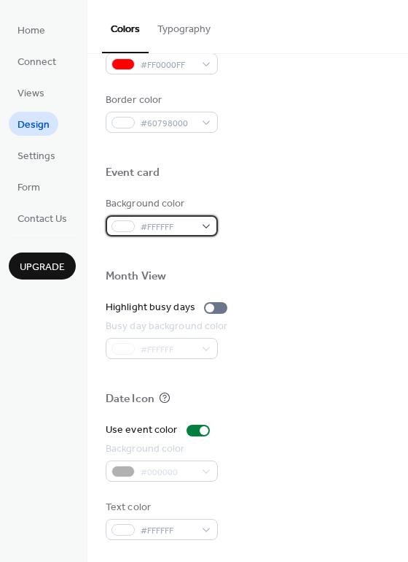
click at [183, 228] on span "#FFFFFF" at bounding box center [168, 227] width 54 height 15
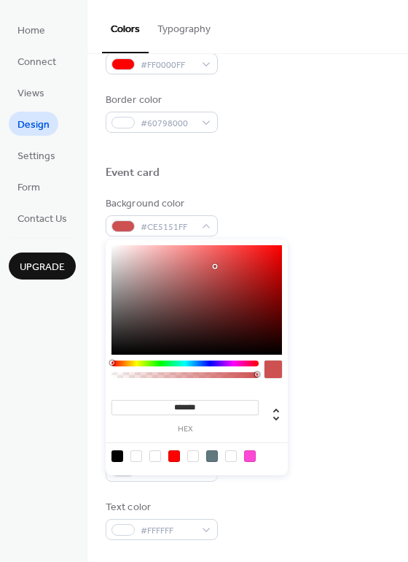
click at [215, 266] on div at bounding box center [197, 299] width 171 height 109
drag, startPoint x: 215, startPoint y: 266, endPoint x: 419, endPoint y: 290, distance: 205.6
click at [408, 290] on html "Home Connect Views Design Settings Form Contact Us Upgrade Design Upgrade Color…" at bounding box center [204, 281] width 408 height 562
type input "*******"
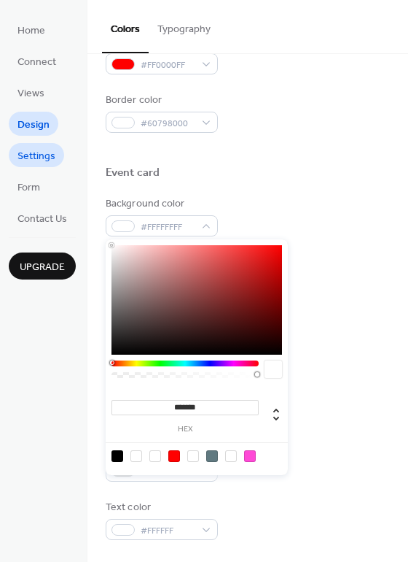
drag, startPoint x: 119, startPoint y: 241, endPoint x: 41, endPoint y: 159, distance: 113.0
click at [41, 159] on body "Home Connect Views Design Settings Form Contact Us Upgrade Design Upgrade Color…" at bounding box center [204, 281] width 408 height 562
click at [338, 127] on div "Border color #60798000" at bounding box center [248, 113] width 284 height 40
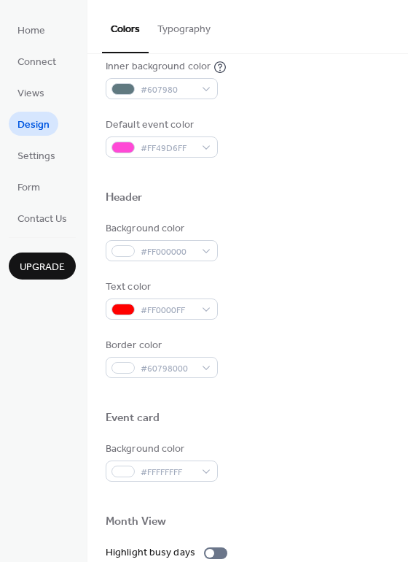
scroll to position [268, 0]
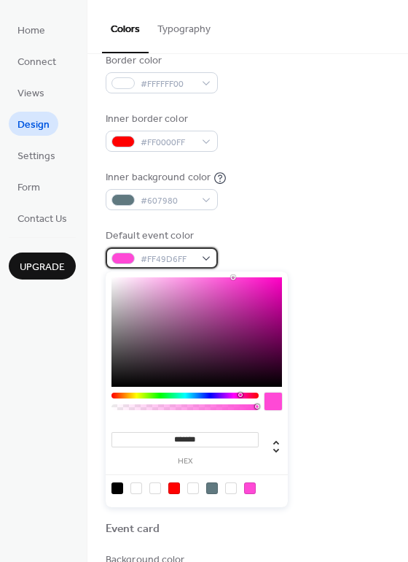
click at [183, 257] on span "#FF49D6FF" at bounding box center [168, 259] width 54 height 15
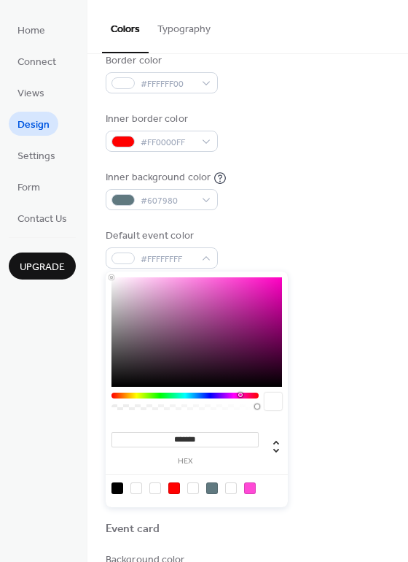
drag, startPoint x: 144, startPoint y: 296, endPoint x: 21, endPoint y: 276, distance: 124.1
click at [21, 276] on body "Home Connect Views Design Settings Form Contact Us Upgrade Design Upgrade Color…" at bounding box center [204, 281] width 408 height 562
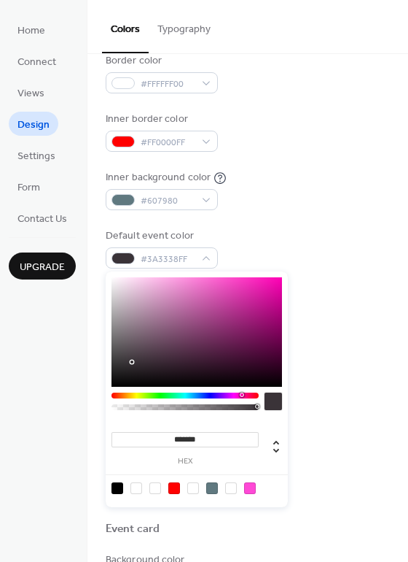
type input "*******"
drag, startPoint x: 131, startPoint y: 362, endPoint x: 21, endPoint y: 451, distance: 141.5
click at [21, 451] on body "Home Connect Views Design Settings Form Contact Us Upgrade Design Upgrade Color…" at bounding box center [204, 281] width 408 height 562
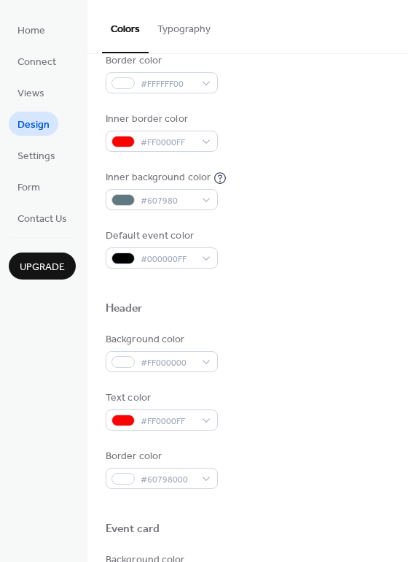
click at [243, 211] on div "Background color #FFFFFF00 Text color #FFFFFFFF Border color #FFFFFF00 Inner bo…" at bounding box center [248, 103] width 284 height 332
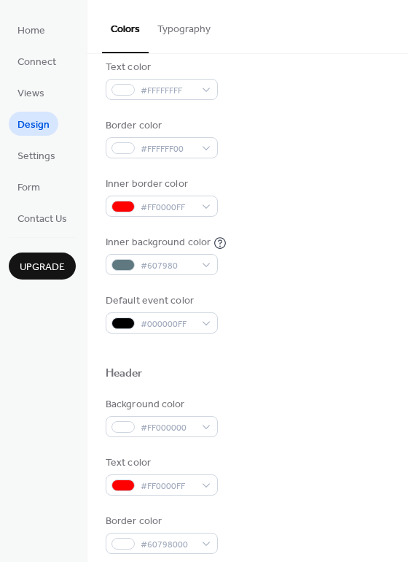
scroll to position [202, 0]
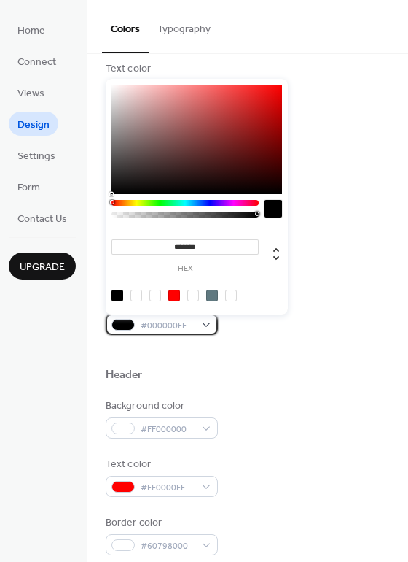
click at [200, 325] on div "#000000FF" at bounding box center [162, 324] width 112 height 21
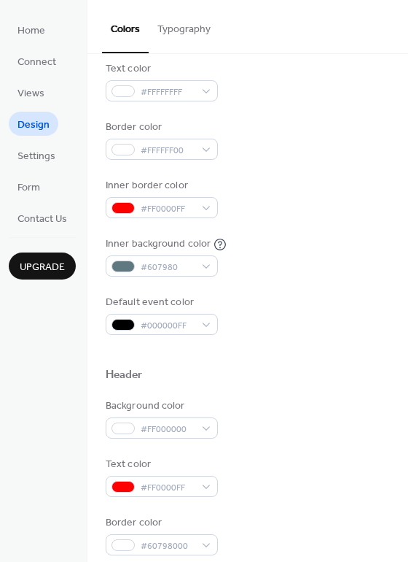
click at [317, 354] on div at bounding box center [248, 351] width 284 height 33
click at [188, 325] on span "#000000FF" at bounding box center [168, 325] width 54 height 15
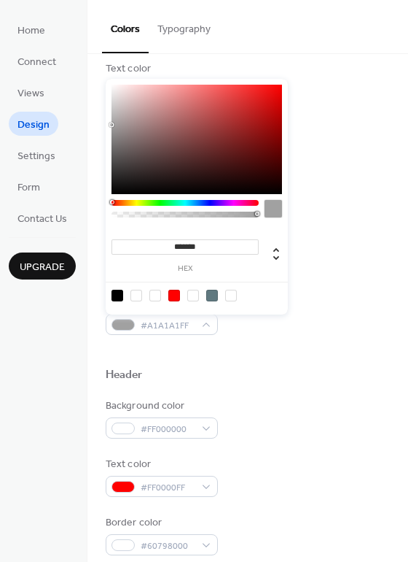
drag, startPoint x: 120, startPoint y: 161, endPoint x: 88, endPoint y: 125, distance: 49.1
click at [88, 125] on body "Home Connect Views Design Settings Form Contact Us Upgrade Design Upgrade Color…" at bounding box center [204, 281] width 408 height 562
type input "*******"
click at [240, 124] on div at bounding box center [197, 139] width 171 height 109
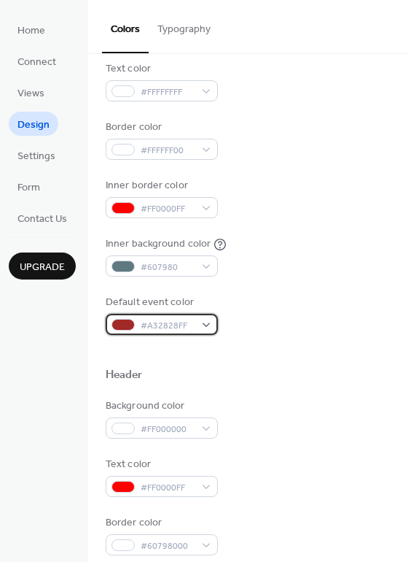
click at [207, 327] on div "#A32828FF" at bounding box center [162, 324] width 112 height 21
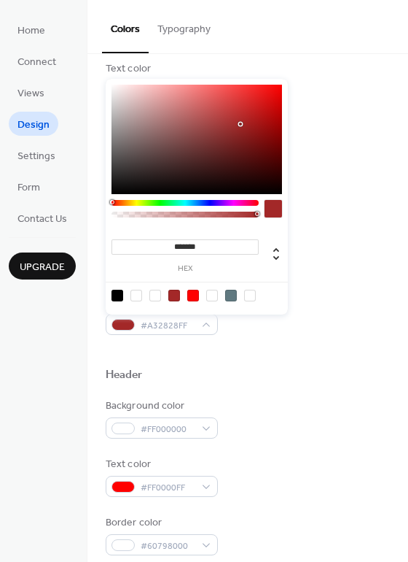
click at [116, 290] on div at bounding box center [118, 296] width 12 height 12
type input "*******"
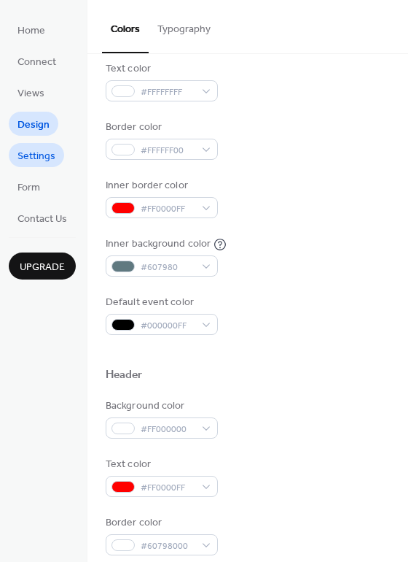
click at [35, 152] on span "Settings" at bounding box center [37, 156] width 38 height 15
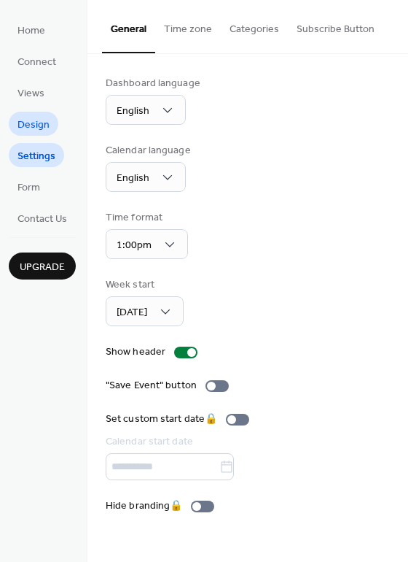
click at [51, 128] on link "Design" at bounding box center [34, 124] width 50 height 24
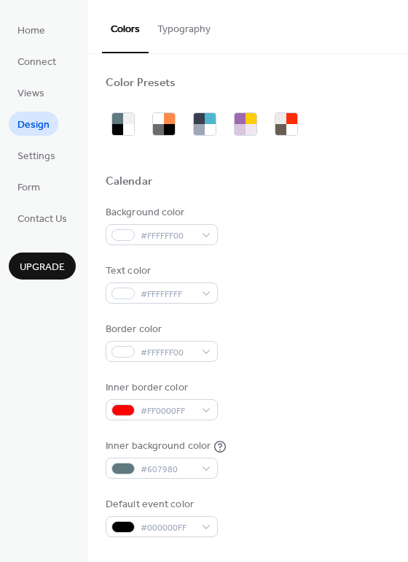
click at [186, 28] on button "Typography" at bounding box center [184, 26] width 71 height 52
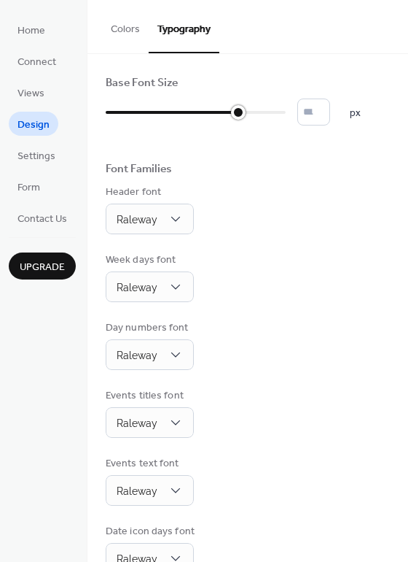
drag, startPoint x: 220, startPoint y: 113, endPoint x: 249, endPoint y: 109, distance: 28.7
click at [249, 109] on div at bounding box center [196, 112] width 180 height 23
type input "**"
drag, startPoint x: 243, startPoint y: 112, endPoint x: 257, endPoint y: 111, distance: 13.9
click at [257, 111] on div at bounding box center [260, 112] width 15 height 15
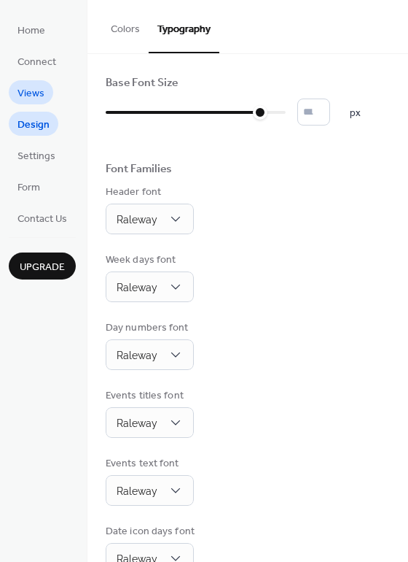
click at [30, 90] on span "Views" at bounding box center [31, 93] width 27 height 15
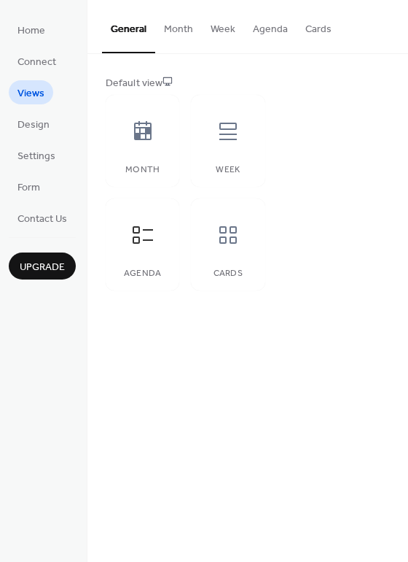
click at [165, 31] on button "Month" at bounding box center [178, 26] width 47 height 52
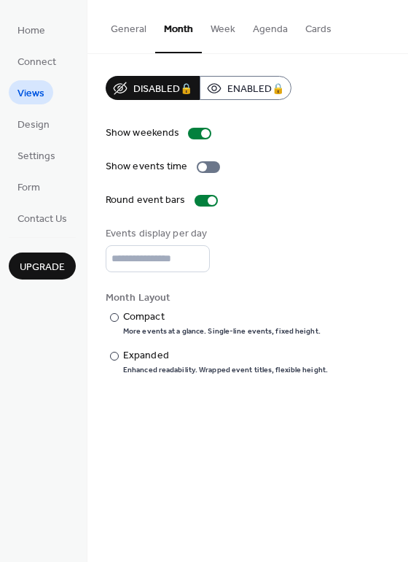
click at [226, 26] on button "Week" at bounding box center [223, 26] width 42 height 52
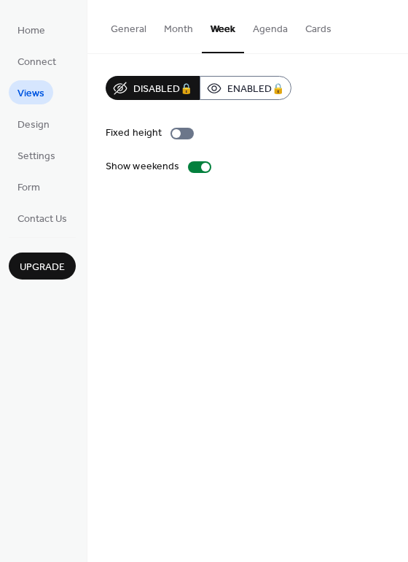
click at [256, 27] on button "Agenda" at bounding box center [270, 26] width 53 height 52
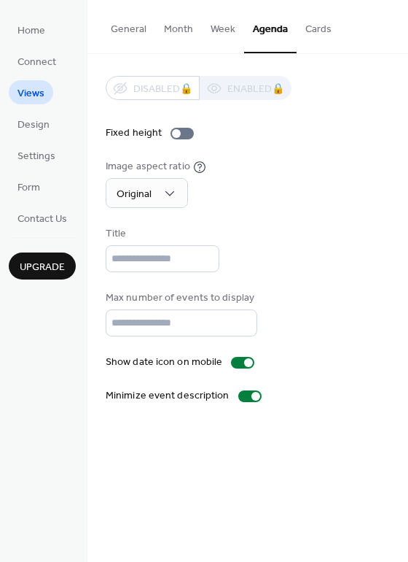
click at [311, 27] on button "Cards" at bounding box center [319, 26] width 44 height 52
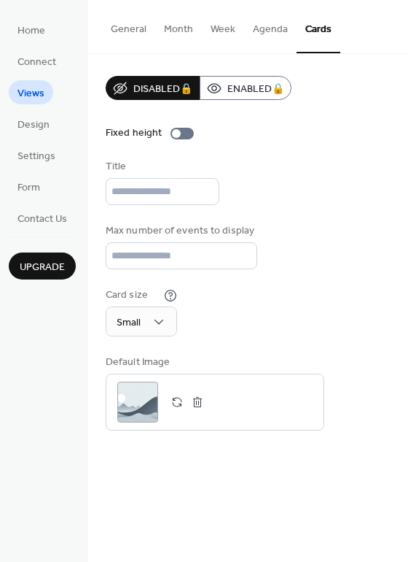
click at [273, 26] on button "Agenda" at bounding box center [270, 26] width 53 height 52
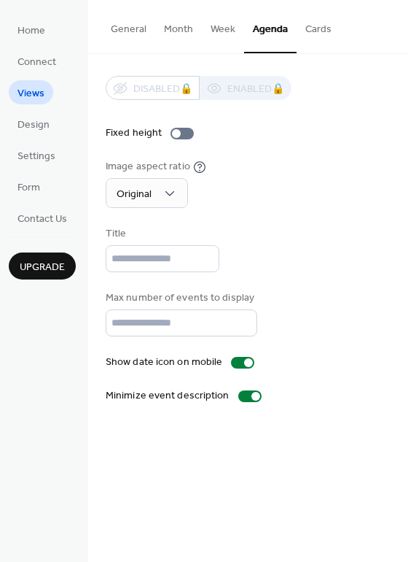
click at [138, 31] on button "General" at bounding box center [128, 26] width 53 height 52
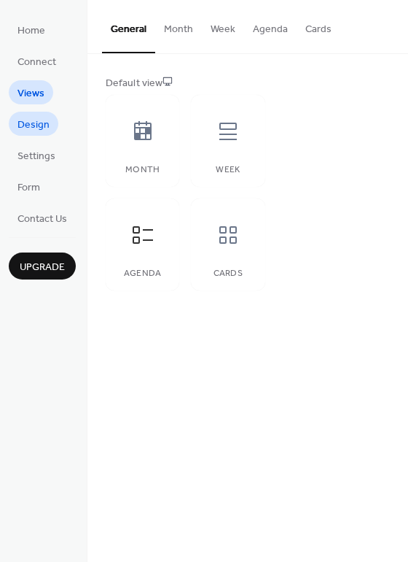
click at [53, 124] on link "Design" at bounding box center [34, 124] width 50 height 24
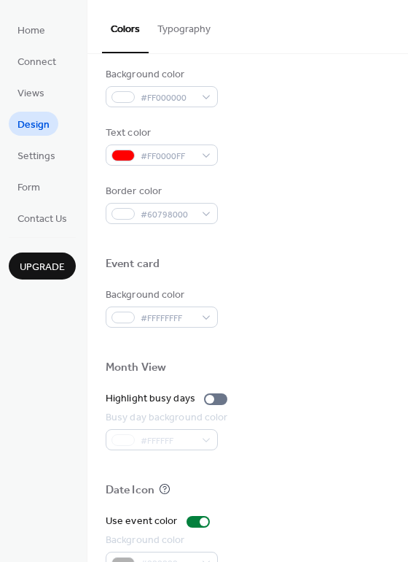
scroll to position [624, 0]
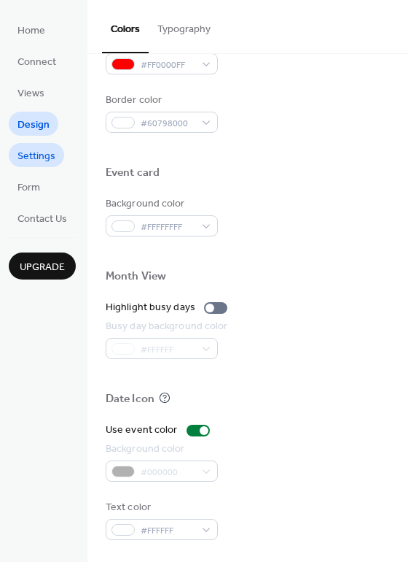
click at [40, 159] on span "Settings" at bounding box center [37, 156] width 38 height 15
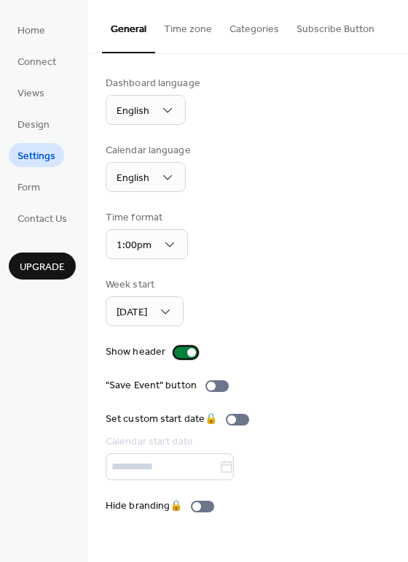
click at [190, 349] on div at bounding box center [191, 352] width 9 height 9
click at [180, 352] on div at bounding box center [180, 352] width 9 height 9
click at [246, 31] on button "Categories" at bounding box center [254, 26] width 67 height 52
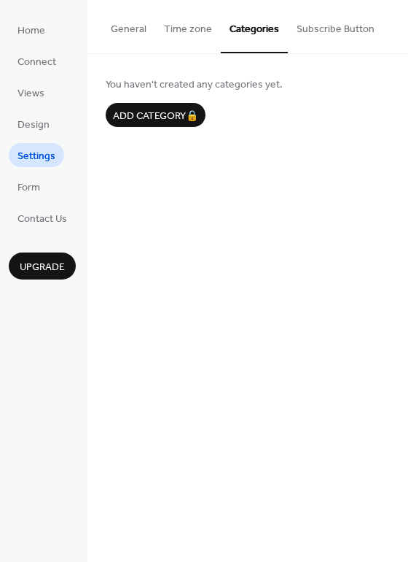
click at [298, 33] on button "Subscribe Button" at bounding box center [336, 26] width 96 height 52
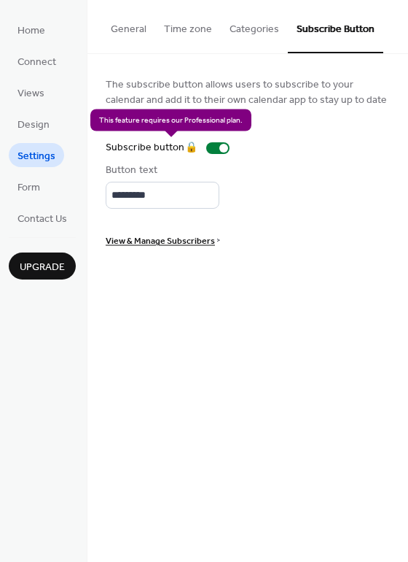
click at [214, 148] on div "Subscribe button 🔒" at bounding box center [171, 147] width 130 height 15
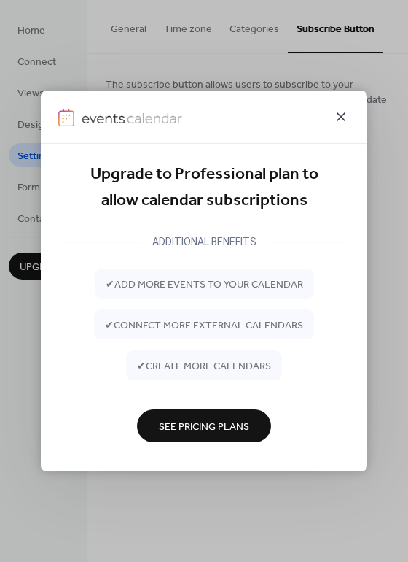
click at [343, 114] on icon at bounding box center [342, 117] width 18 height 18
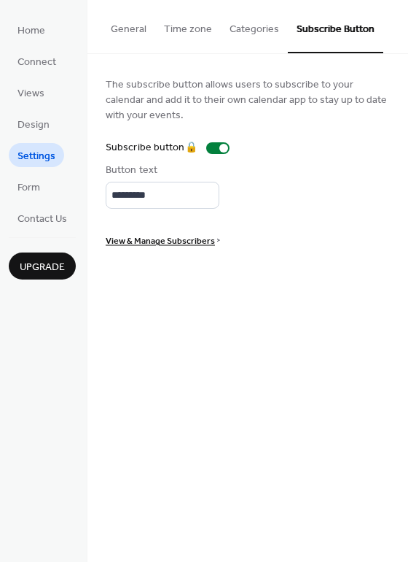
click at [123, 18] on button "General" at bounding box center [128, 26] width 53 height 52
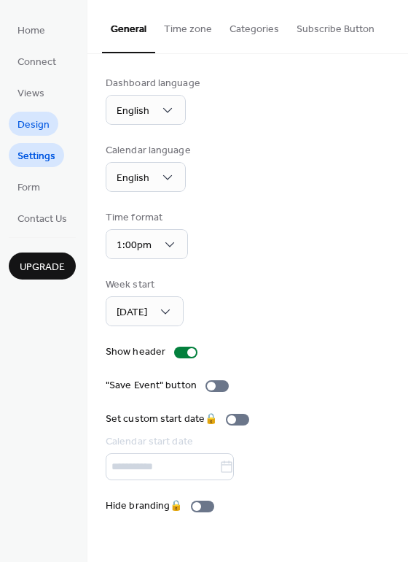
click at [36, 127] on span "Design" at bounding box center [34, 124] width 32 height 15
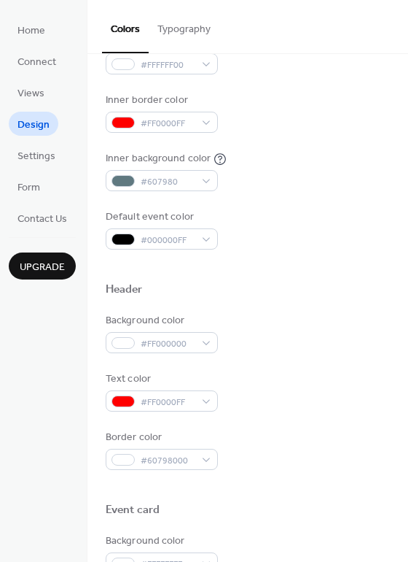
scroll to position [294, 0]
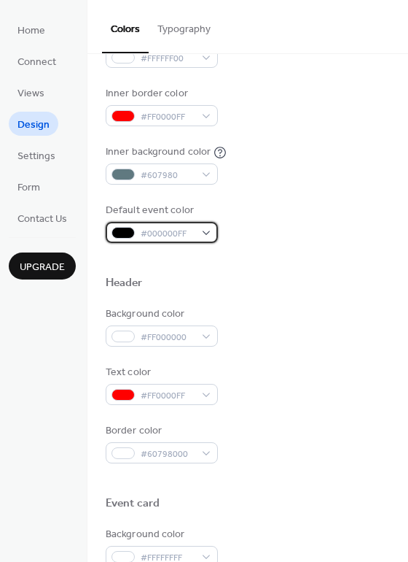
click at [208, 225] on div "#000000FF" at bounding box center [162, 232] width 112 height 21
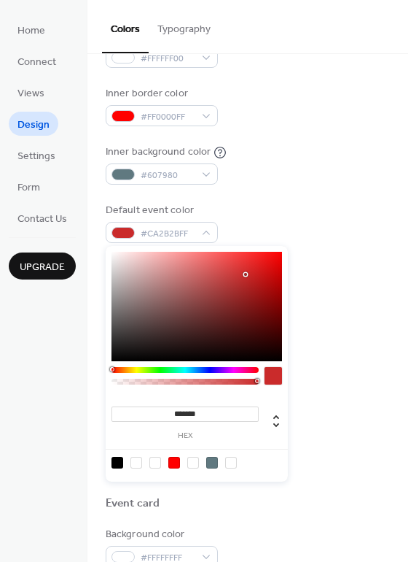
click at [246, 274] on div at bounding box center [197, 306] width 171 height 109
click at [241, 290] on div at bounding box center [197, 306] width 171 height 109
click at [268, 349] on div at bounding box center [197, 306] width 171 height 109
click at [260, 314] on div at bounding box center [197, 306] width 171 height 109
click at [236, 279] on div at bounding box center [197, 306] width 171 height 109
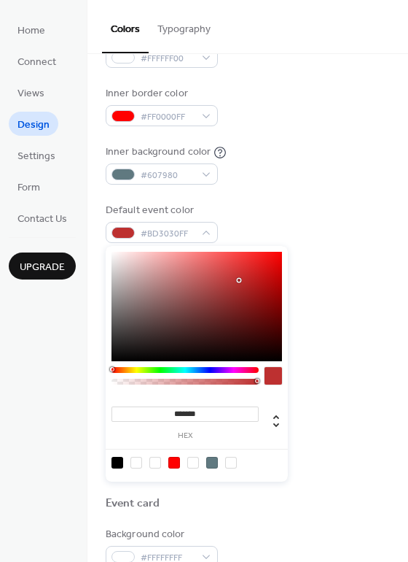
click at [239, 280] on div at bounding box center [197, 306] width 171 height 109
type input "*******"
click at [231, 282] on div at bounding box center [197, 306] width 171 height 109
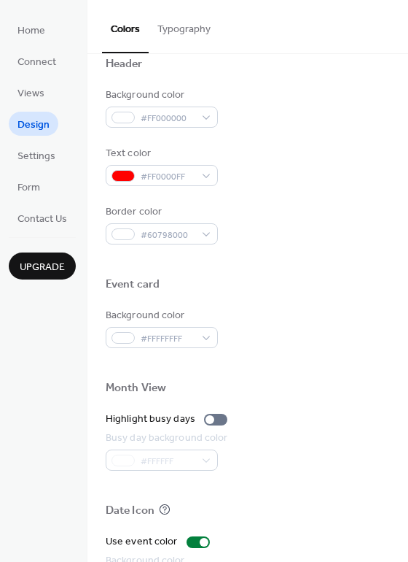
scroll to position [624, 0]
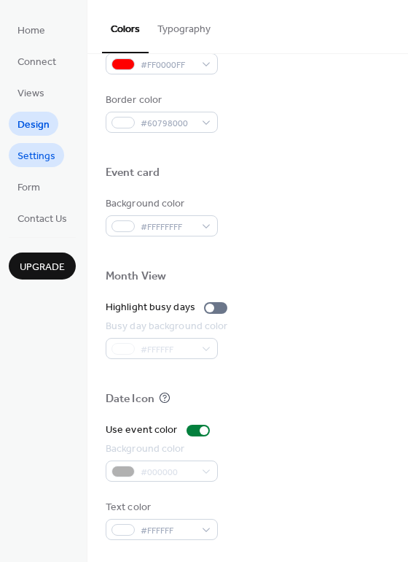
click at [30, 154] on span "Settings" at bounding box center [37, 156] width 38 height 15
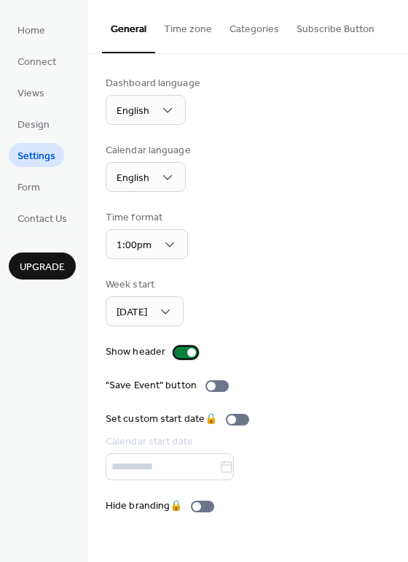
click at [185, 356] on div at bounding box center [185, 352] width 23 height 12
